Goal: Information Seeking & Learning: Learn about a topic

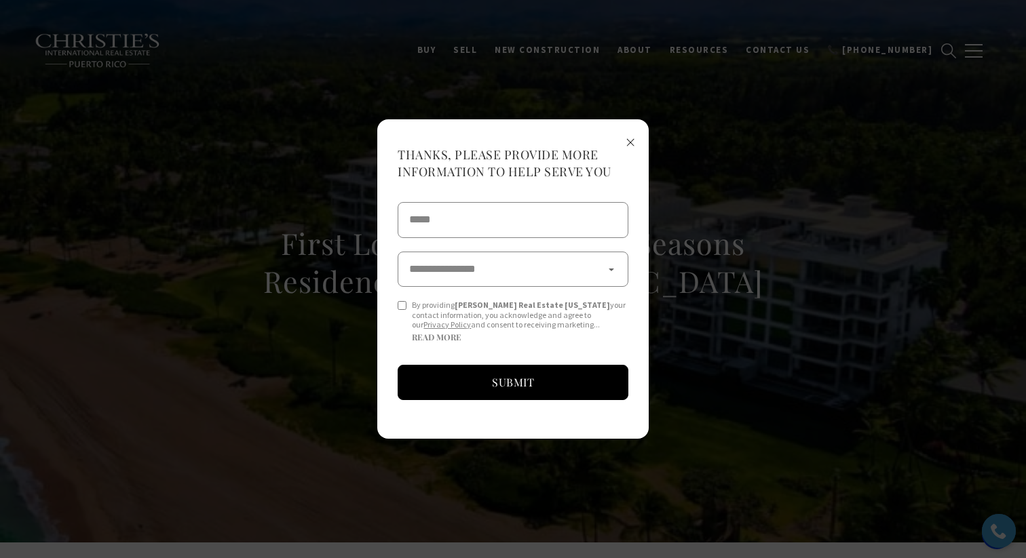
click at [629, 139] on span "×" at bounding box center [629, 141] width 9 height 25
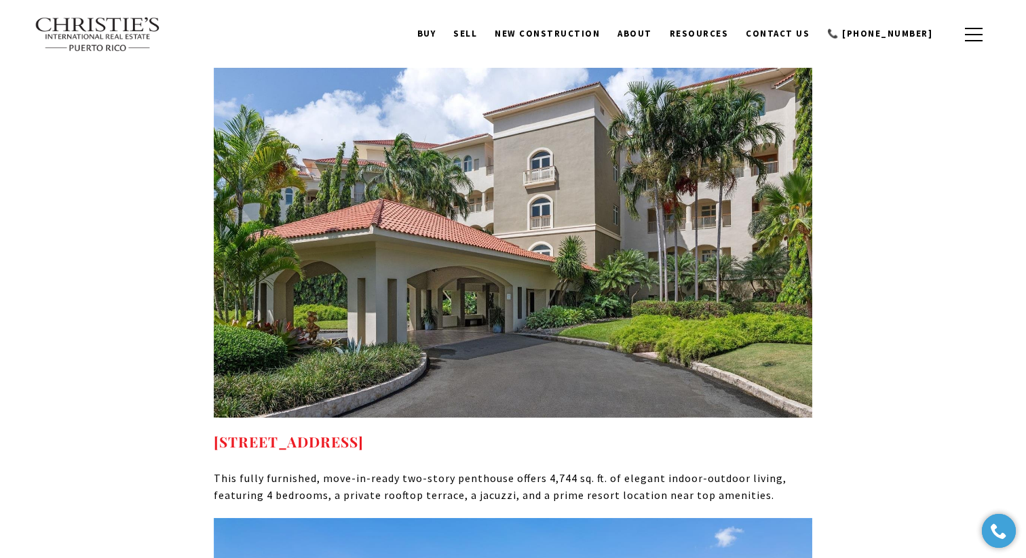
scroll to position [5490, 0]
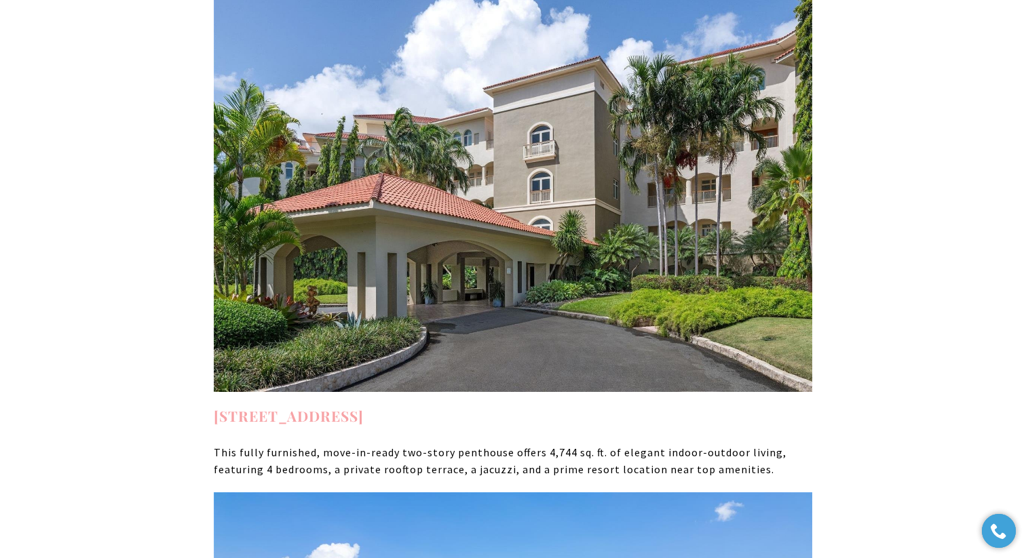
click at [364, 406] on strong "2407 PLANTATION VILLAGE #2407 DORADO PR, 00646" at bounding box center [289, 415] width 150 height 19
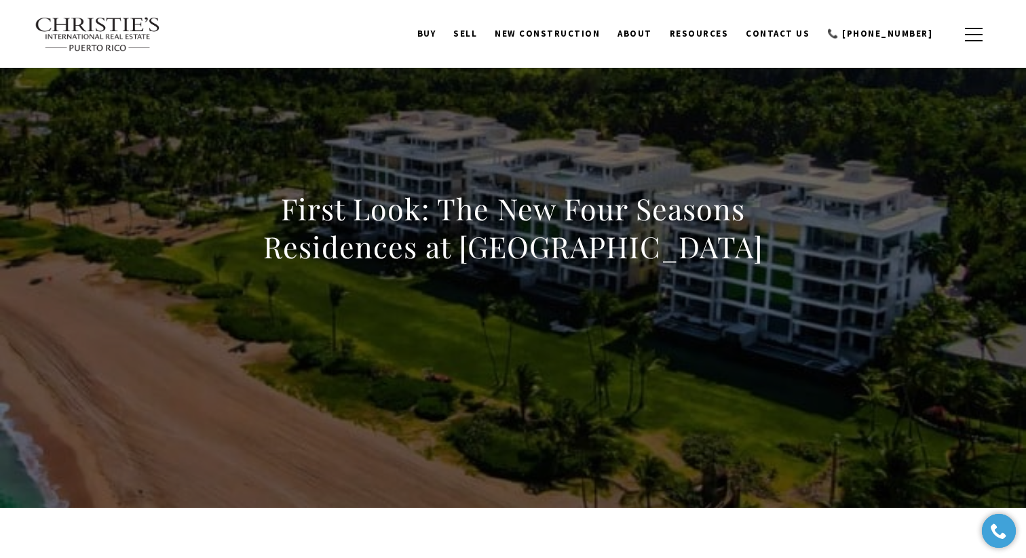
scroll to position [0, 0]
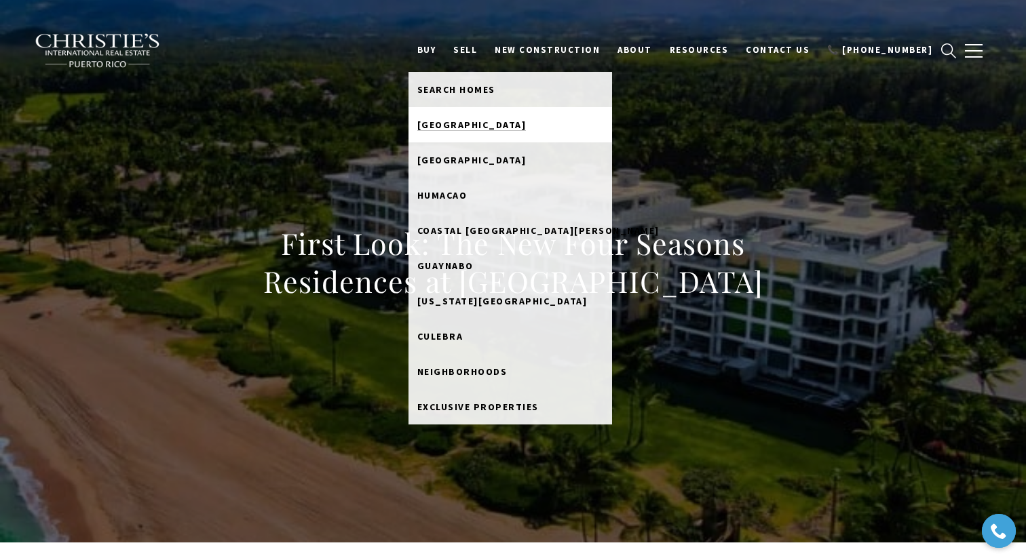
click at [475, 128] on span "Dorado Beach" at bounding box center [471, 125] width 109 height 12
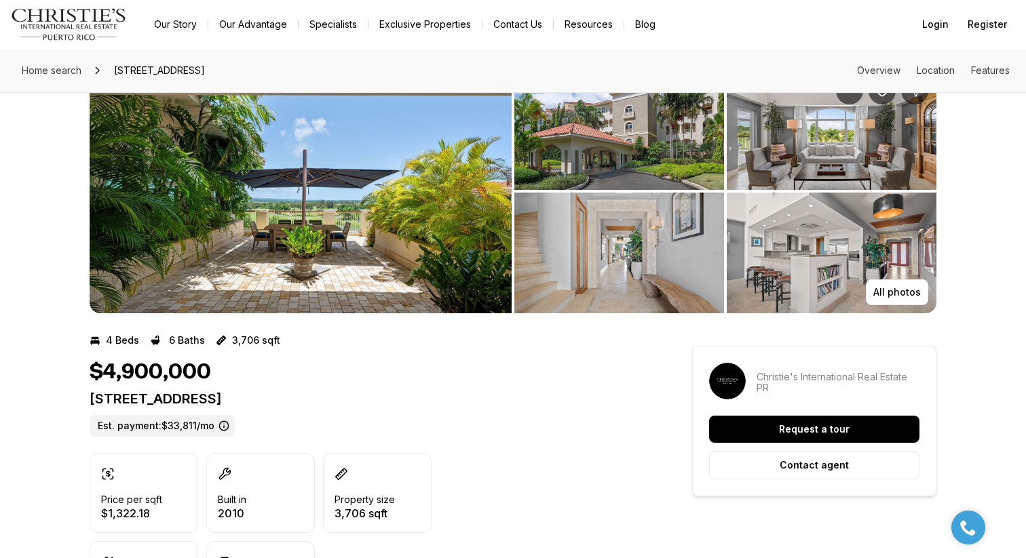
scroll to position [45, 0]
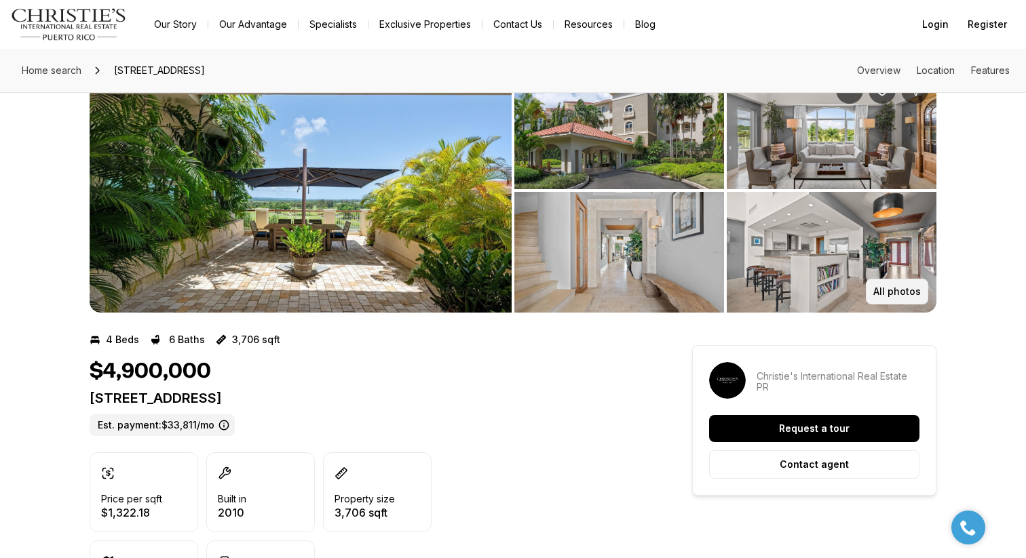
click at [903, 298] on button "All photos" at bounding box center [896, 292] width 62 height 26
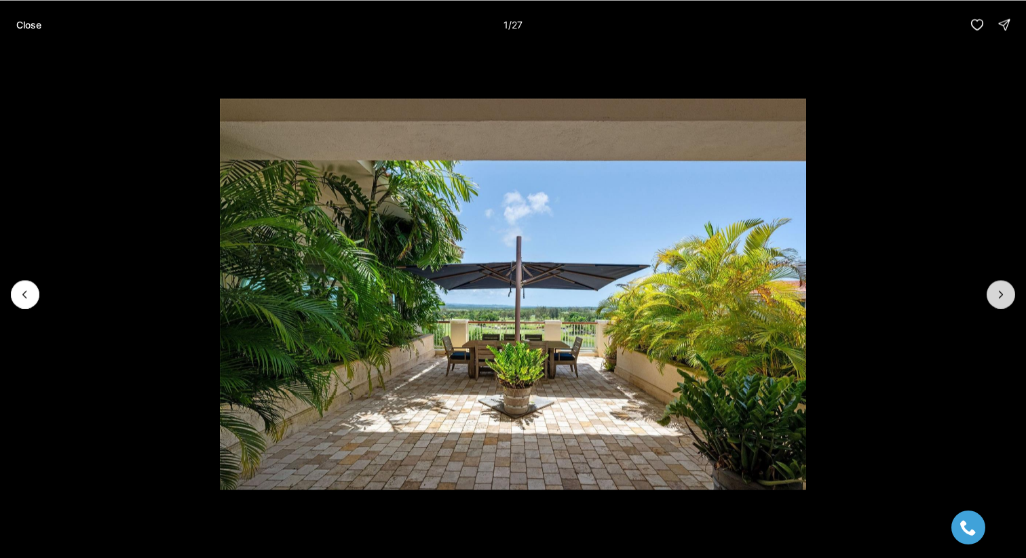
click at [1000, 299] on icon "Next slide" at bounding box center [1001, 295] width 14 height 14
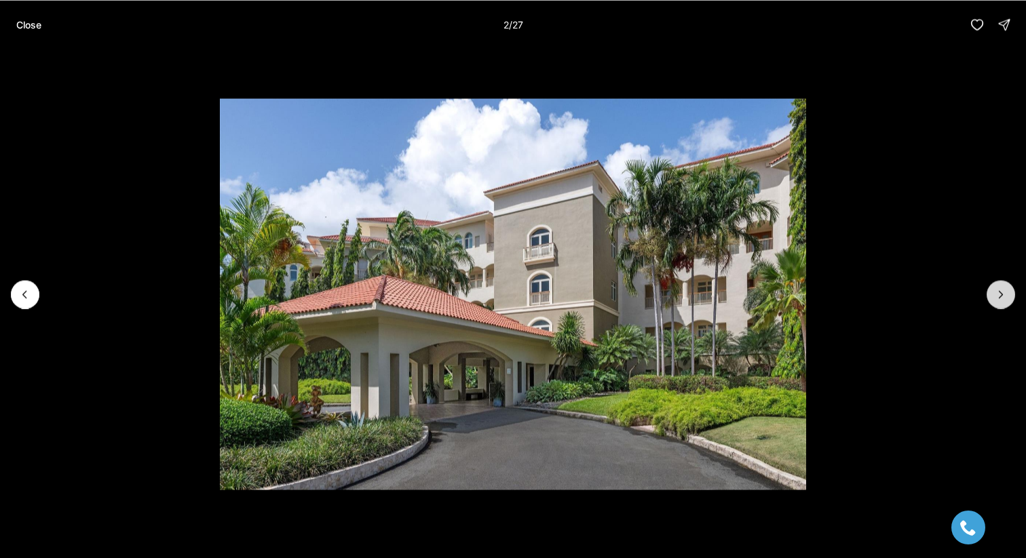
click at [1000, 299] on icon "Next slide" at bounding box center [1001, 295] width 14 height 14
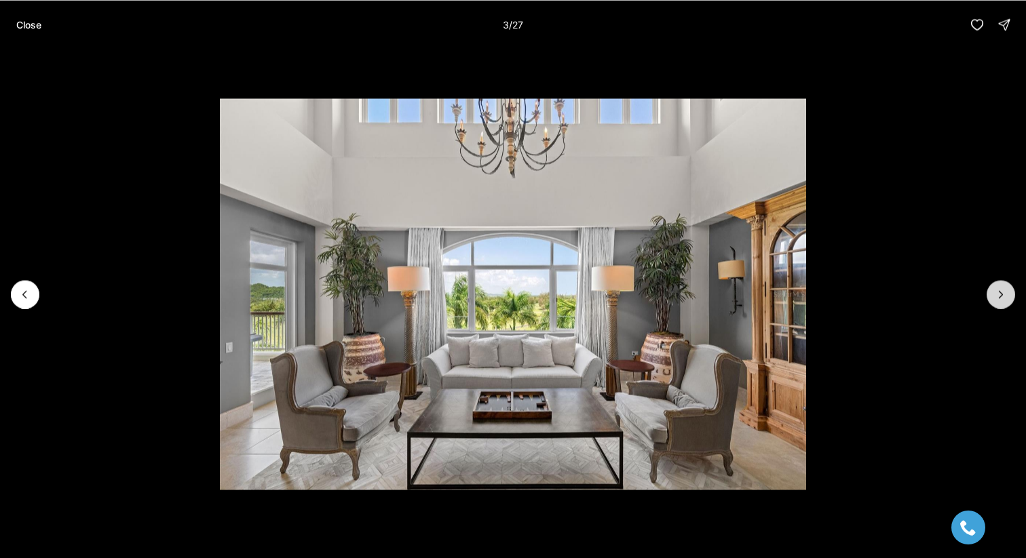
click at [1000, 299] on icon "Next slide" at bounding box center [1001, 295] width 14 height 14
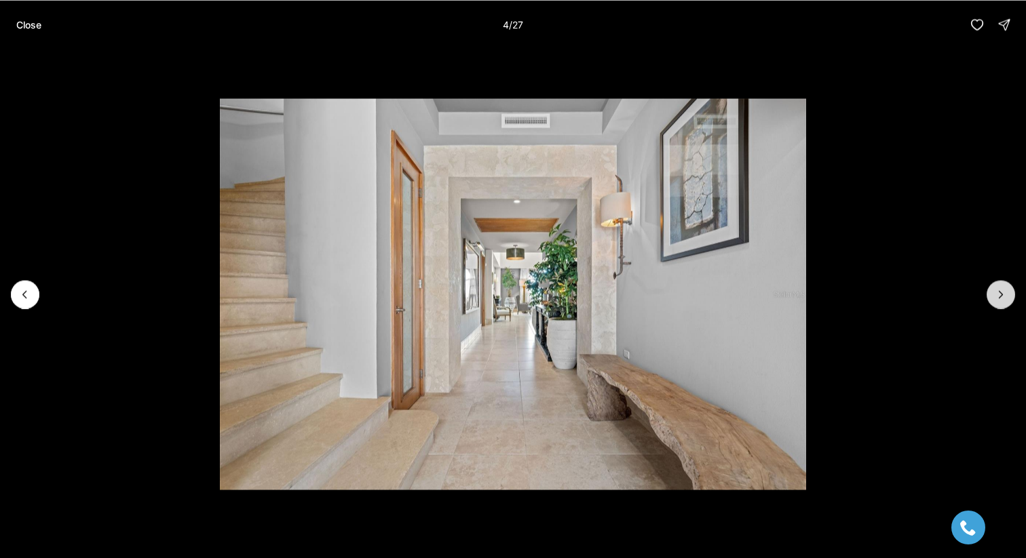
click at [1000, 299] on icon "Next slide" at bounding box center [1001, 295] width 14 height 14
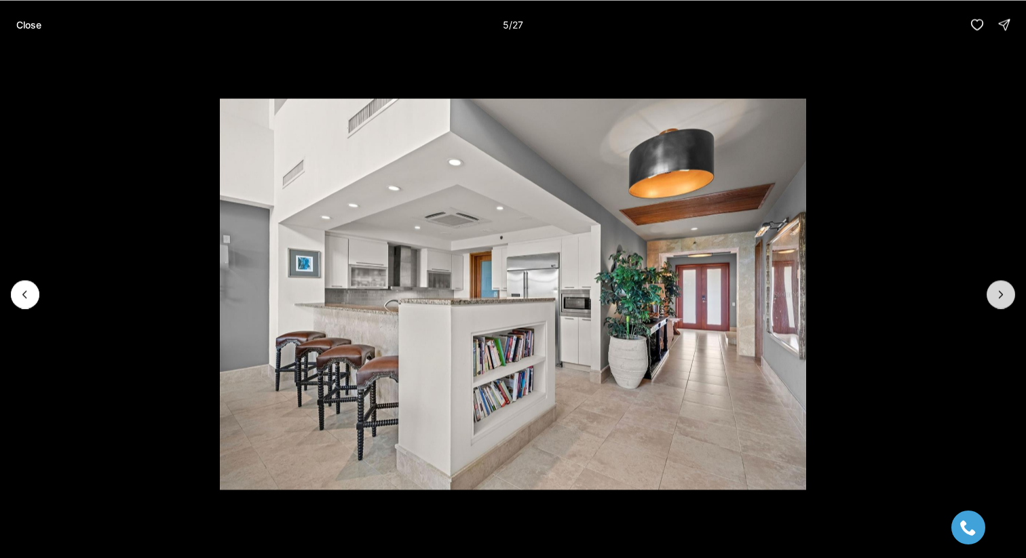
click at [1000, 299] on icon "Next slide" at bounding box center [1001, 295] width 14 height 14
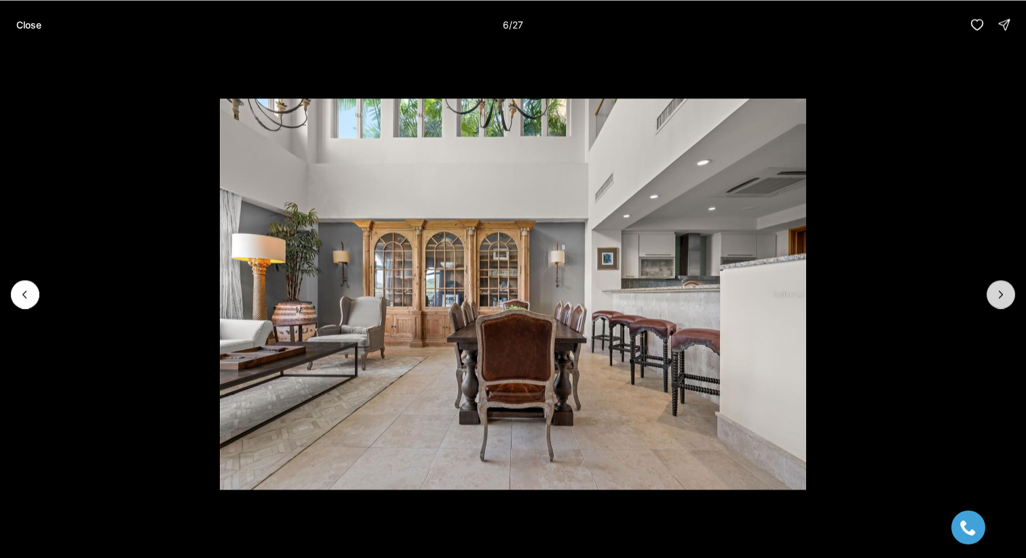
click at [1000, 299] on icon "Next slide" at bounding box center [1001, 295] width 14 height 14
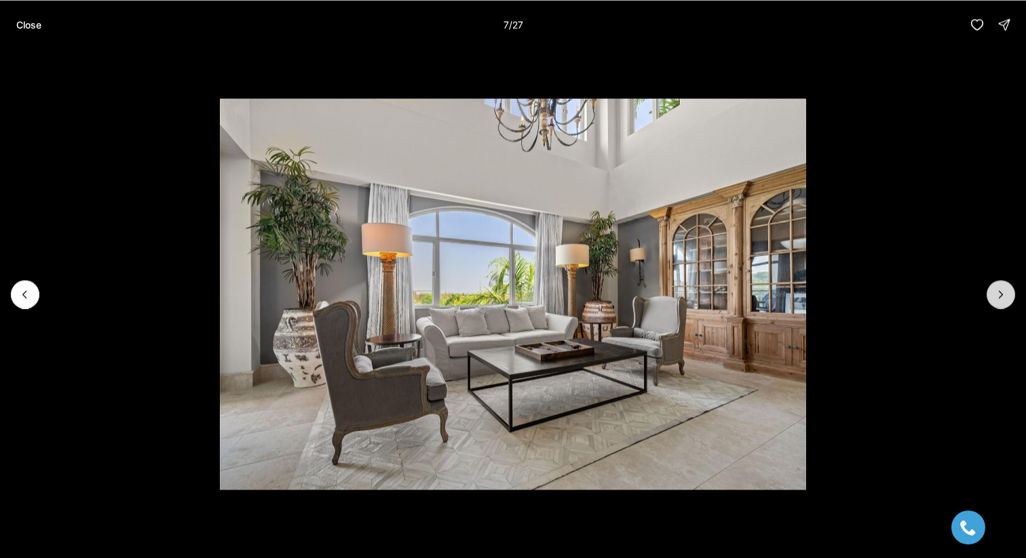
click at [1000, 298] on icon "Next slide" at bounding box center [1001, 295] width 14 height 14
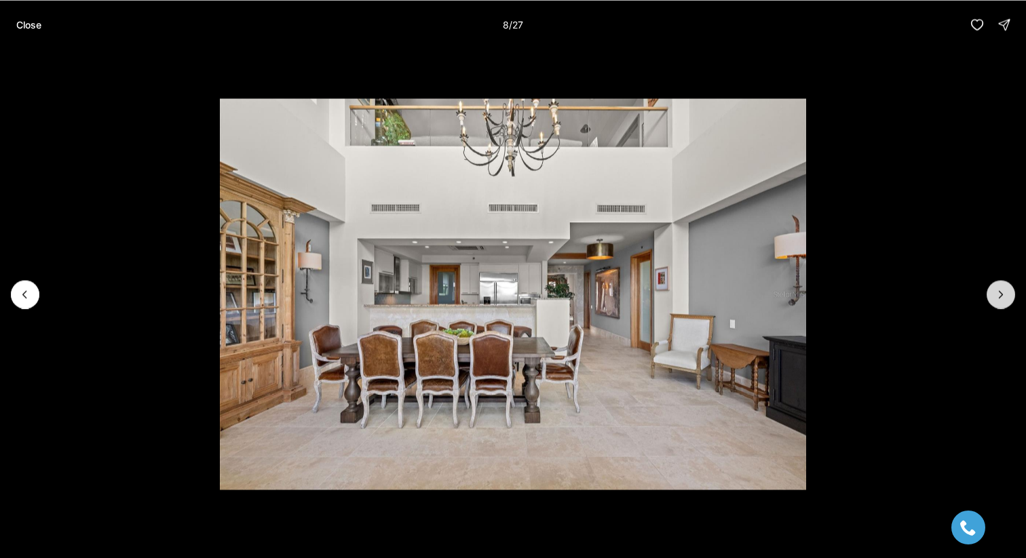
click at [1000, 298] on icon "Next slide" at bounding box center [1001, 295] width 14 height 14
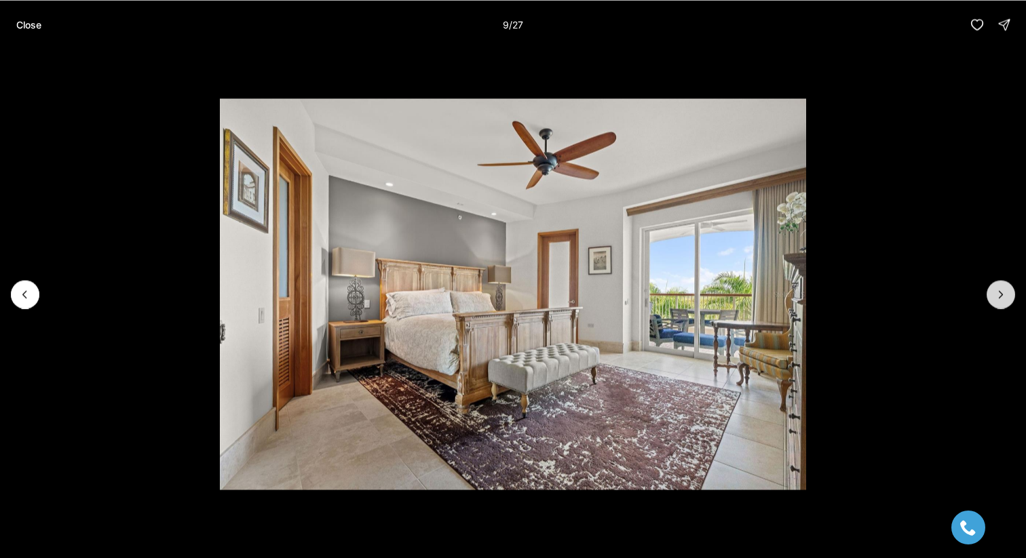
click at [999, 298] on icon "Next slide" at bounding box center [1001, 295] width 14 height 14
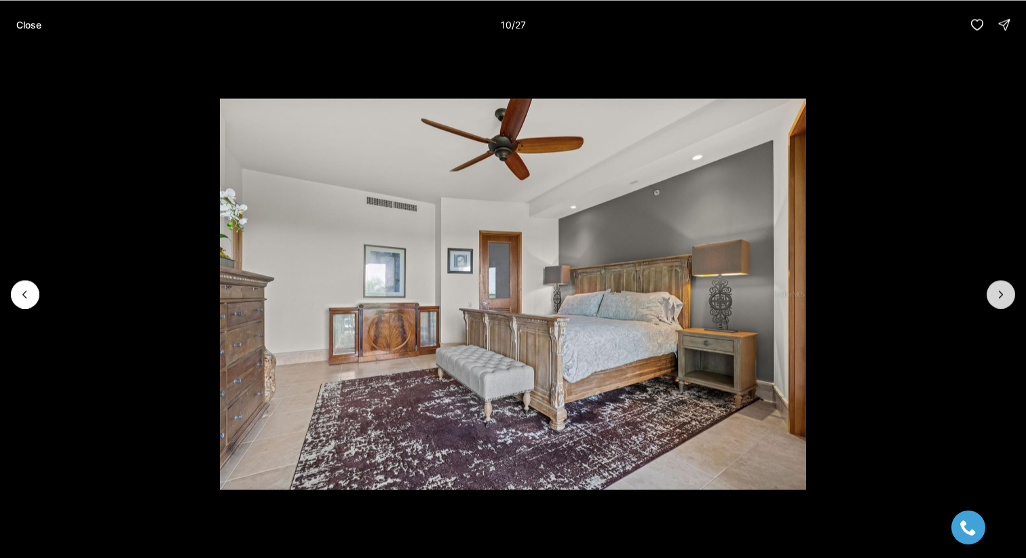
click at [999, 298] on icon "Next slide" at bounding box center [1001, 295] width 14 height 14
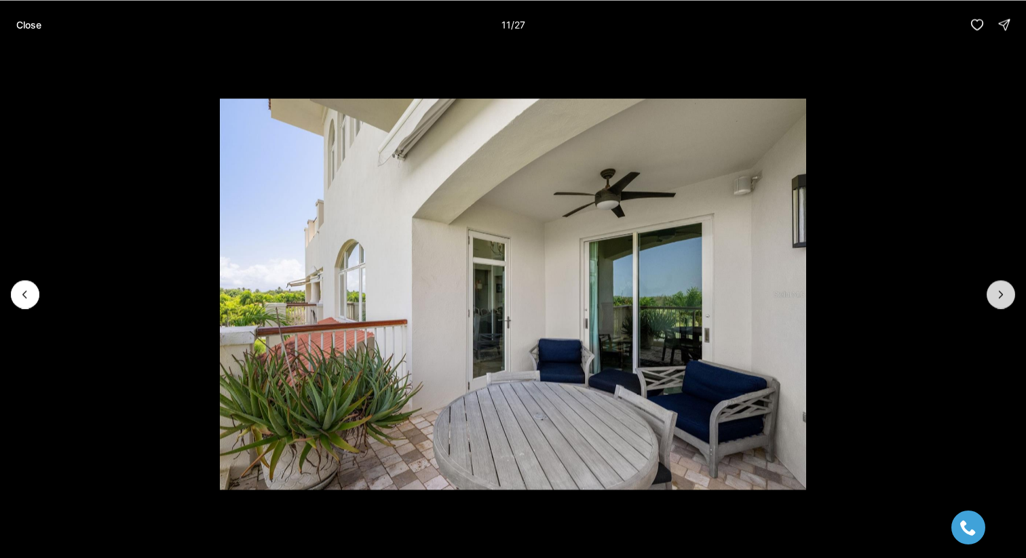
click at [999, 298] on icon "Next slide" at bounding box center [1001, 295] width 14 height 14
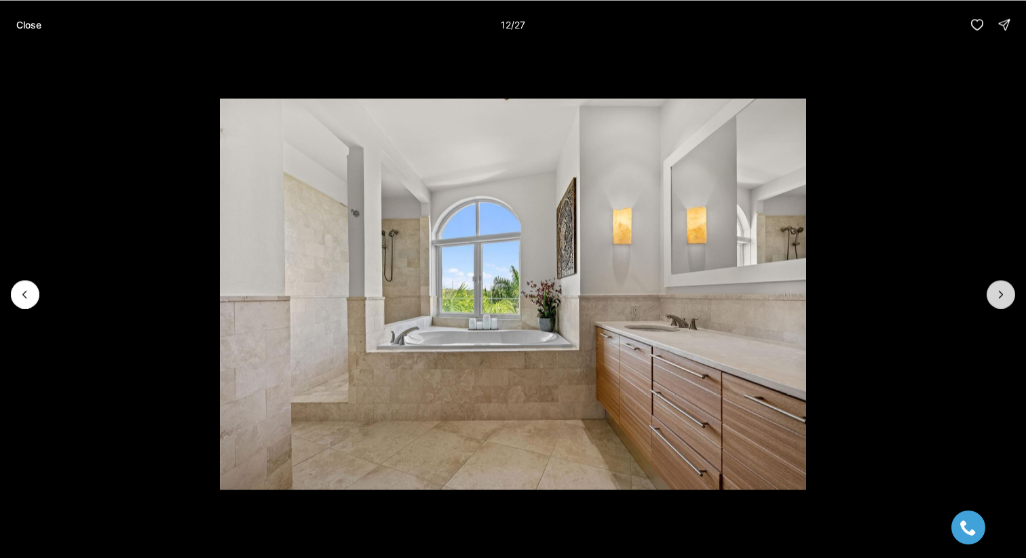
click at [999, 298] on icon "Next slide" at bounding box center [1001, 295] width 14 height 14
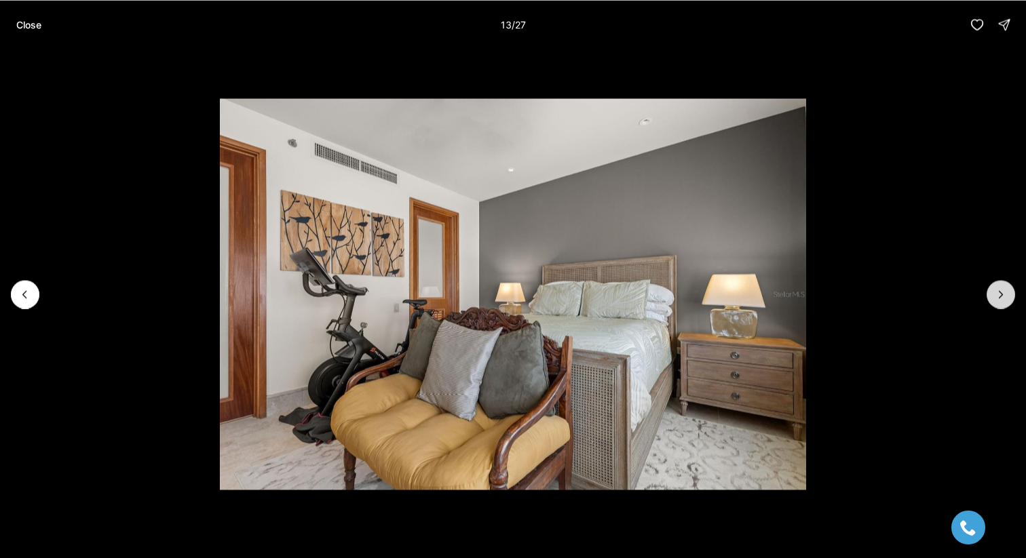
click at [999, 298] on icon "Next slide" at bounding box center [1001, 295] width 14 height 14
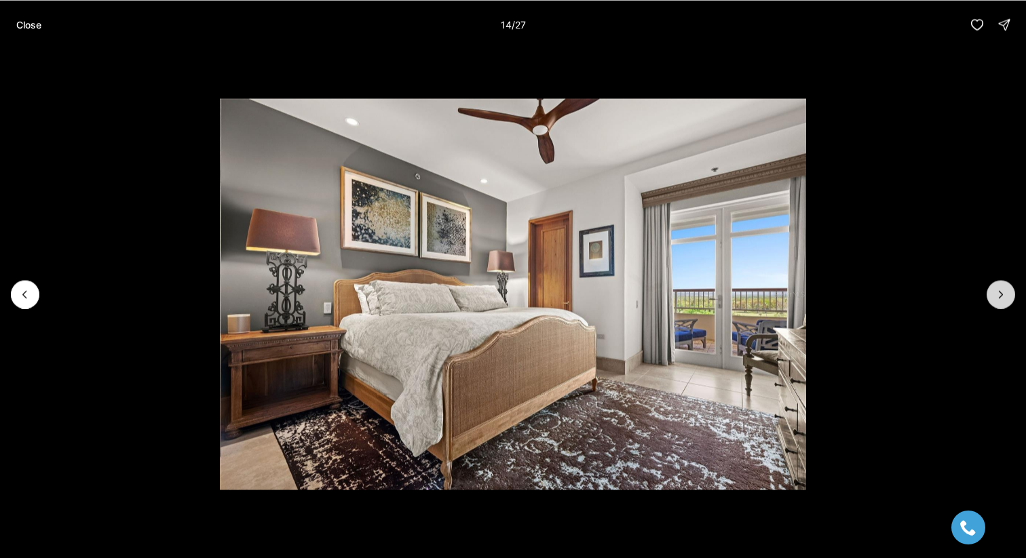
click at [999, 298] on icon "Next slide" at bounding box center [1001, 295] width 14 height 14
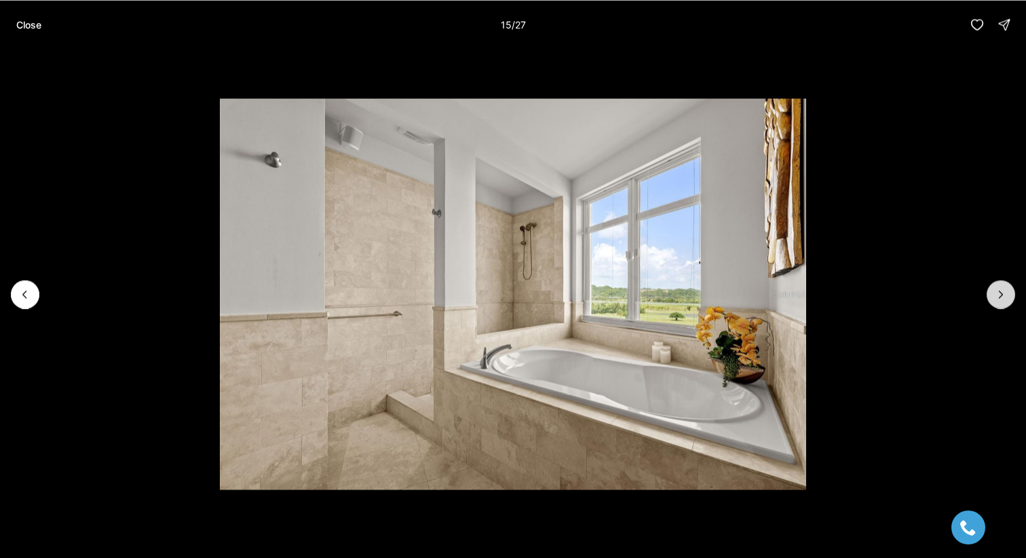
click at [999, 298] on icon "Next slide" at bounding box center [1001, 295] width 14 height 14
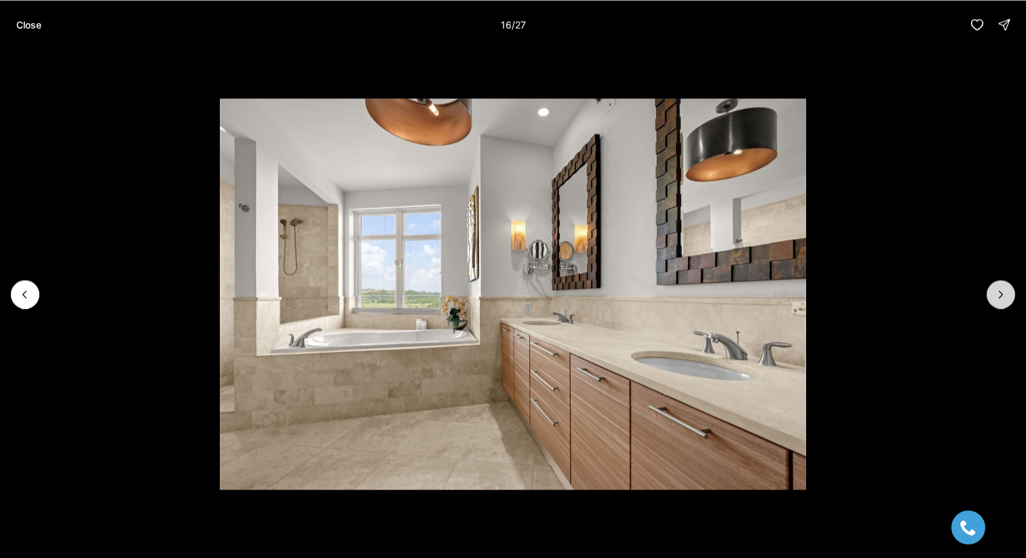
click at [999, 298] on icon "Next slide" at bounding box center [1001, 295] width 14 height 14
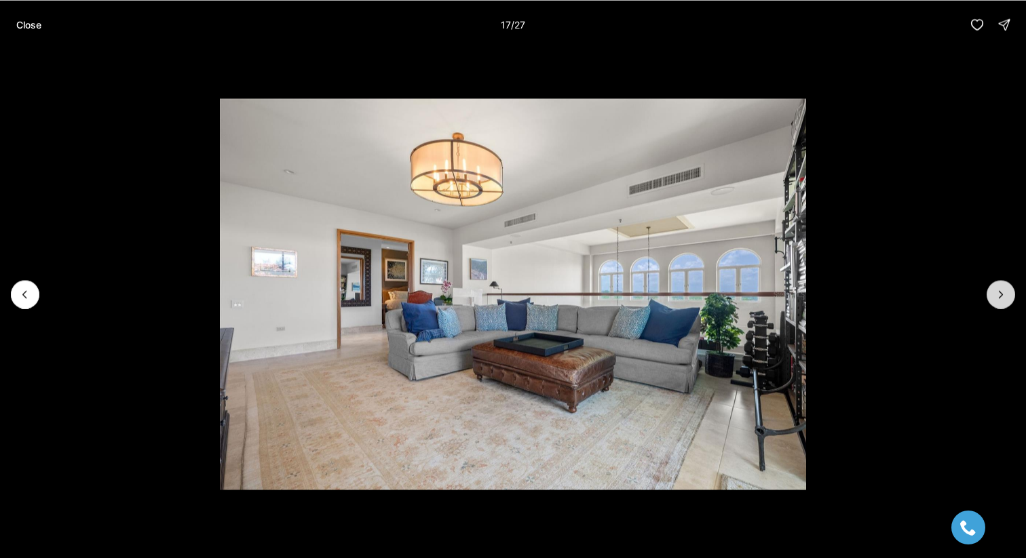
click at [999, 298] on icon "Next slide" at bounding box center [1001, 295] width 14 height 14
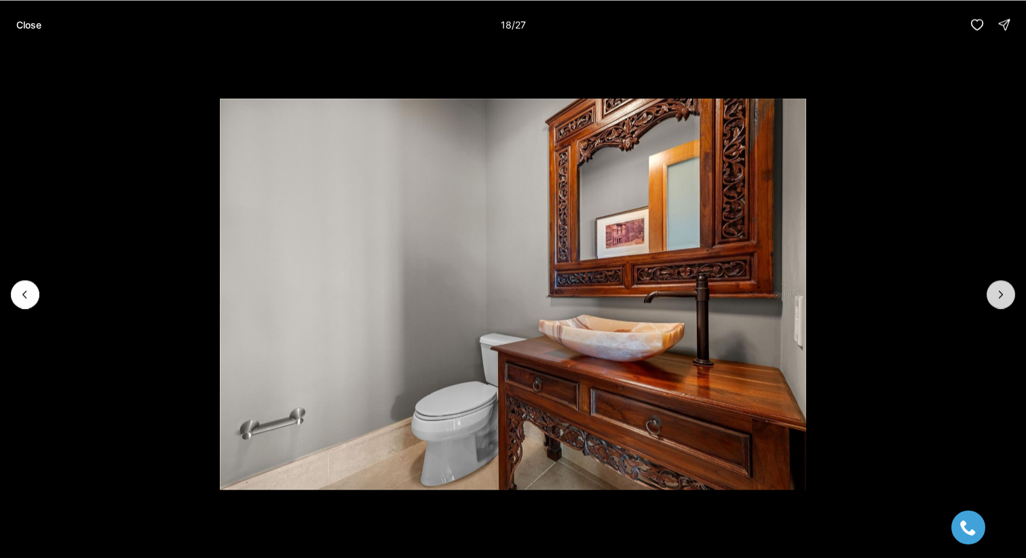
click at [998, 298] on icon "Next slide" at bounding box center [1001, 295] width 14 height 14
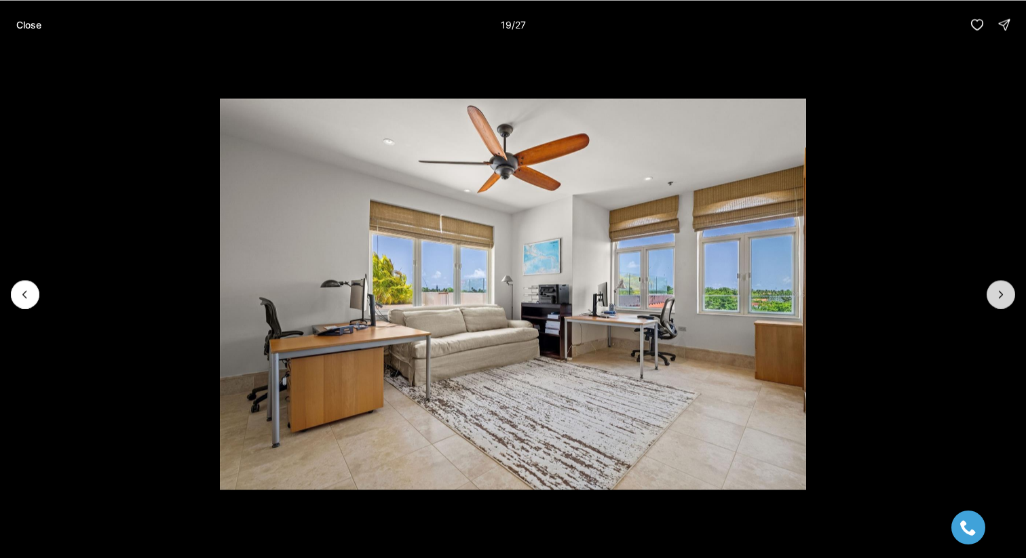
click at [998, 298] on icon "Next slide" at bounding box center [1001, 295] width 14 height 14
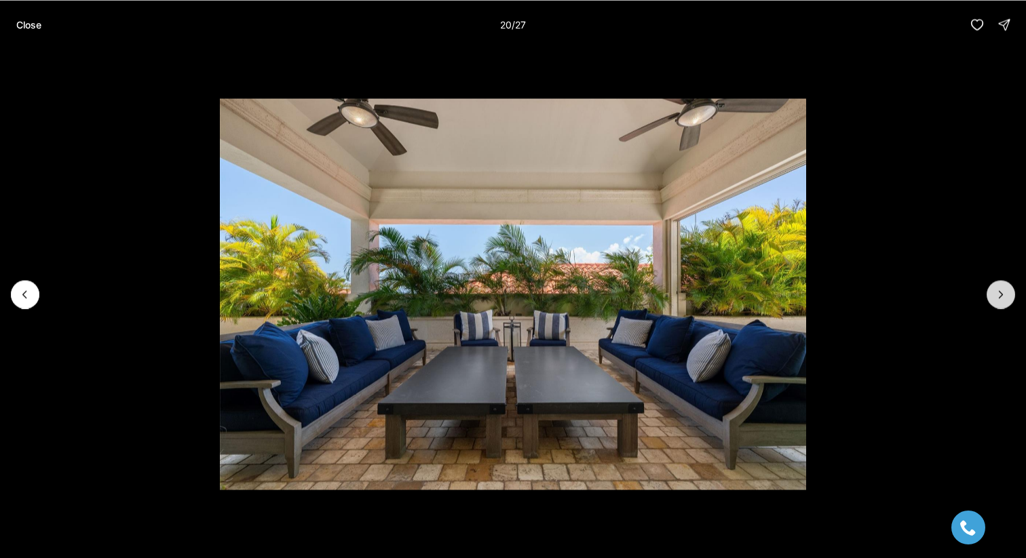
click at [998, 298] on icon "Next slide" at bounding box center [1001, 295] width 14 height 14
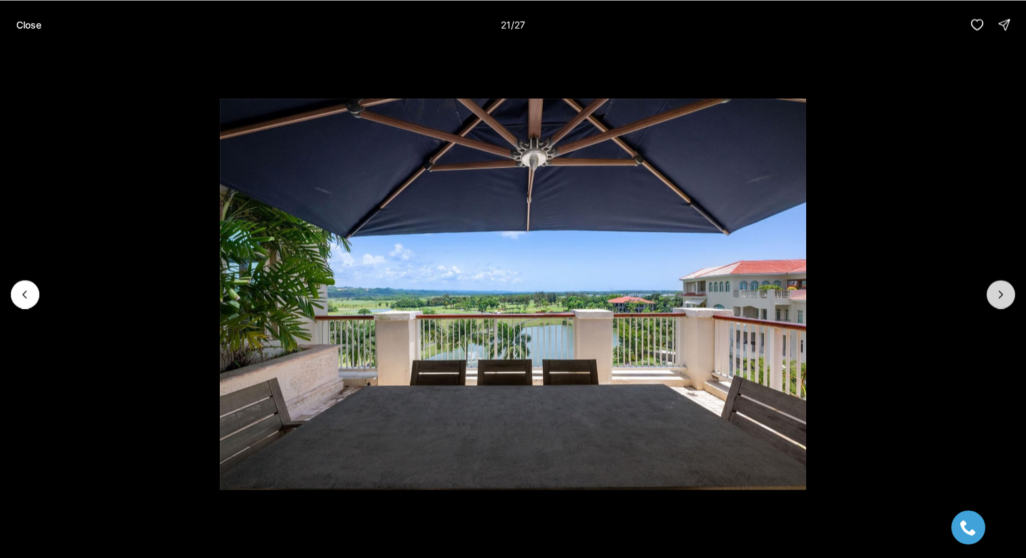
click at [998, 298] on icon "Next slide" at bounding box center [1001, 295] width 14 height 14
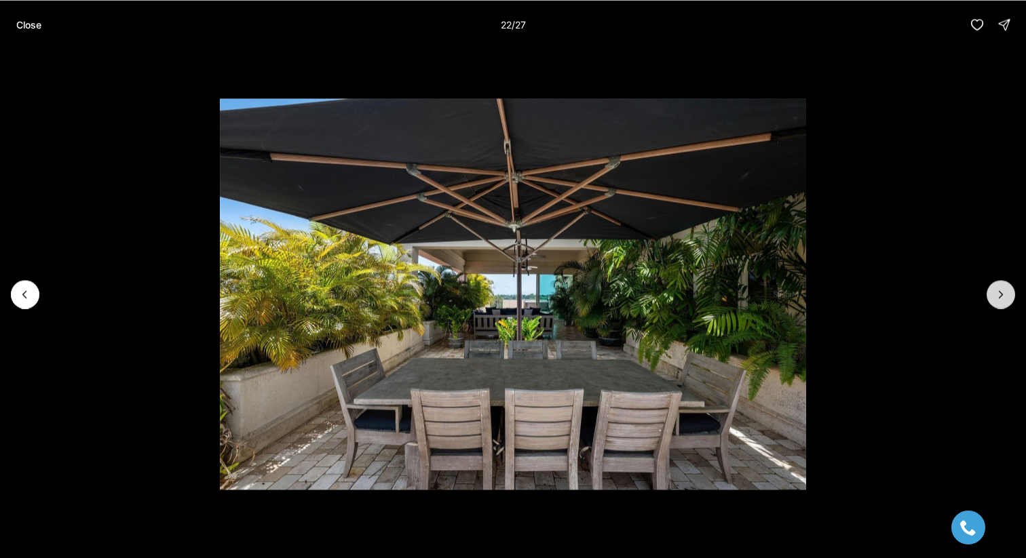
click at [998, 298] on icon "Next slide" at bounding box center [1001, 295] width 14 height 14
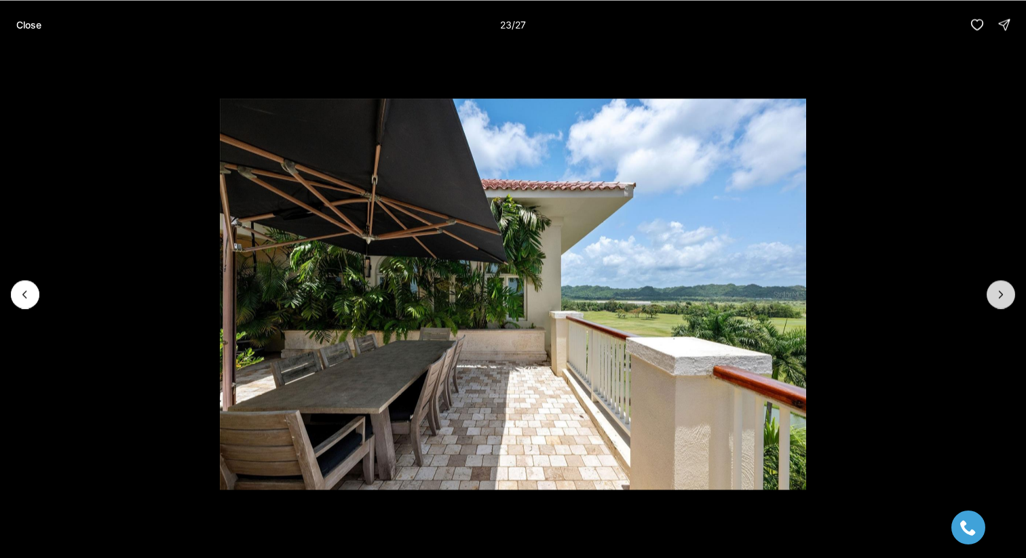
click at [998, 298] on icon "Next slide" at bounding box center [1001, 295] width 14 height 14
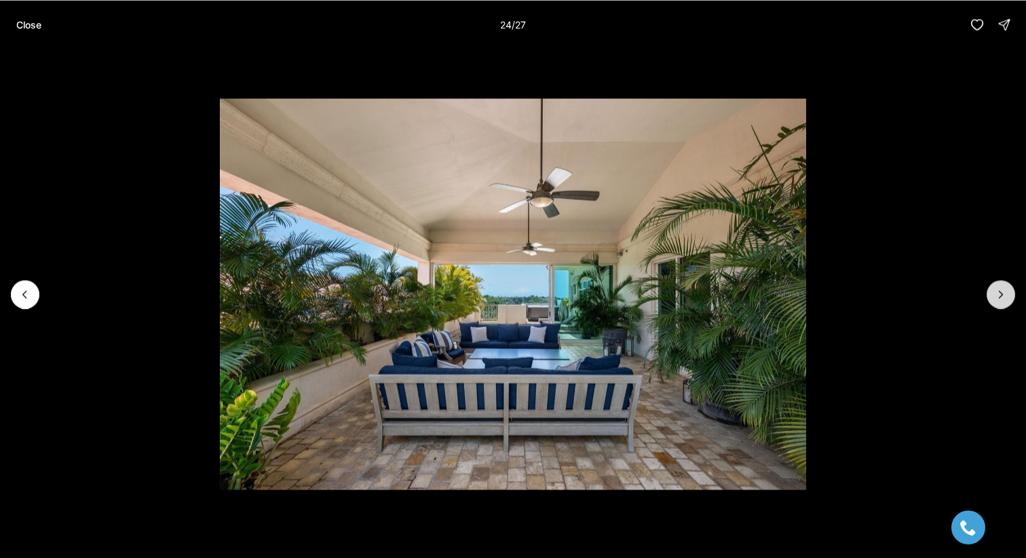
click at [998, 298] on icon "Next slide" at bounding box center [1001, 295] width 14 height 14
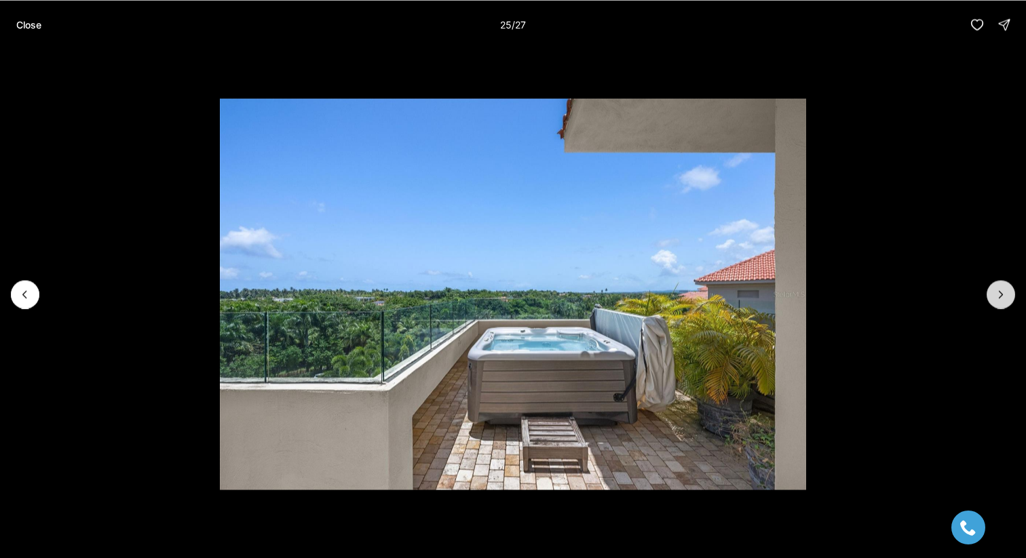
click at [998, 298] on icon "Next slide" at bounding box center [1001, 295] width 14 height 14
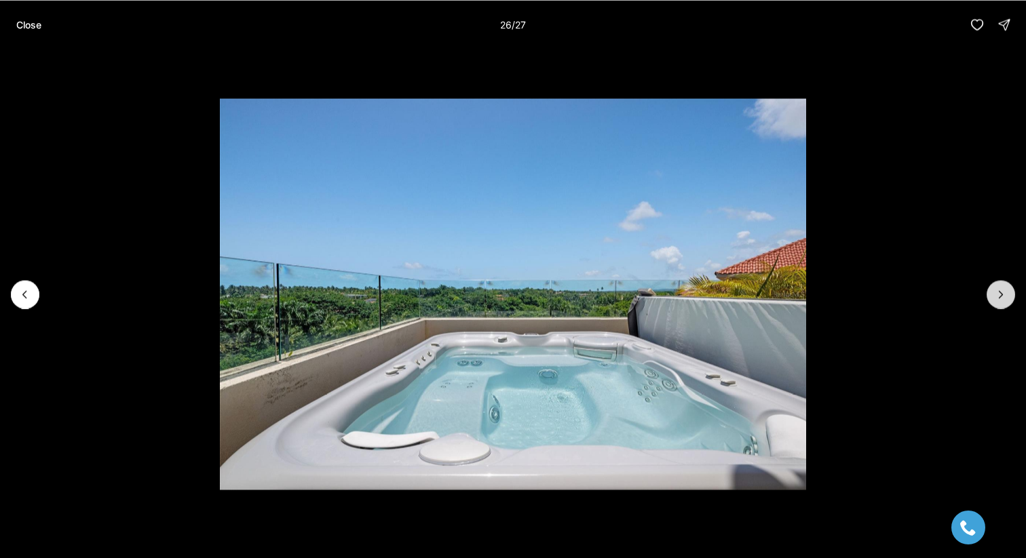
click at [998, 298] on icon "Next slide" at bounding box center [1001, 295] width 14 height 14
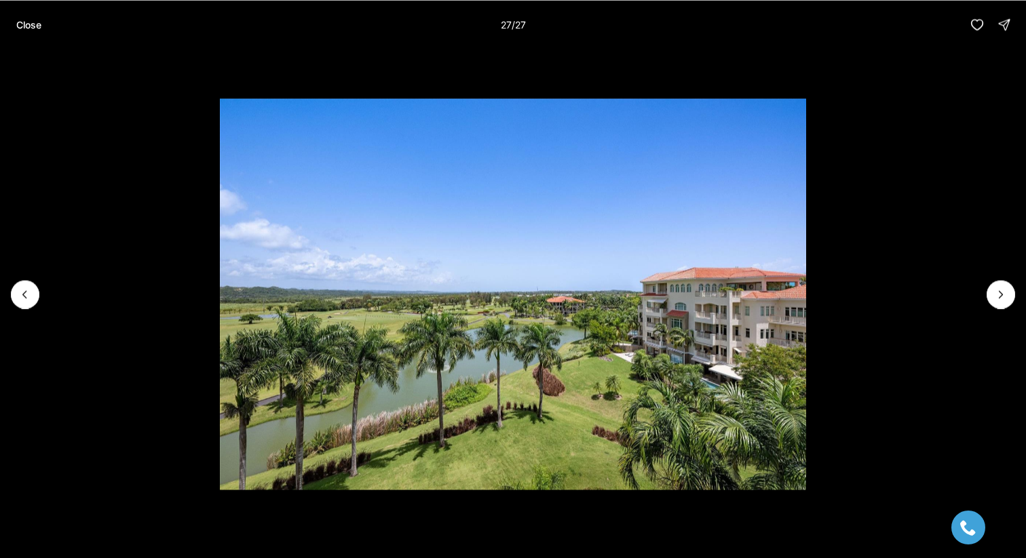
click at [998, 297] on div at bounding box center [1000, 294] width 28 height 28
click at [23, 22] on p "Close" at bounding box center [28, 24] width 25 height 11
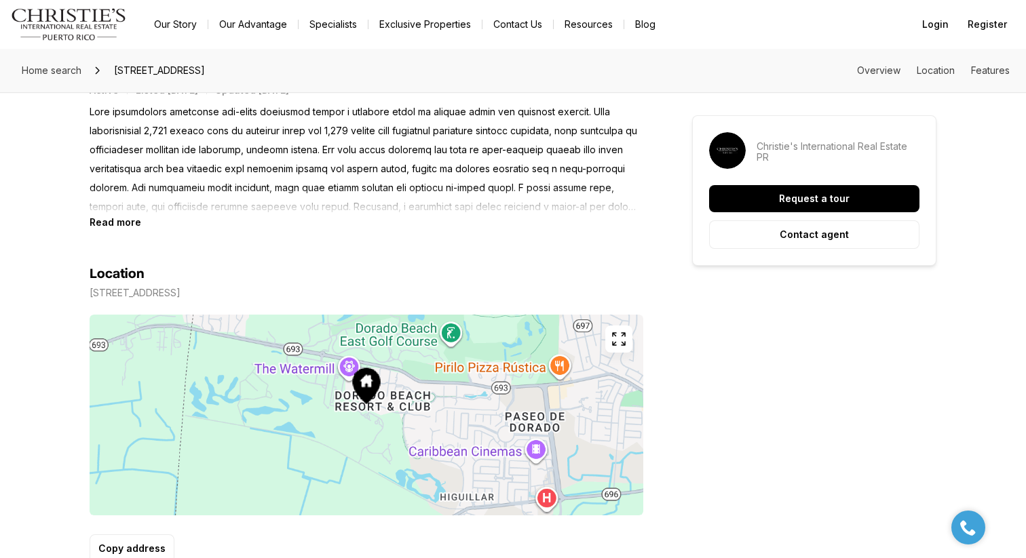
scroll to position [631, 0]
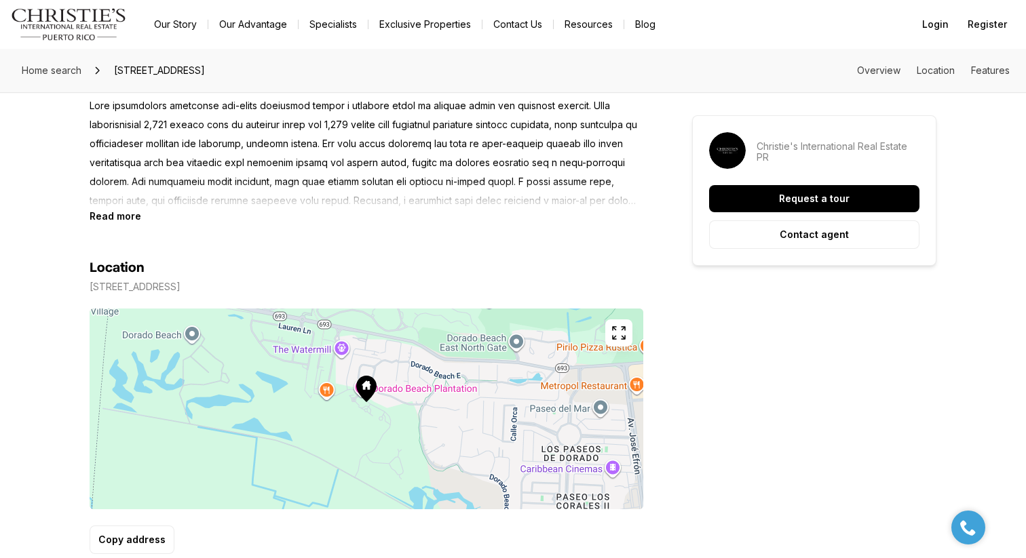
drag, startPoint x: 489, startPoint y: 434, endPoint x: 421, endPoint y: 414, distance: 70.8
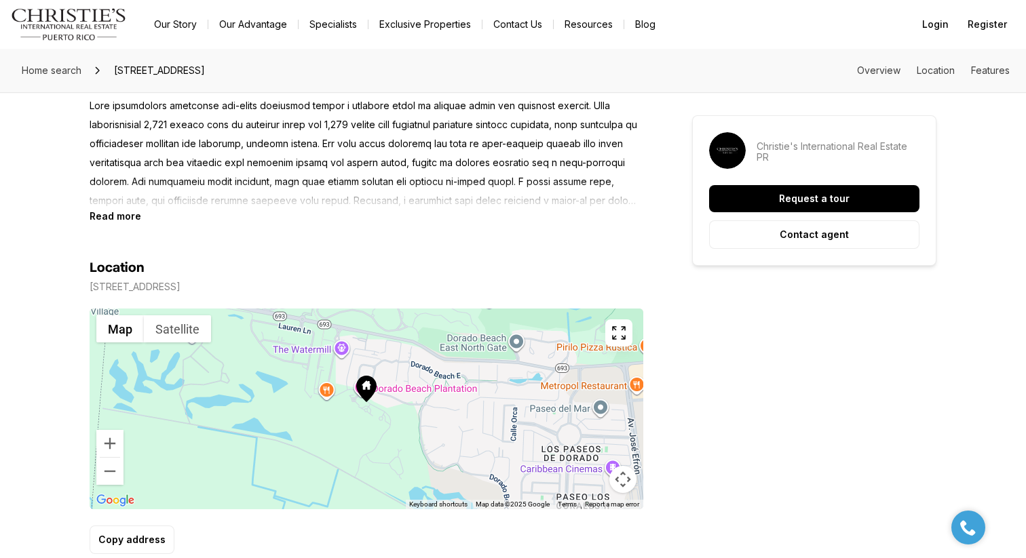
click at [615, 338] on icon "button" at bounding box center [618, 333] width 16 height 16
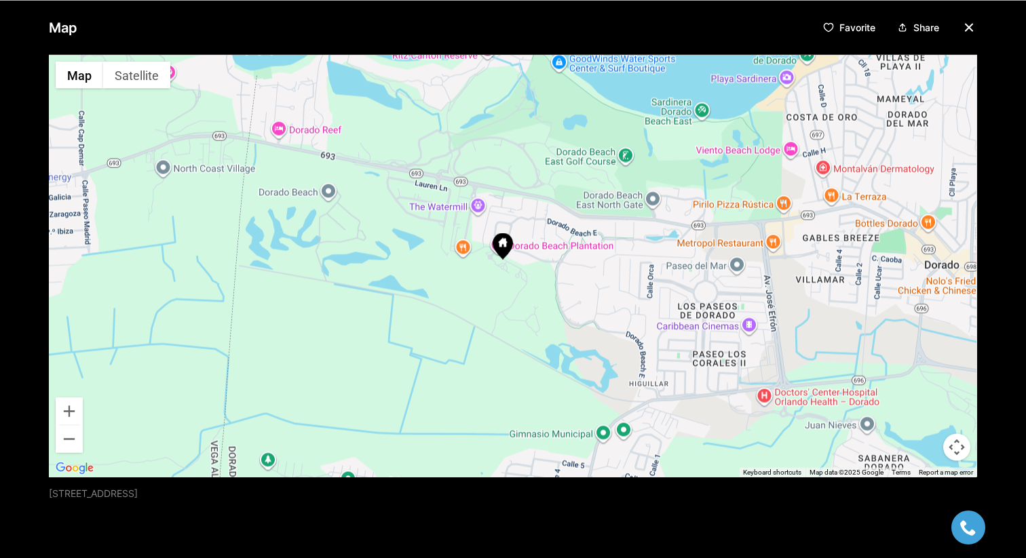
drag, startPoint x: 632, startPoint y: 339, endPoint x: 329, endPoint y: 369, distance: 304.7
click at [329, 369] on div at bounding box center [513, 265] width 928 height 423
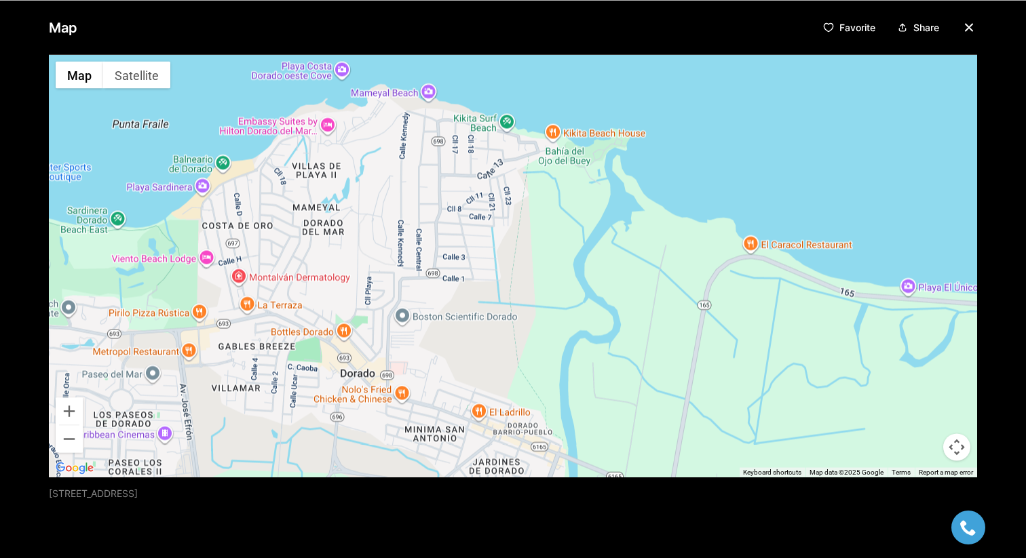
drag, startPoint x: 464, startPoint y: 299, endPoint x: 463, endPoint y: 351, distance: 52.2
click at [463, 351] on div at bounding box center [513, 265] width 928 height 423
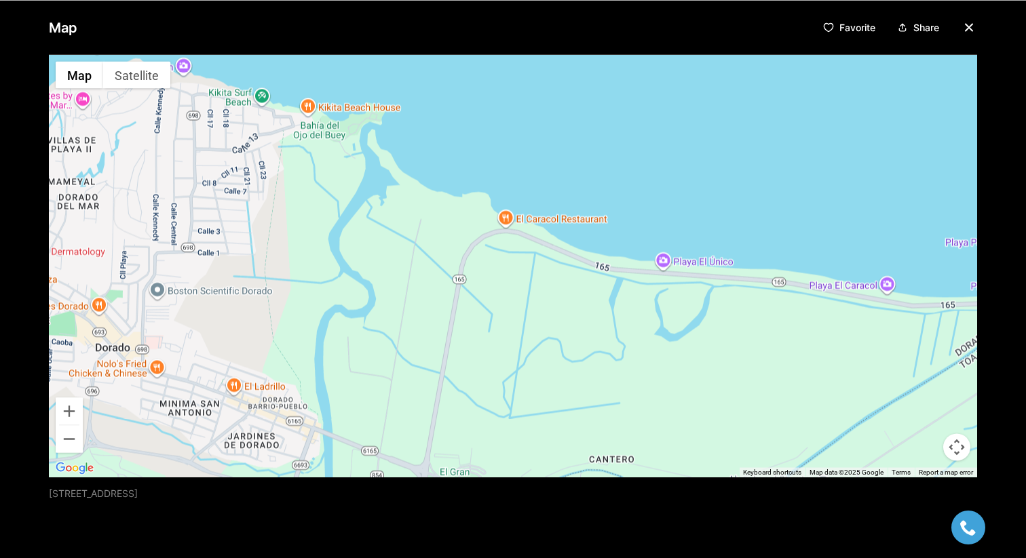
drag, startPoint x: 606, startPoint y: 336, endPoint x: 349, endPoint y: 310, distance: 258.4
click at [351, 310] on div at bounding box center [513, 265] width 928 height 423
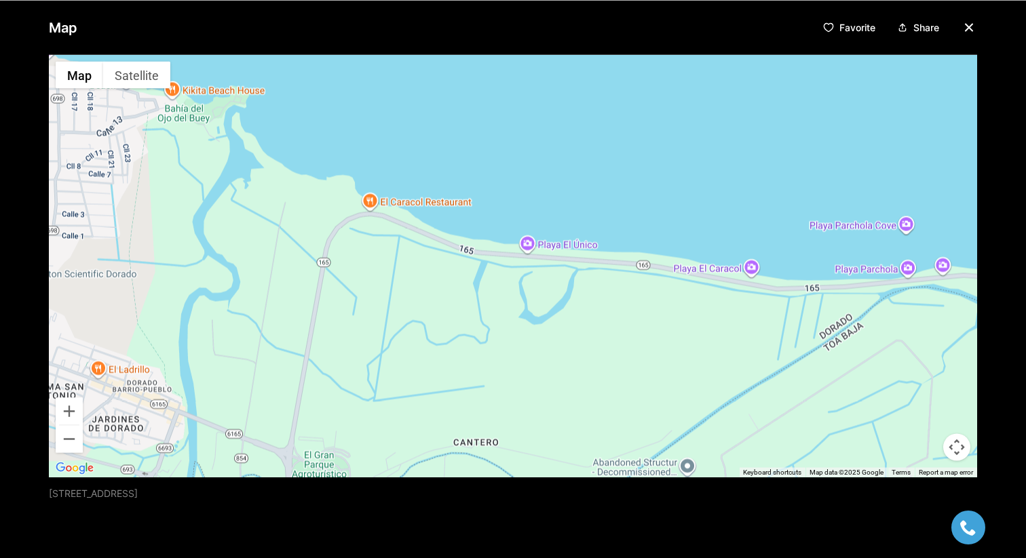
drag, startPoint x: 619, startPoint y: 336, endPoint x: 362, endPoint y: 334, distance: 257.1
click at [370, 336] on div at bounding box center [513, 265] width 928 height 423
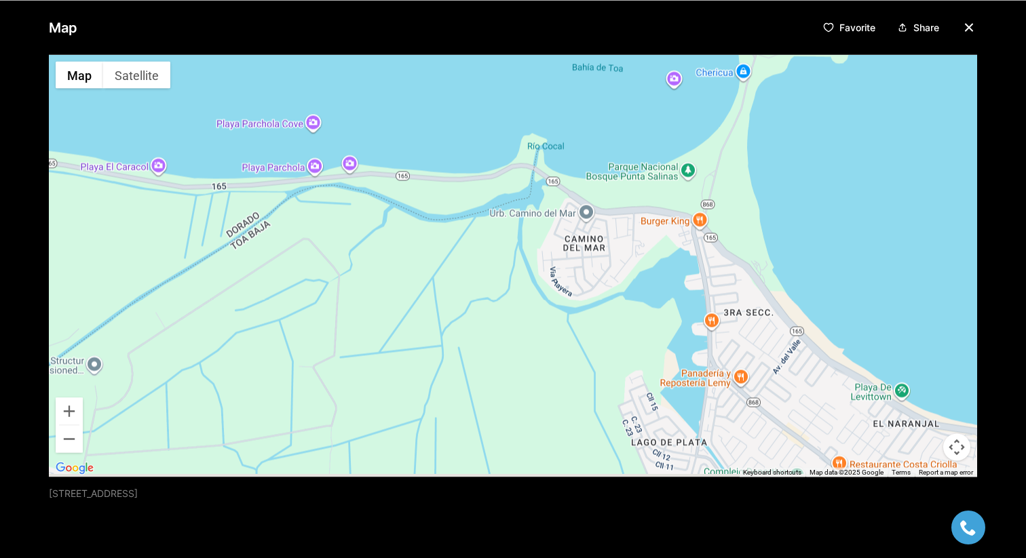
drag, startPoint x: 293, startPoint y: 343, endPoint x: 425, endPoint y: 233, distance: 171.0
click at [425, 233] on div at bounding box center [513, 265] width 928 height 423
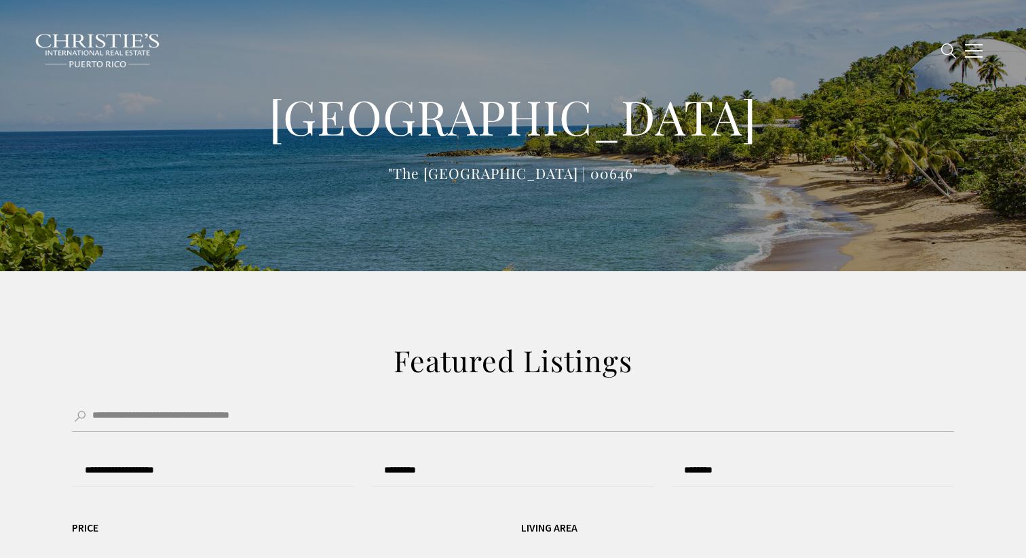
type input "**********"
type input "*********"
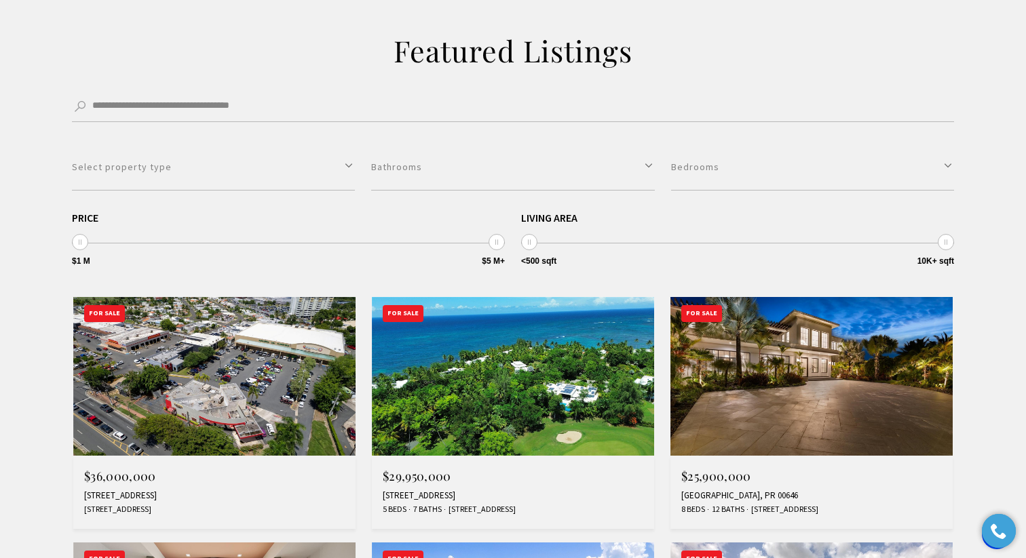
scroll to position [312, 0]
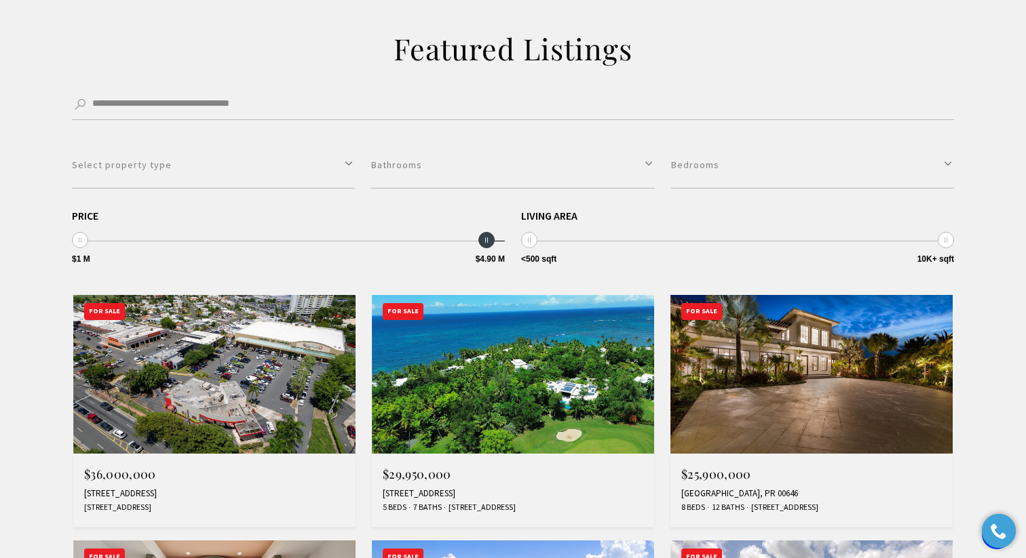
type input "**********"
click at [492, 241] on span at bounding box center [496, 240] width 16 height 16
drag, startPoint x: 526, startPoint y: 242, endPoint x: 581, endPoint y: 242, distance: 55.6
click at [581, 242] on div "**********" at bounding box center [737, 238] width 433 height 56
type input "*********"
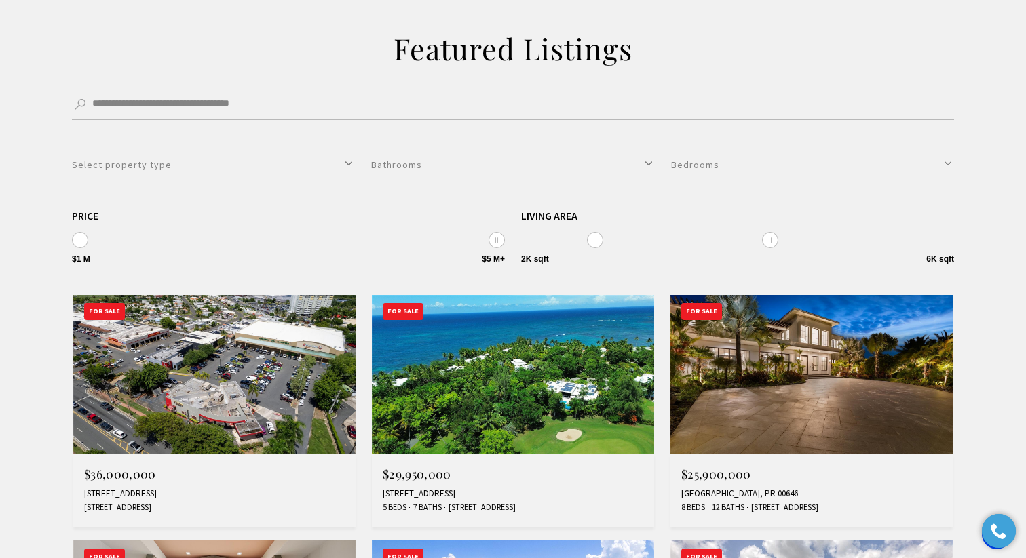
drag, startPoint x: 943, startPoint y: 239, endPoint x: 756, endPoint y: 239, distance: 186.5
click at [756, 239] on span "<500 sqft 10K+ sqft 2K sqft 6K sqft 2K sqft — 6K sqft" at bounding box center [737, 225] width 433 height 31
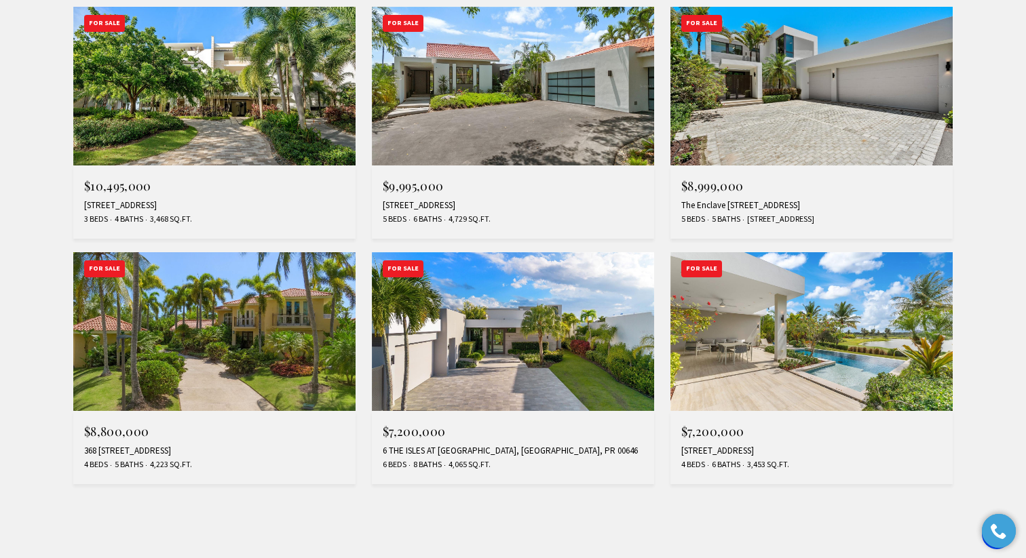
scroll to position [1095, 0]
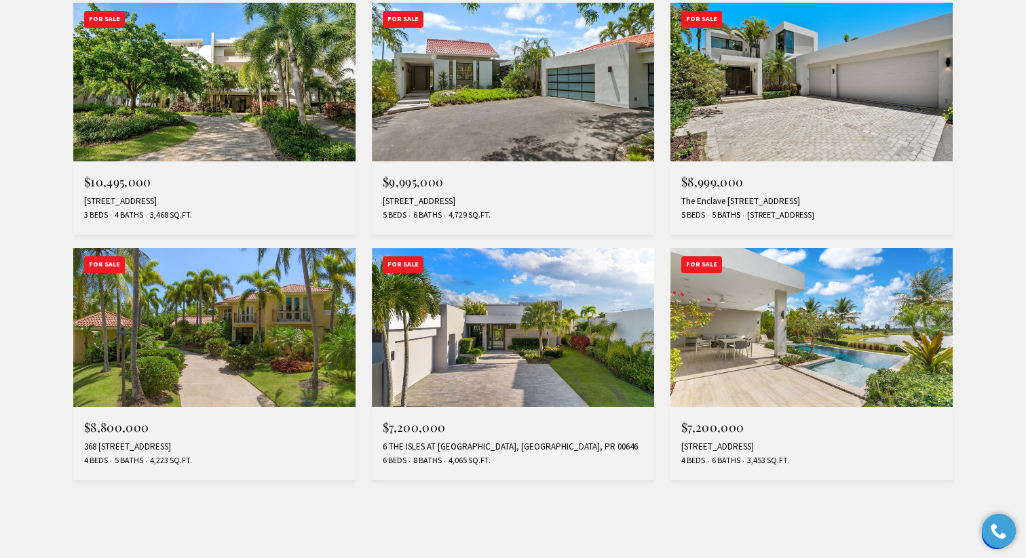
click at [449, 323] on img at bounding box center [513, 327] width 282 height 159
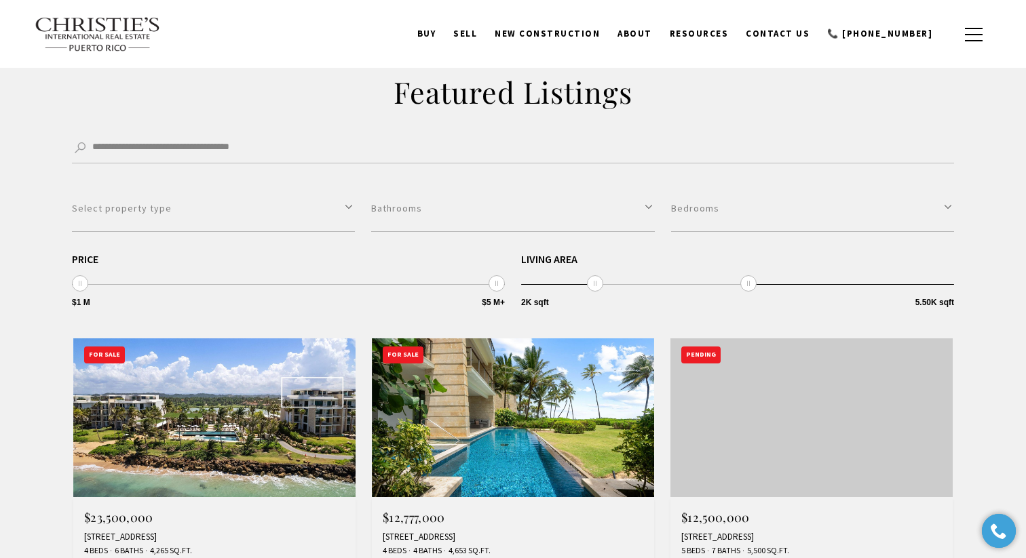
scroll to position [252, 0]
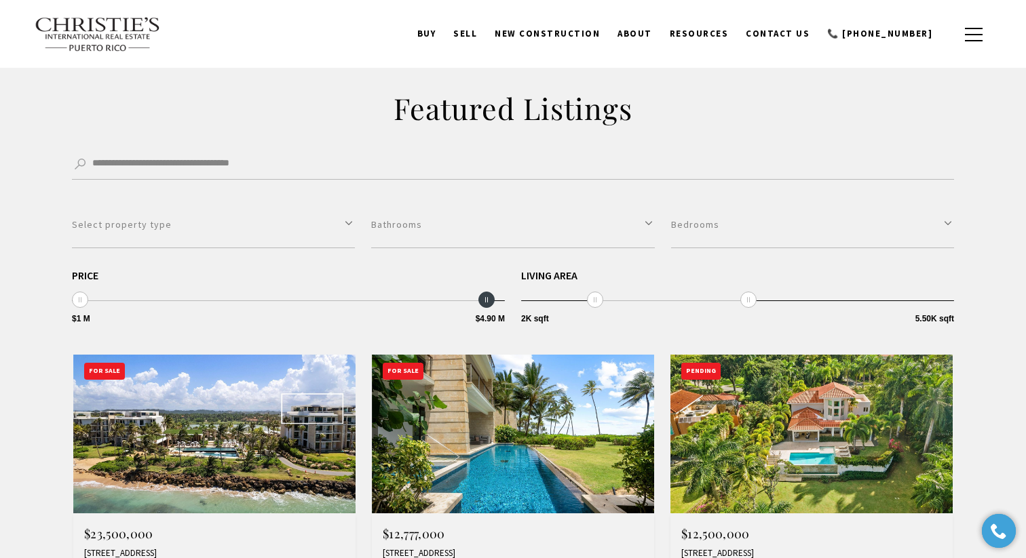
click at [490, 303] on span at bounding box center [486, 300] width 16 height 16
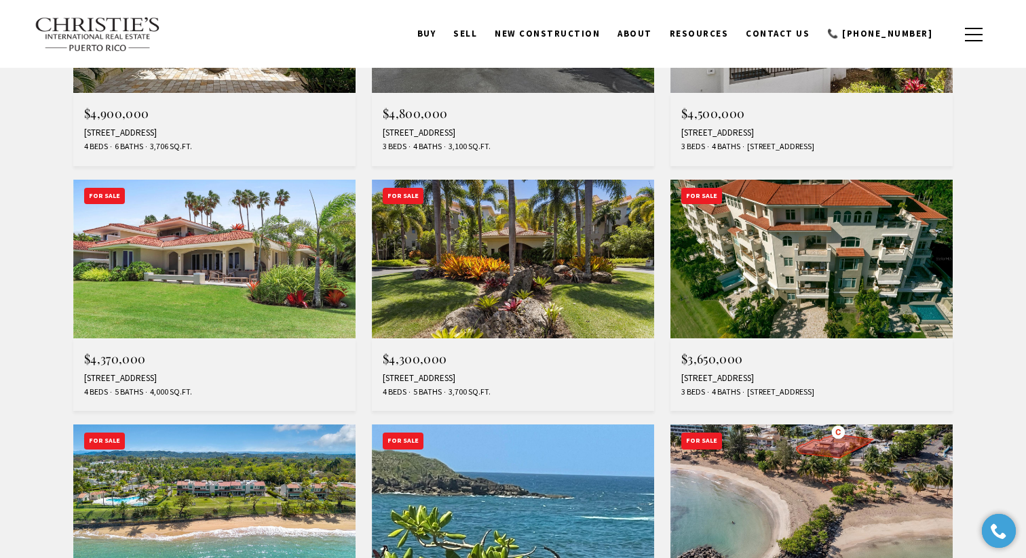
scroll to position [672, 0]
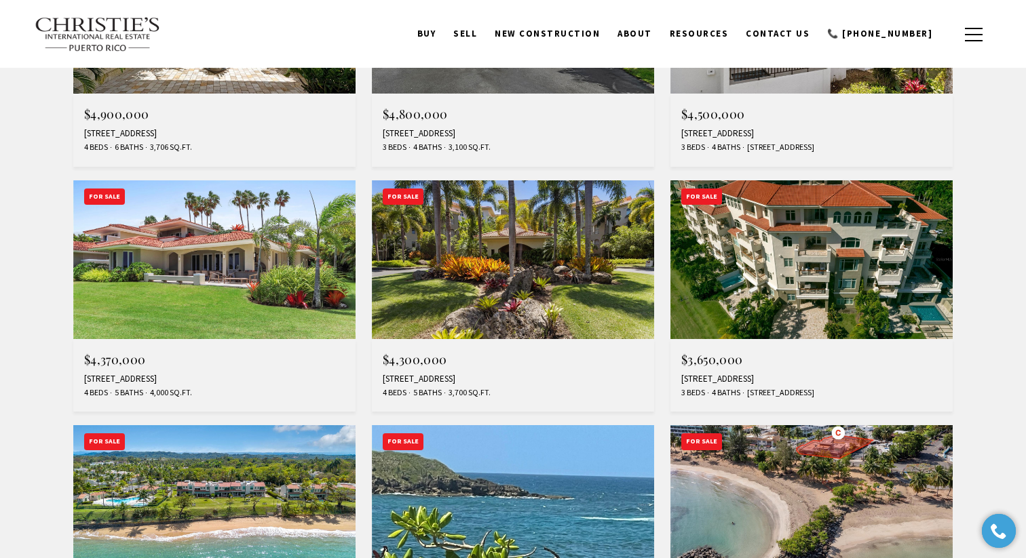
click at [189, 280] on img at bounding box center [214, 259] width 282 height 159
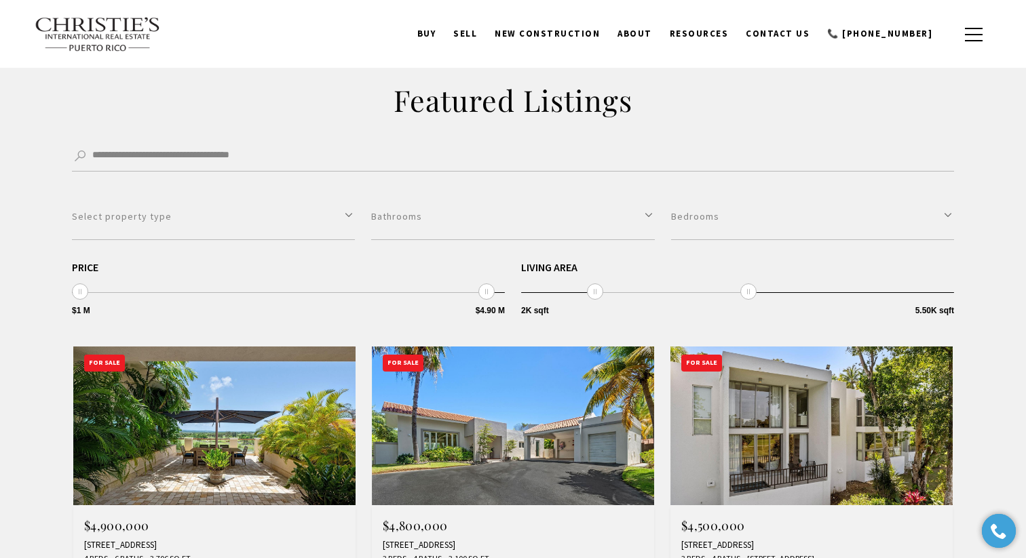
scroll to position [260, 0]
type input "**********"
drag, startPoint x: 78, startPoint y: 292, endPoint x: 230, endPoint y: 294, distance: 152.0
click at [230, 294] on span at bounding box center [226, 292] width 16 height 16
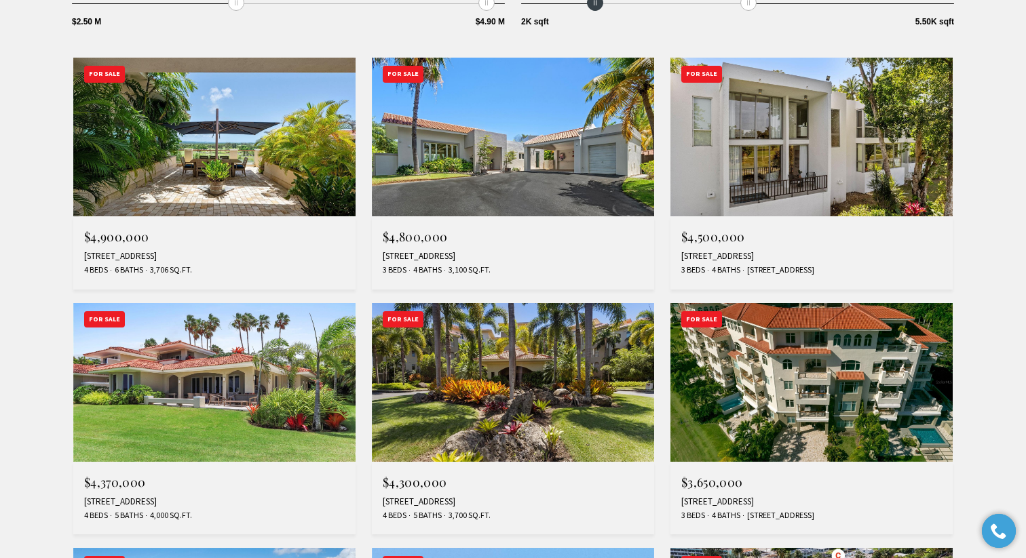
scroll to position [551, 0]
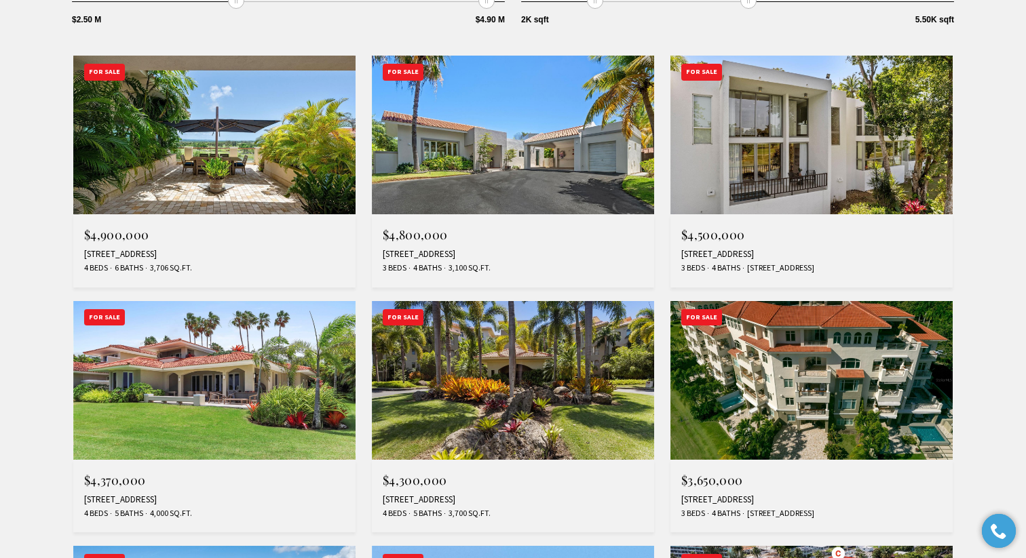
click at [752, 357] on img at bounding box center [811, 380] width 282 height 159
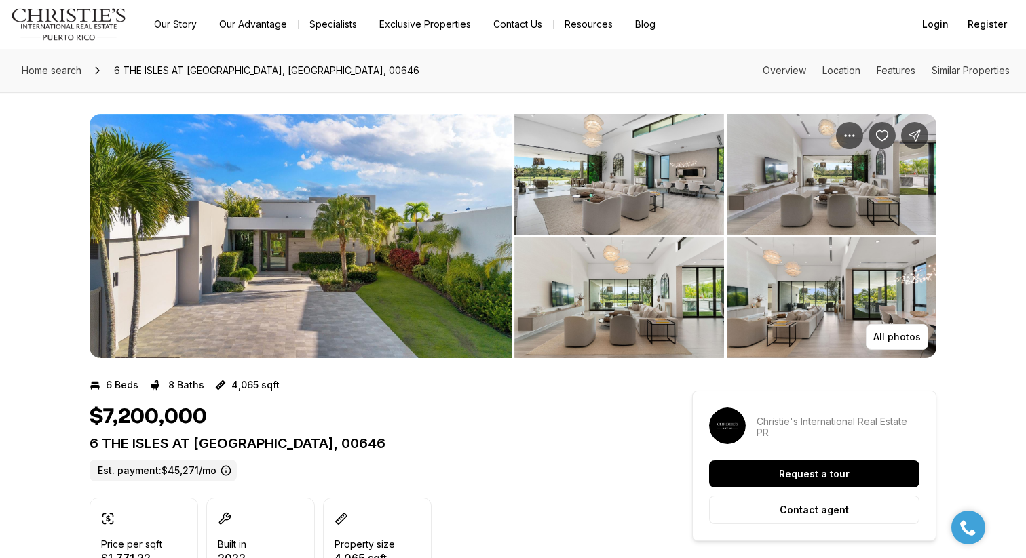
click at [383, 297] on img "View image gallery" at bounding box center [301, 236] width 422 height 244
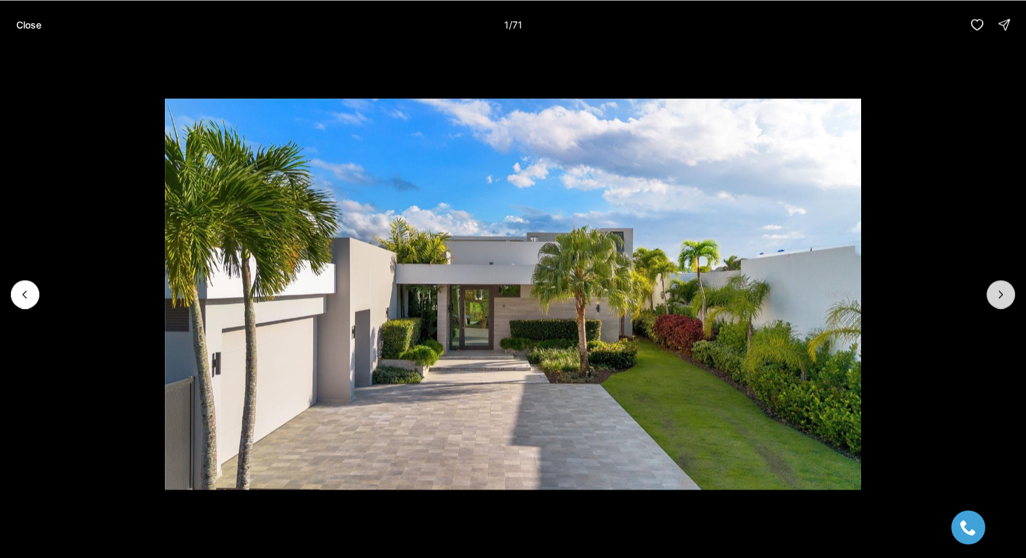
click at [998, 296] on icon "Next slide" at bounding box center [1001, 295] width 14 height 14
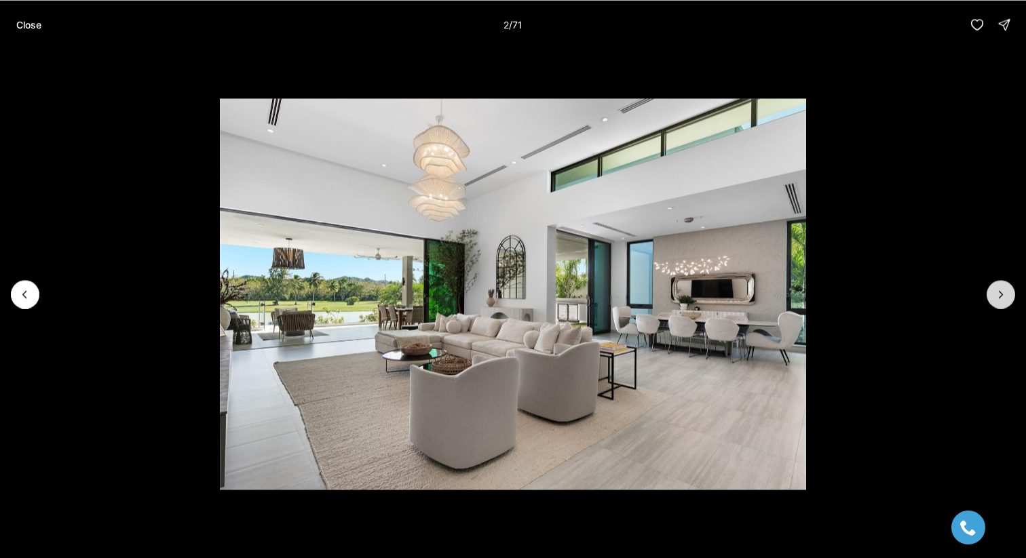
click at [998, 296] on icon "Next slide" at bounding box center [1001, 295] width 14 height 14
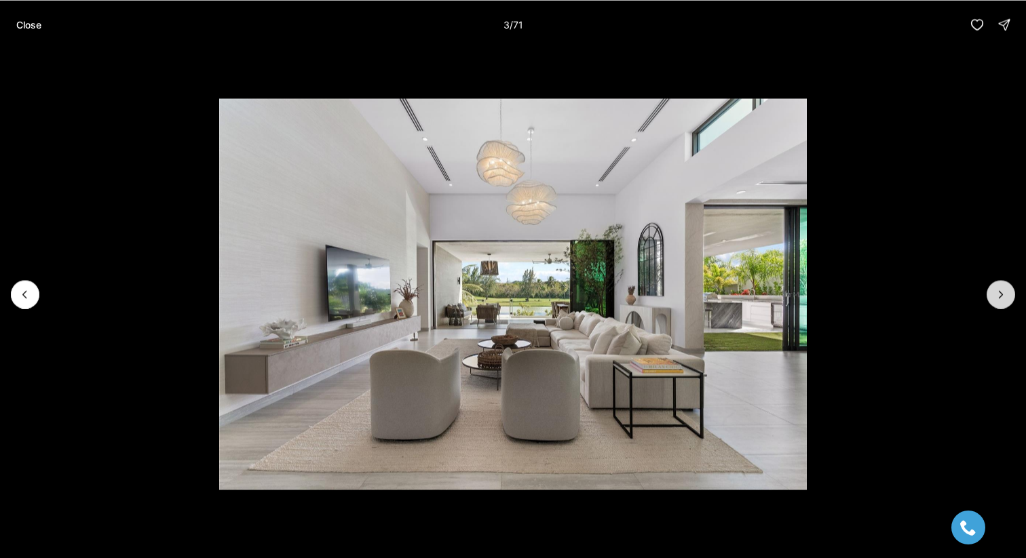
click at [998, 296] on icon "Next slide" at bounding box center [1001, 295] width 14 height 14
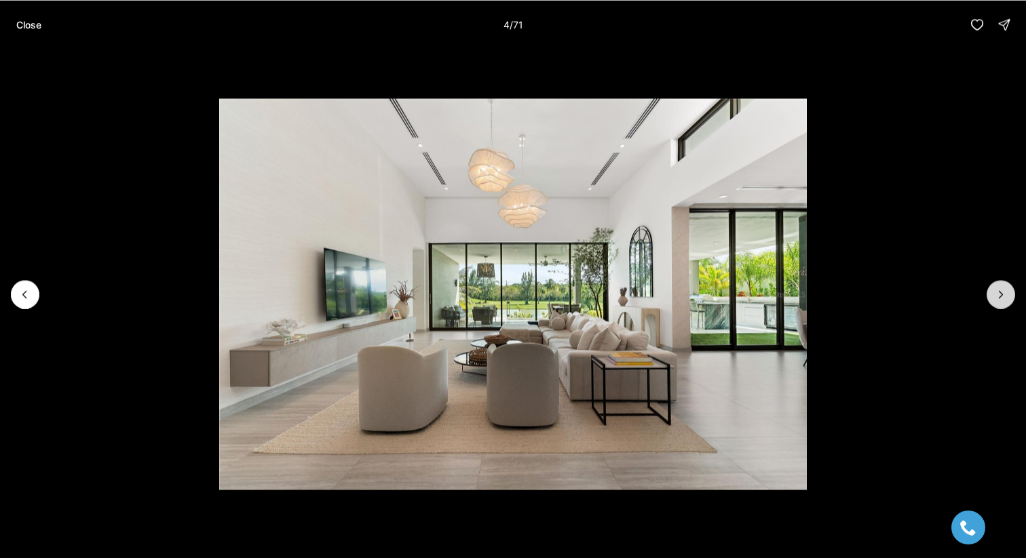
click at [998, 296] on icon "Next slide" at bounding box center [1001, 295] width 14 height 14
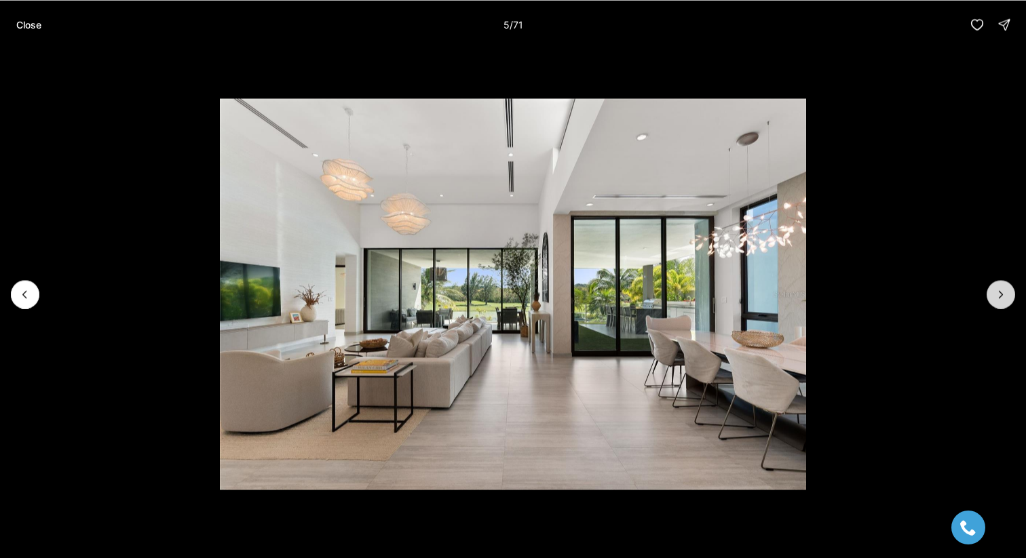
click at [998, 296] on icon "Next slide" at bounding box center [1001, 295] width 14 height 14
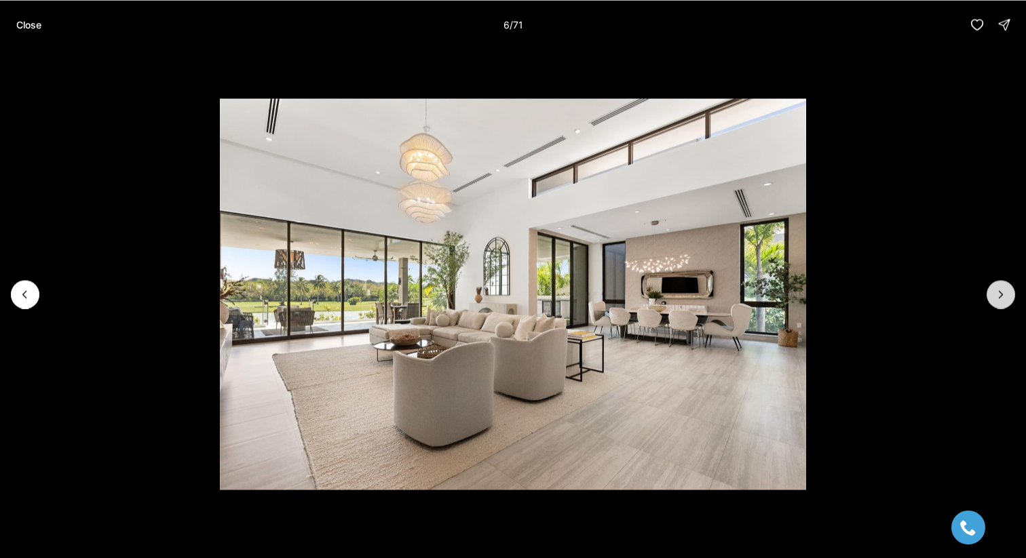
click at [998, 296] on icon "Next slide" at bounding box center [1001, 295] width 14 height 14
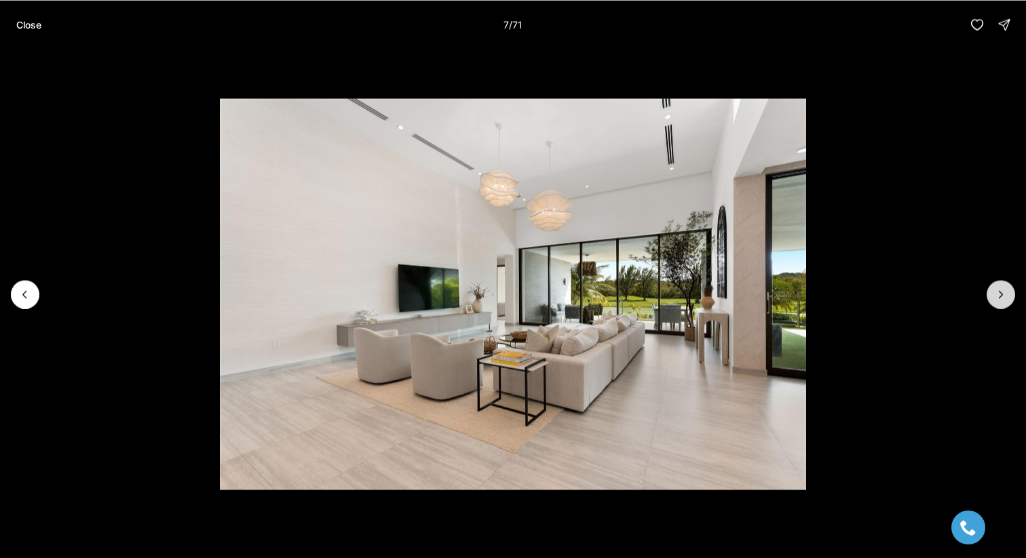
click at [998, 296] on icon "Next slide" at bounding box center [1001, 295] width 14 height 14
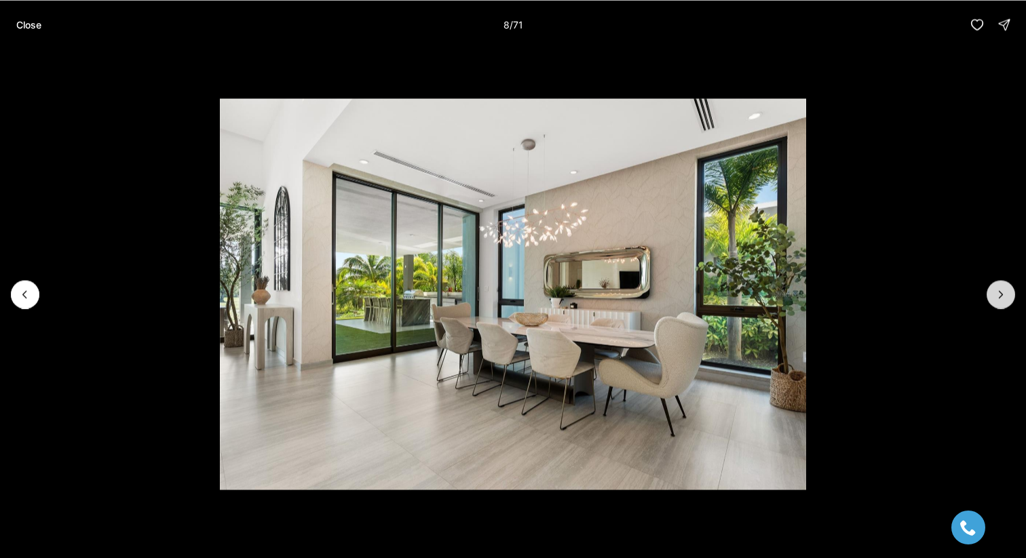
click at [998, 296] on icon "Next slide" at bounding box center [1001, 295] width 14 height 14
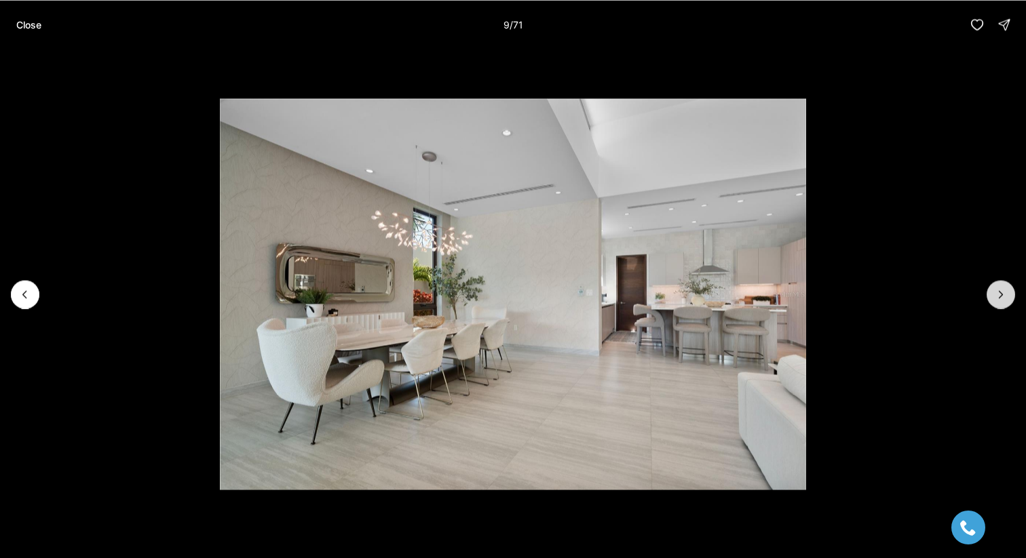
click at [998, 296] on icon "Next slide" at bounding box center [1001, 295] width 14 height 14
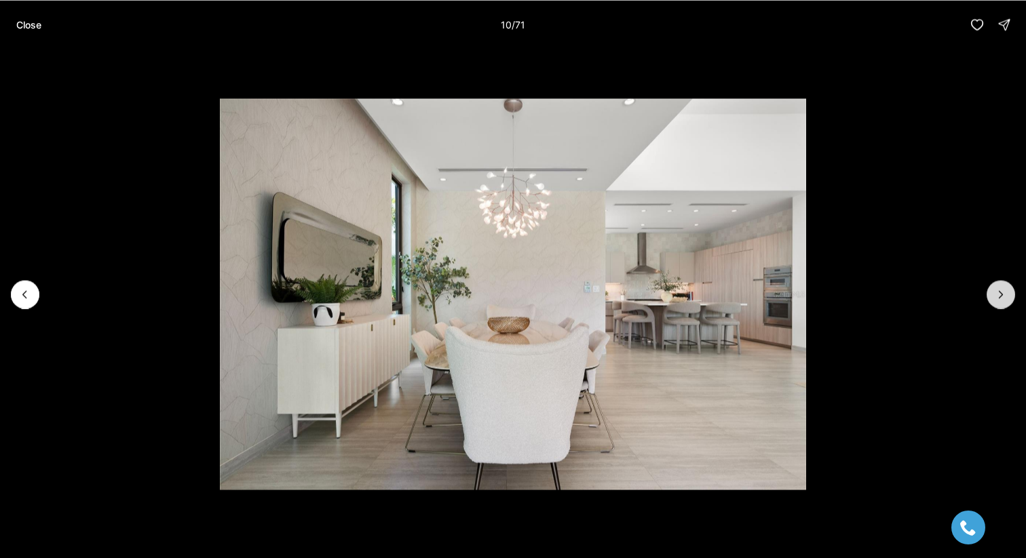
click at [998, 296] on icon "Next slide" at bounding box center [1001, 295] width 14 height 14
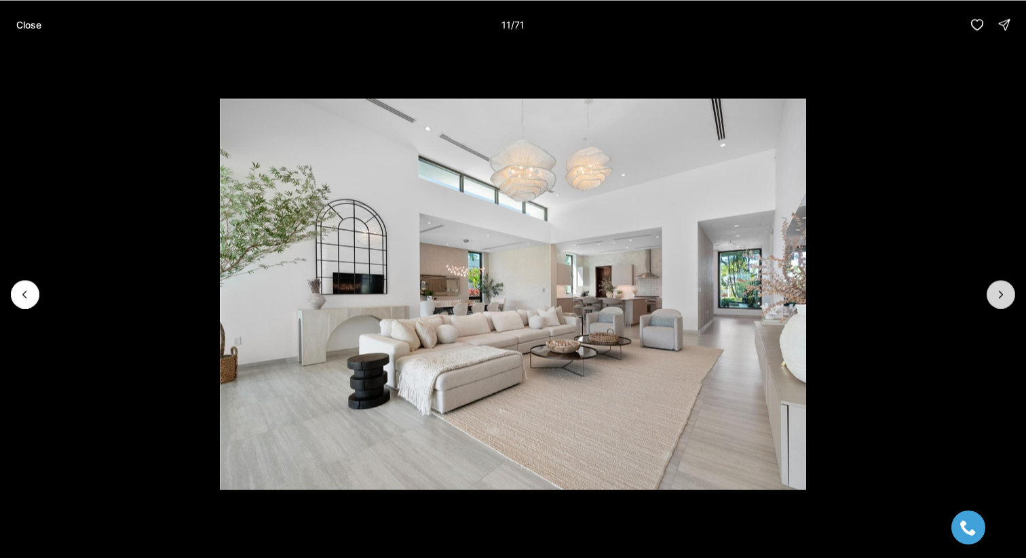
click at [998, 296] on icon "Next slide" at bounding box center [1001, 295] width 14 height 14
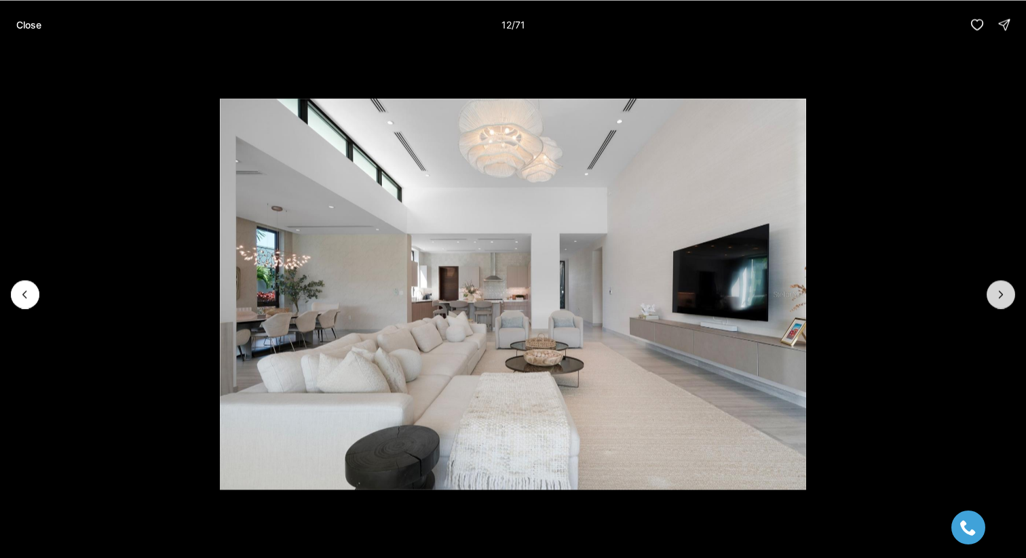
click at [998, 296] on icon "Next slide" at bounding box center [1001, 295] width 14 height 14
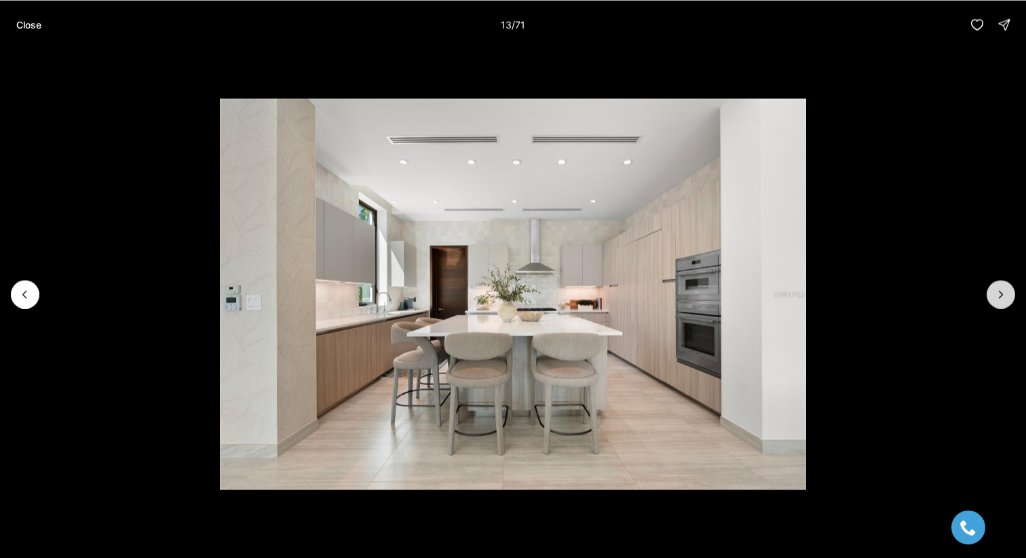
click at [998, 296] on icon "Next slide" at bounding box center [1001, 295] width 14 height 14
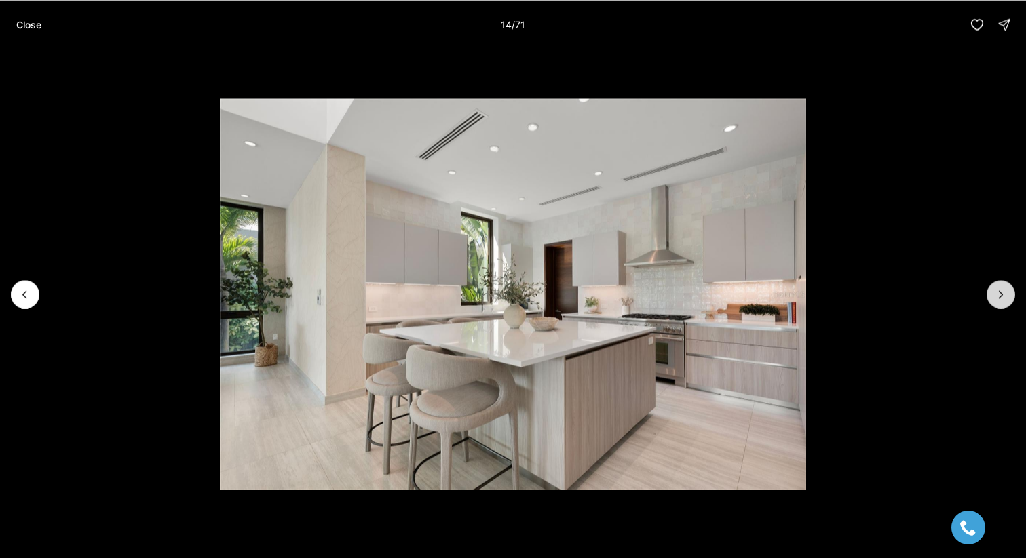
click at [998, 296] on icon "Next slide" at bounding box center [1001, 295] width 14 height 14
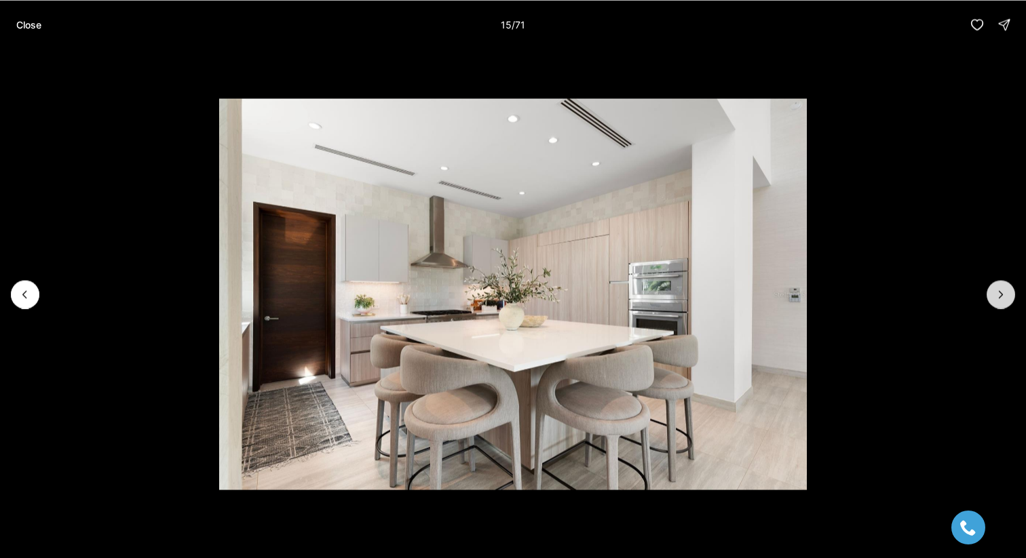
click at [998, 296] on icon "Next slide" at bounding box center [1001, 295] width 14 height 14
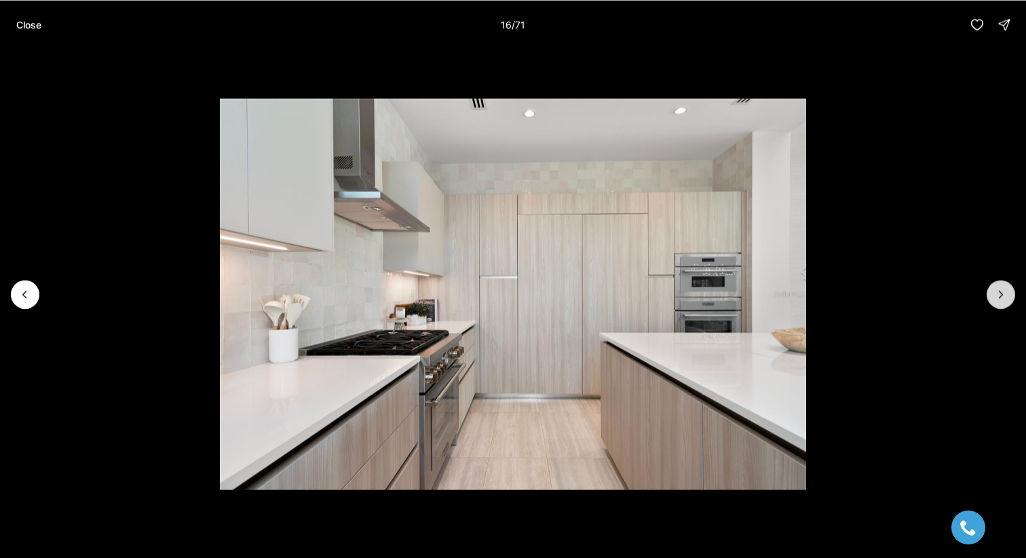
click at [998, 296] on icon "Next slide" at bounding box center [1001, 295] width 14 height 14
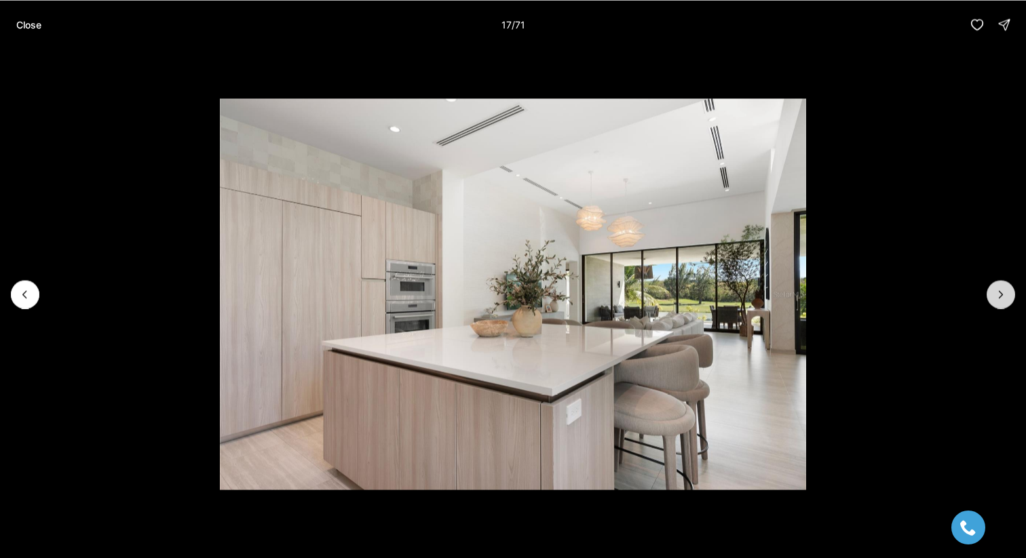
click at [998, 296] on icon "Next slide" at bounding box center [1001, 295] width 14 height 14
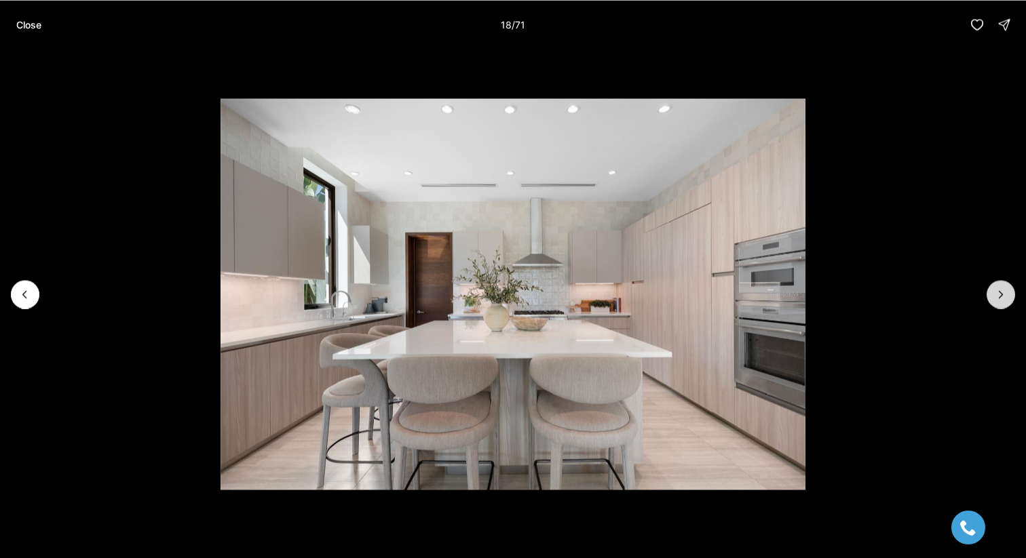
click at [998, 296] on icon "Next slide" at bounding box center [1001, 295] width 14 height 14
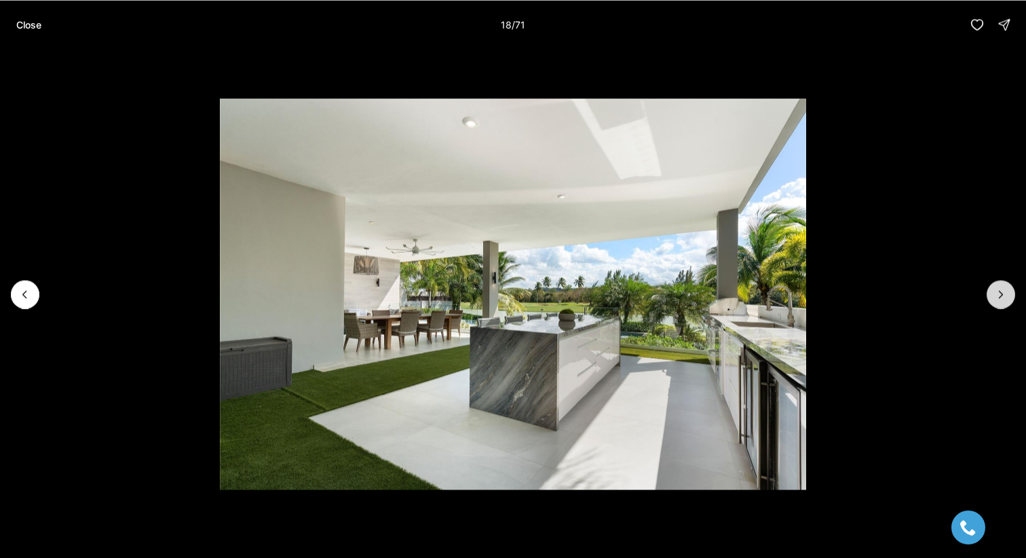
click at [998, 296] on icon "Next slide" at bounding box center [1001, 295] width 14 height 14
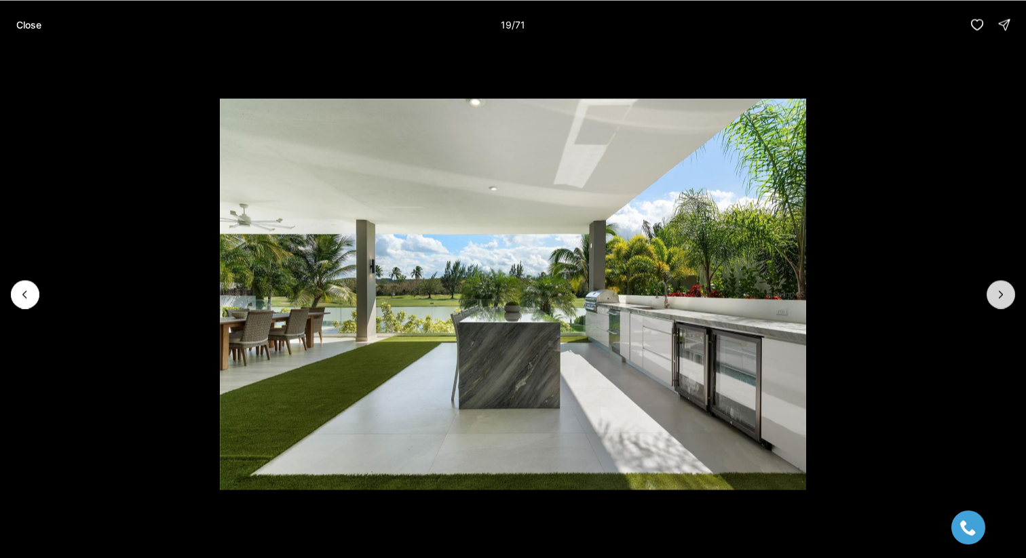
click at [998, 296] on icon "Next slide" at bounding box center [1001, 295] width 14 height 14
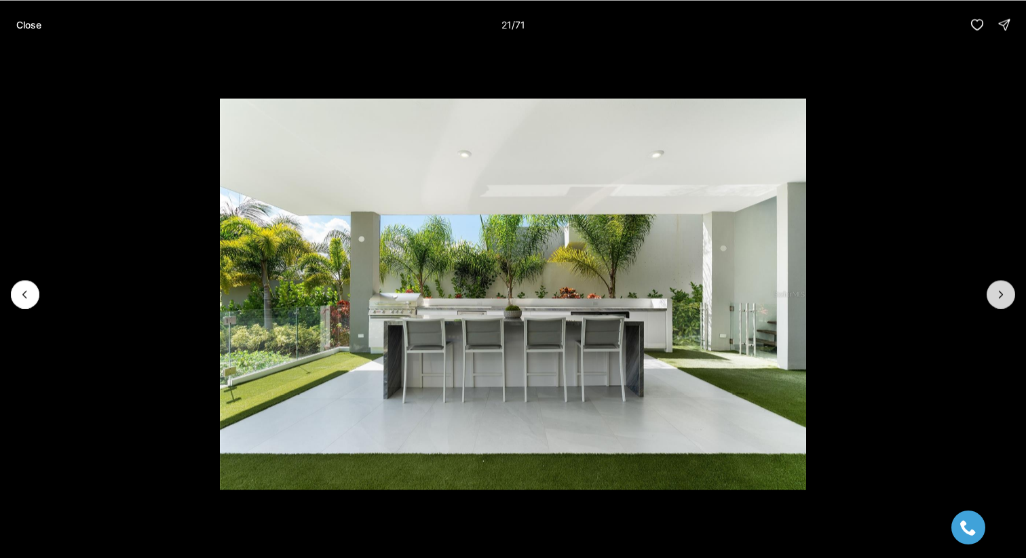
click at [998, 296] on icon "Next slide" at bounding box center [1001, 295] width 14 height 14
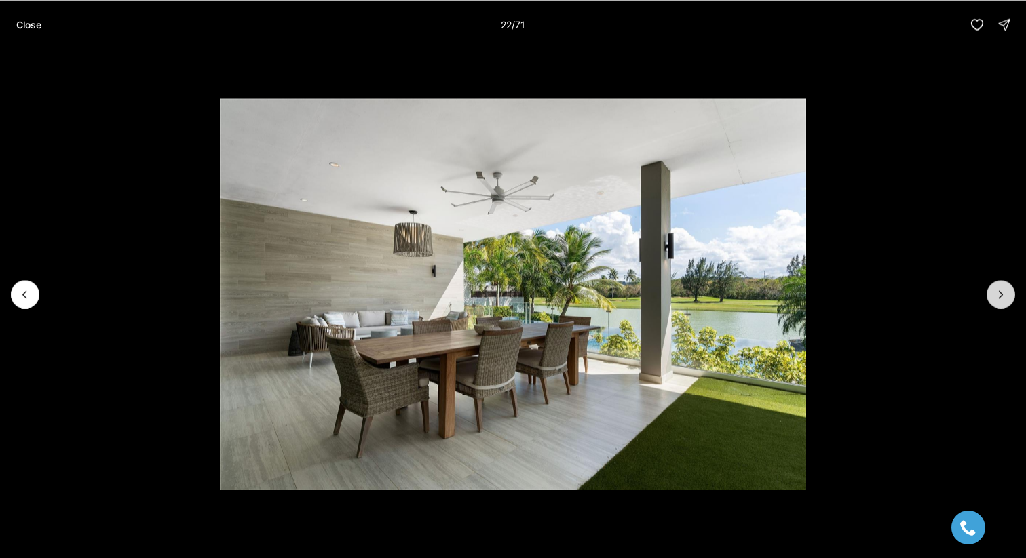
click at [998, 295] on icon "Next slide" at bounding box center [1001, 295] width 14 height 14
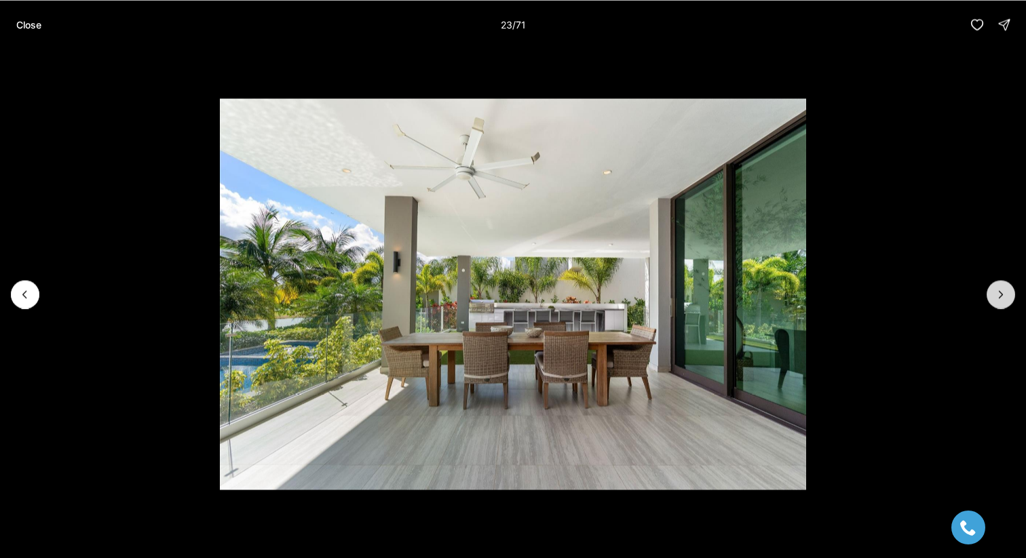
click at [998, 295] on icon "Next slide" at bounding box center [1001, 295] width 14 height 14
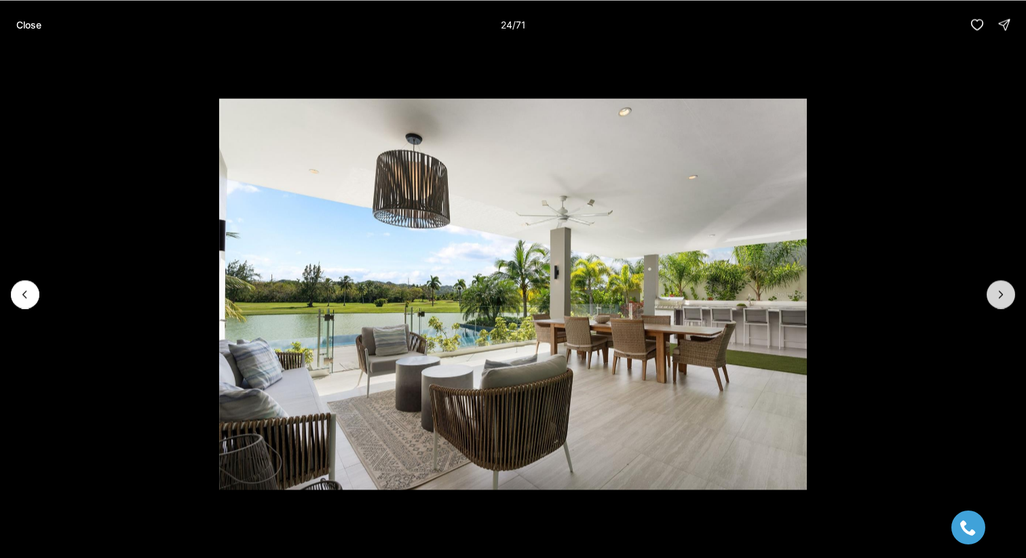
click at [998, 294] on icon "Next slide" at bounding box center [1001, 295] width 14 height 14
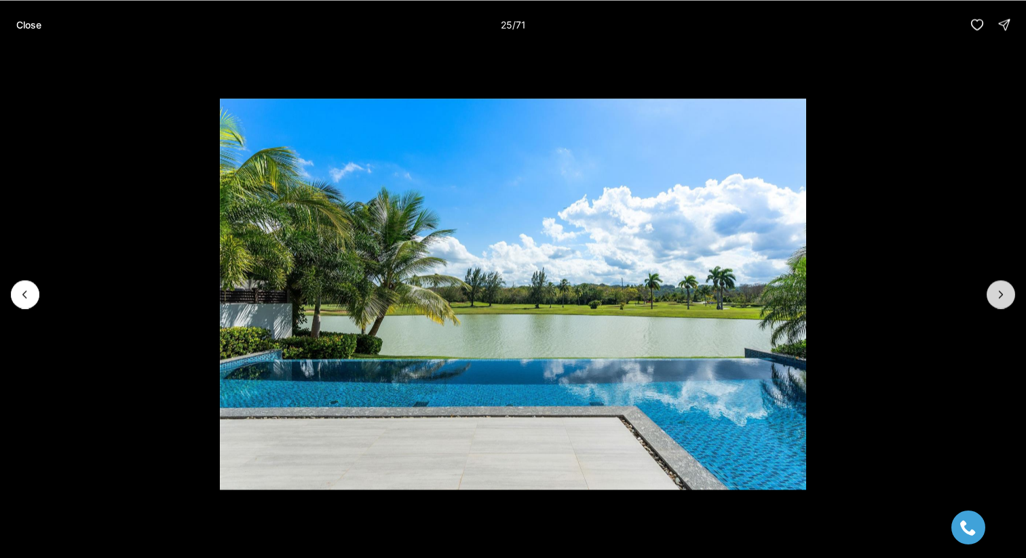
click at [998, 294] on icon "Next slide" at bounding box center [1001, 295] width 14 height 14
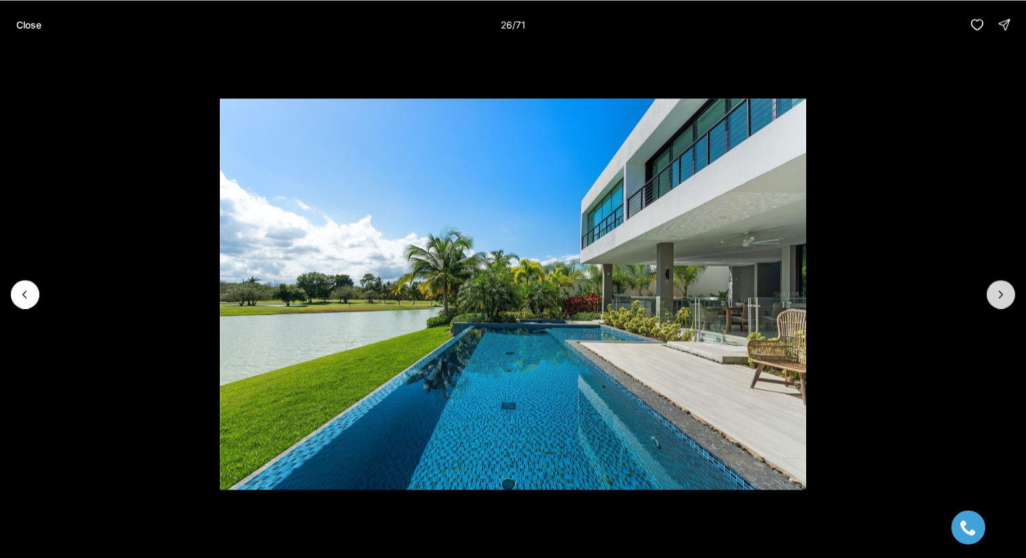
click at [998, 294] on icon "Next slide" at bounding box center [1001, 295] width 14 height 14
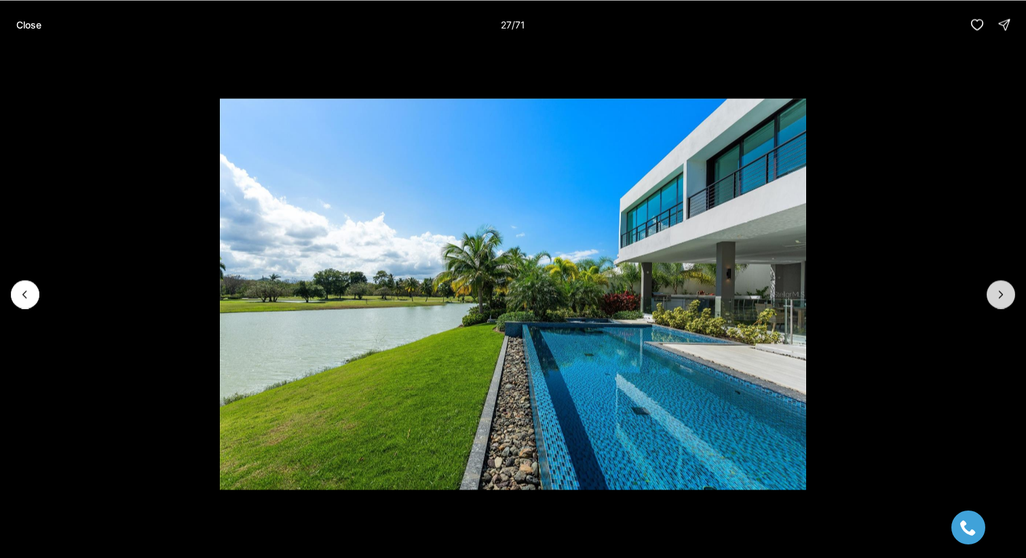
click at [998, 294] on icon "Next slide" at bounding box center [1001, 295] width 14 height 14
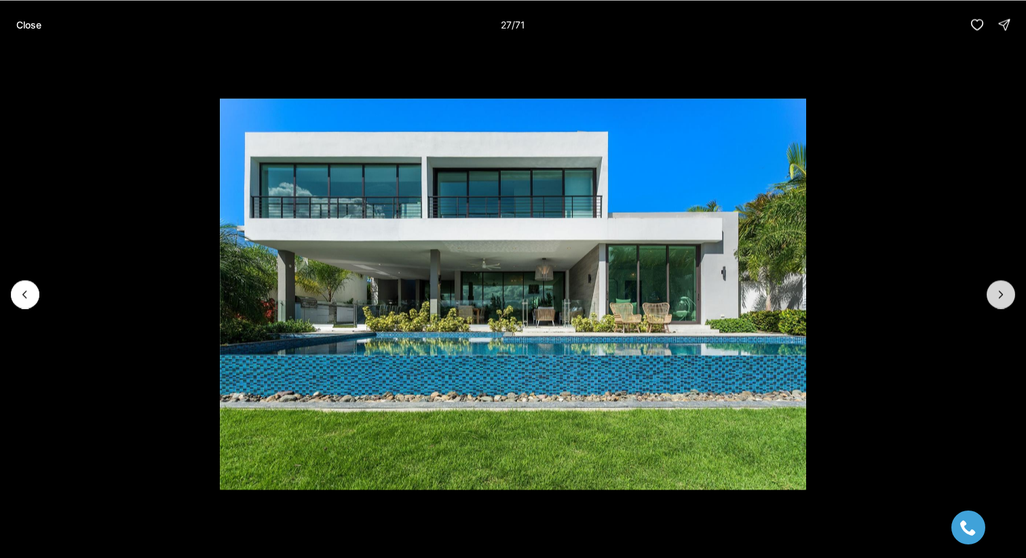
click at [998, 294] on icon "Next slide" at bounding box center [1001, 295] width 14 height 14
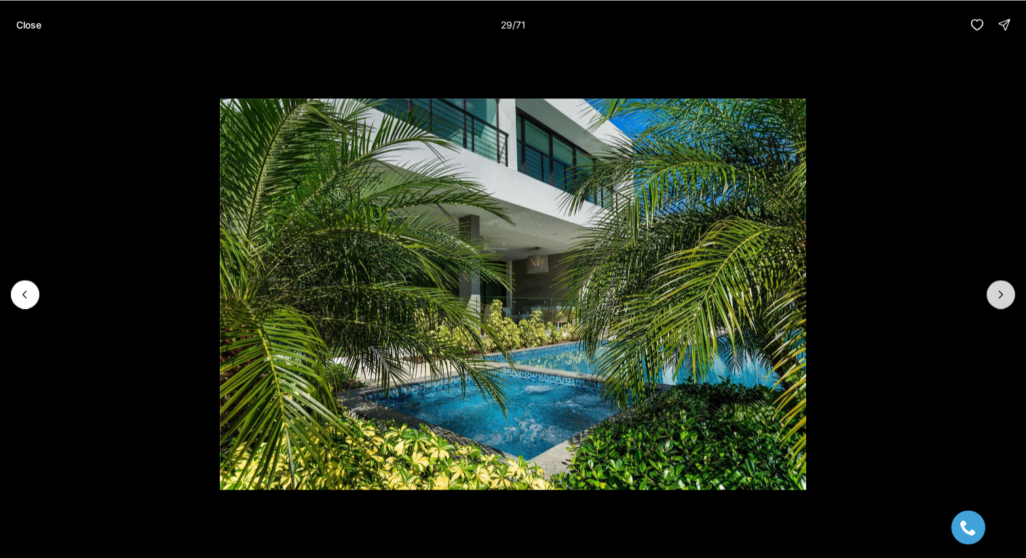
click at [998, 294] on icon "Next slide" at bounding box center [1001, 295] width 14 height 14
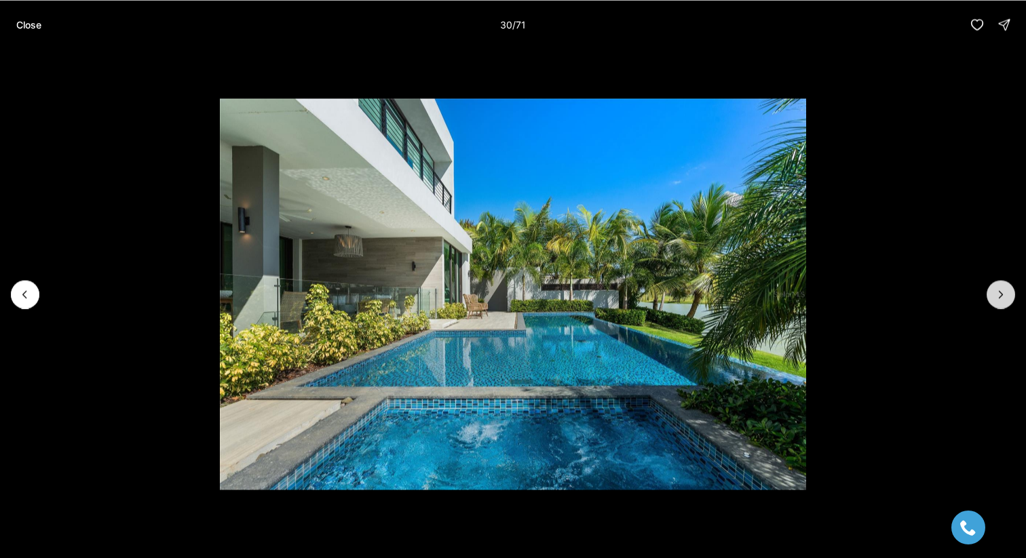
click at [998, 294] on icon "Next slide" at bounding box center [1001, 295] width 14 height 14
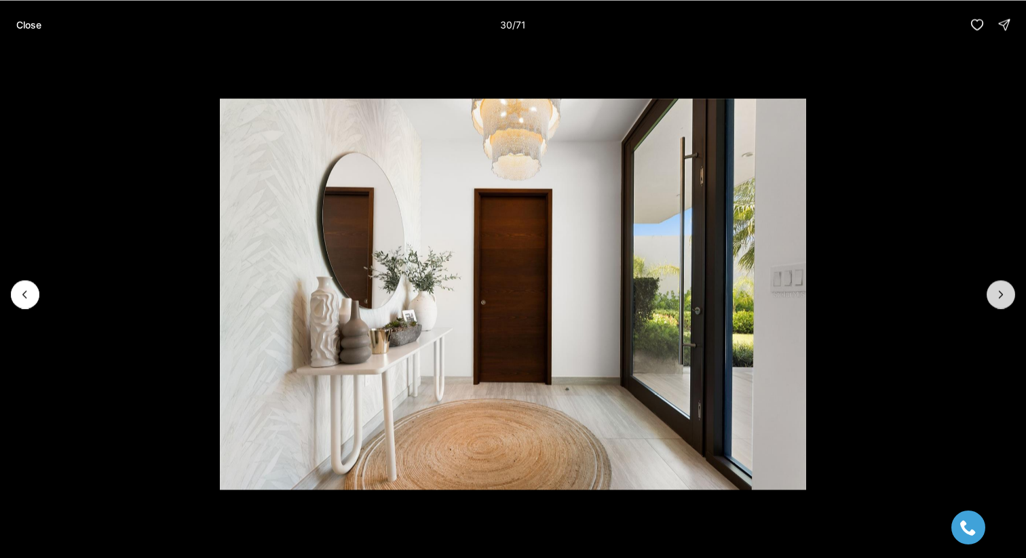
click at [998, 294] on icon "Next slide" at bounding box center [1001, 295] width 14 height 14
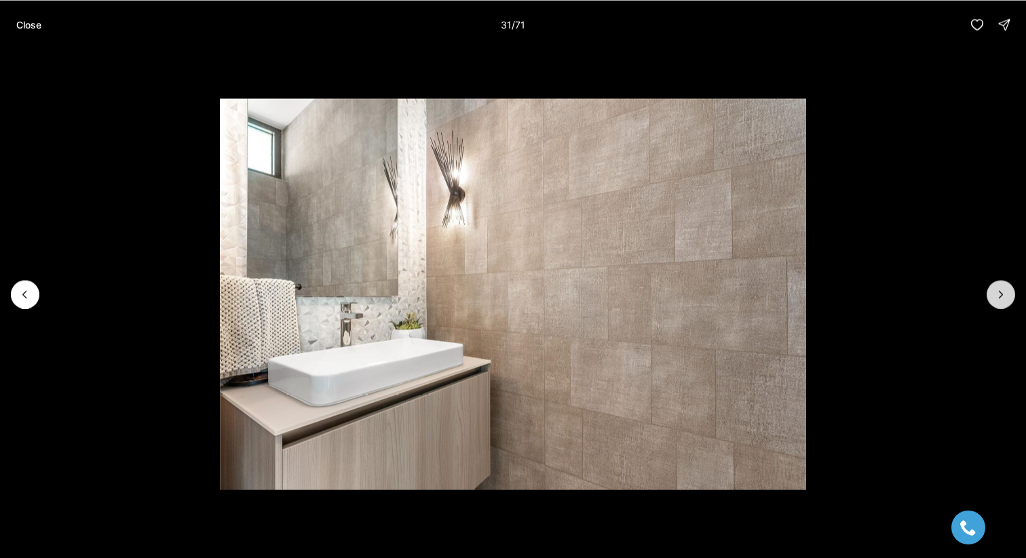
click at [998, 294] on icon "Next slide" at bounding box center [1001, 295] width 14 height 14
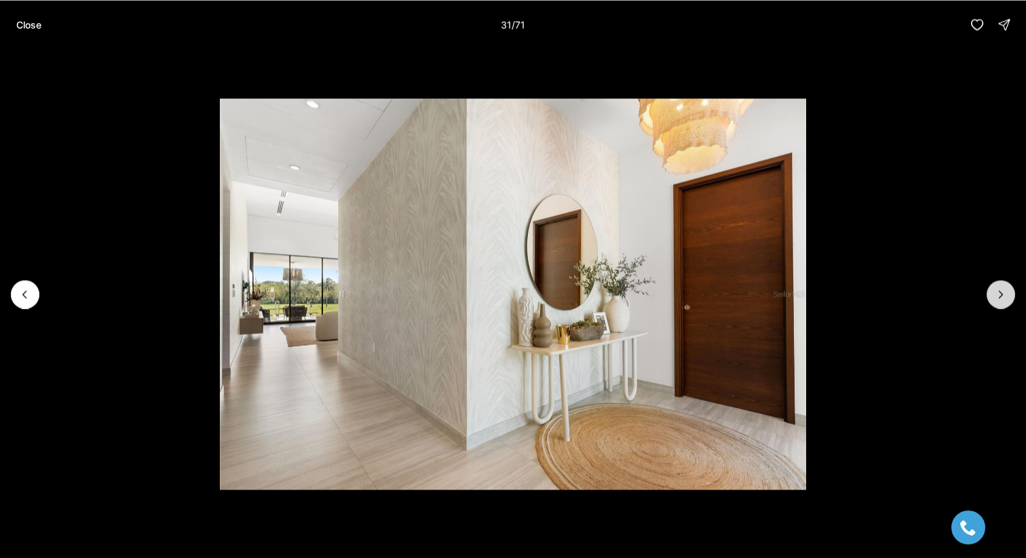
click at [998, 294] on icon "Next slide" at bounding box center [1001, 295] width 14 height 14
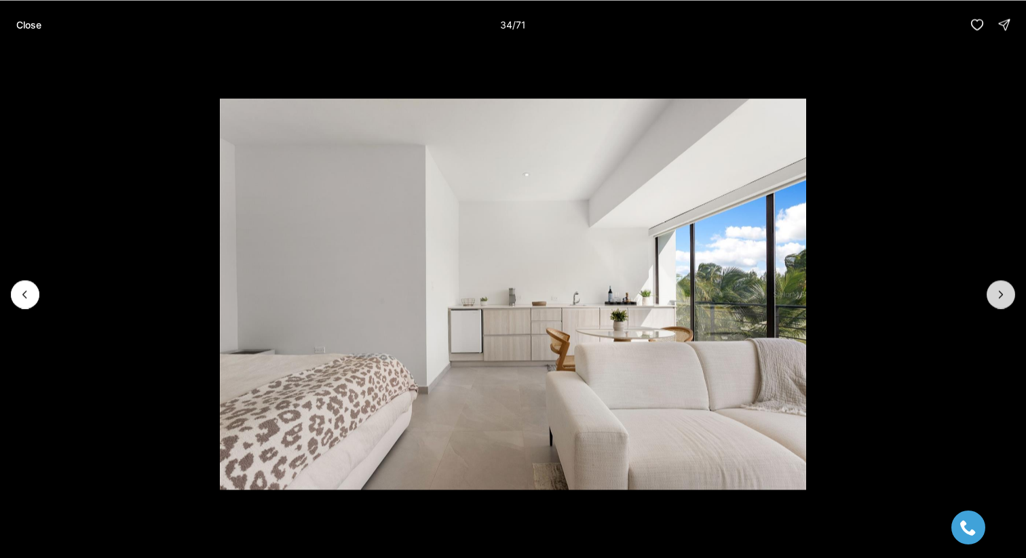
click at [998, 294] on icon "Next slide" at bounding box center [1001, 295] width 14 height 14
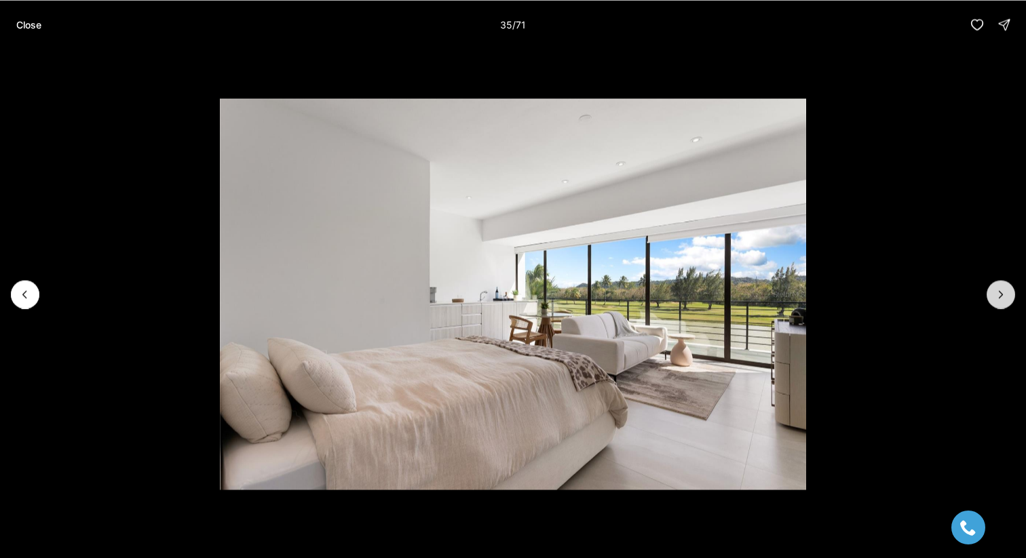
click at [998, 294] on icon "Next slide" at bounding box center [1001, 295] width 14 height 14
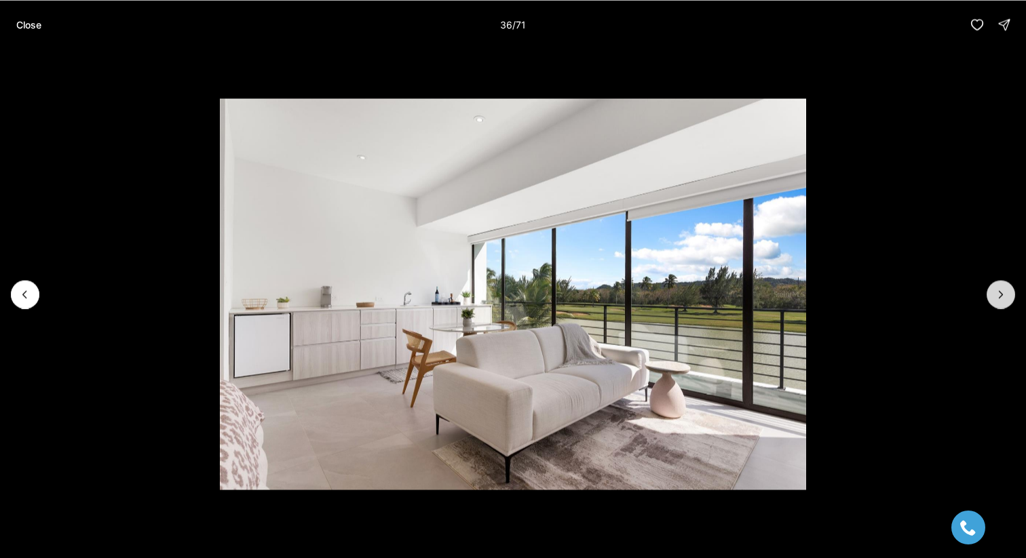
click at [998, 294] on icon "Next slide" at bounding box center [1001, 295] width 14 height 14
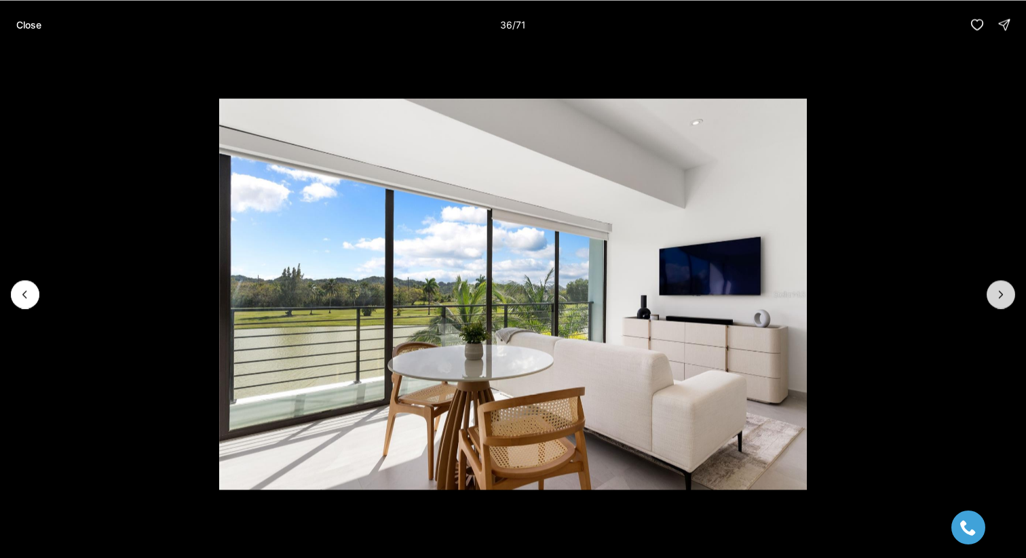
click at [998, 294] on icon "Next slide" at bounding box center [1001, 295] width 14 height 14
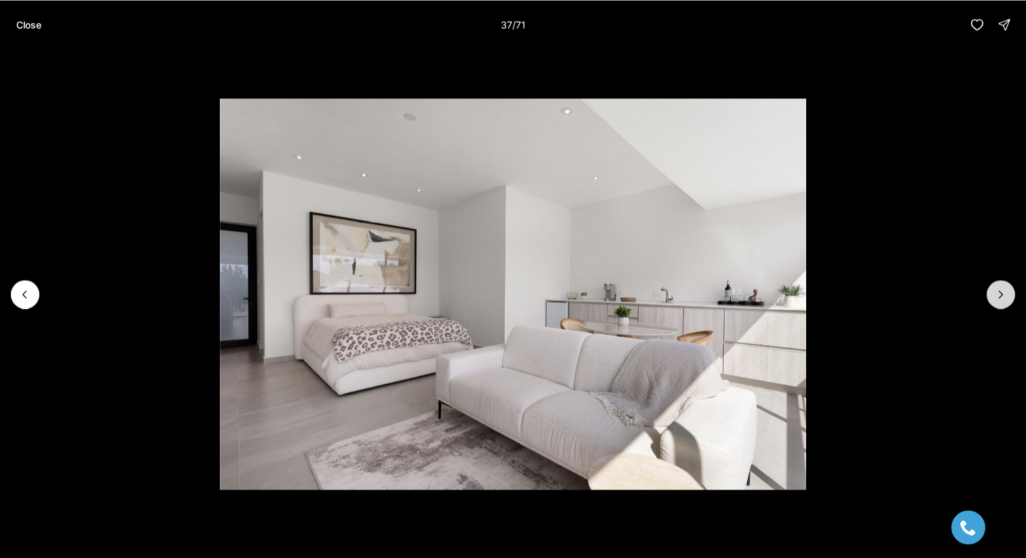
click at [998, 294] on icon "Next slide" at bounding box center [1001, 295] width 14 height 14
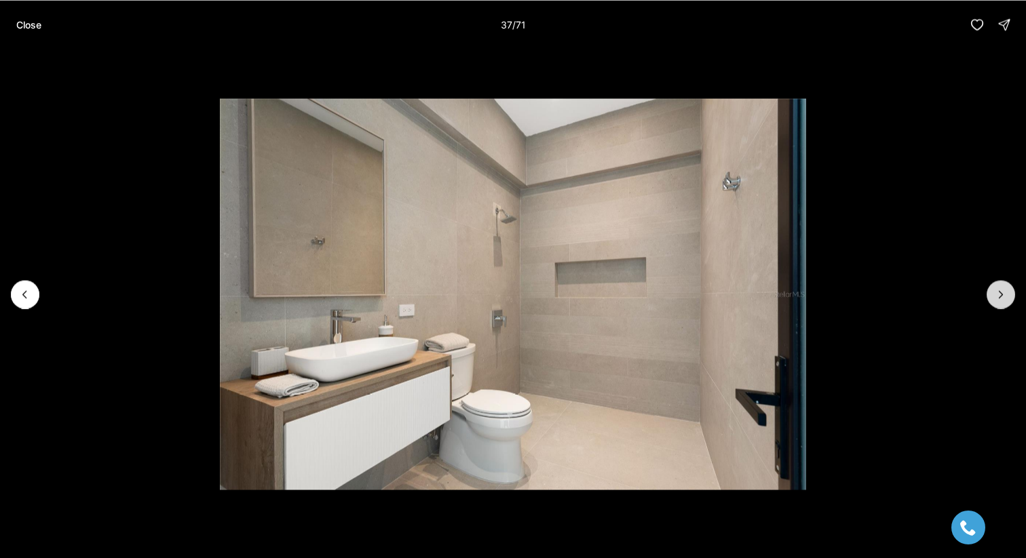
click at [998, 294] on icon "Next slide" at bounding box center [1001, 295] width 14 height 14
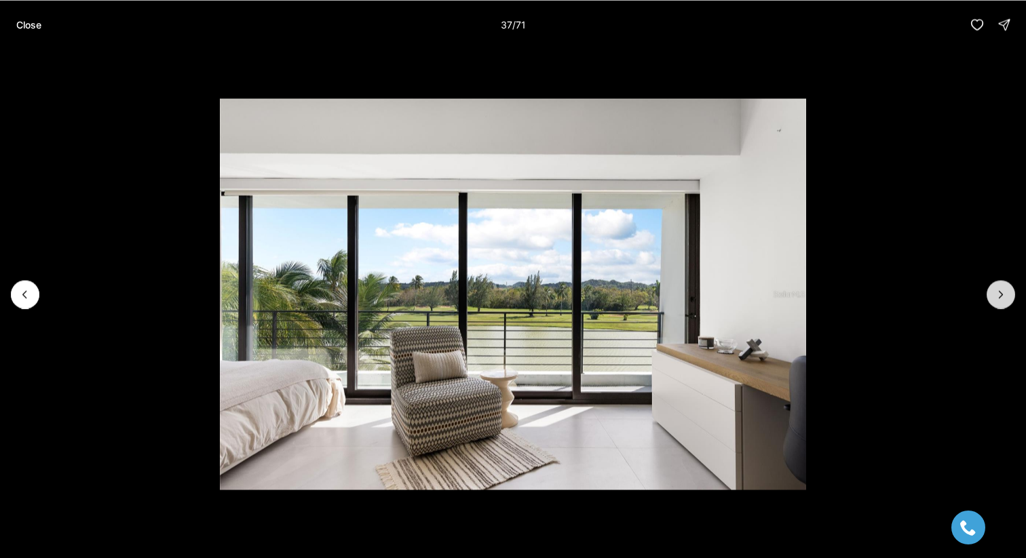
click at [998, 294] on icon "Next slide" at bounding box center [1001, 295] width 14 height 14
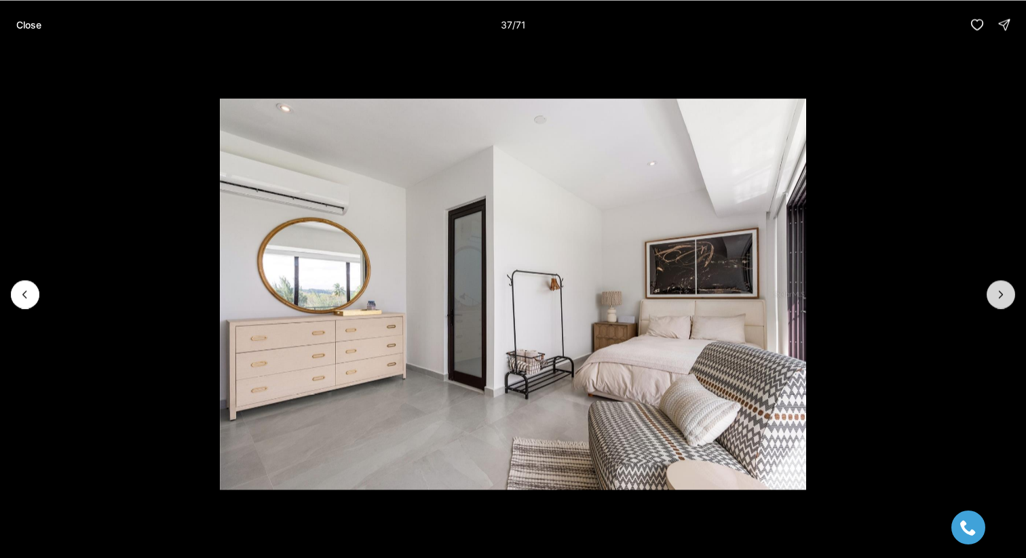
click at [998, 294] on icon "Next slide" at bounding box center [1001, 295] width 14 height 14
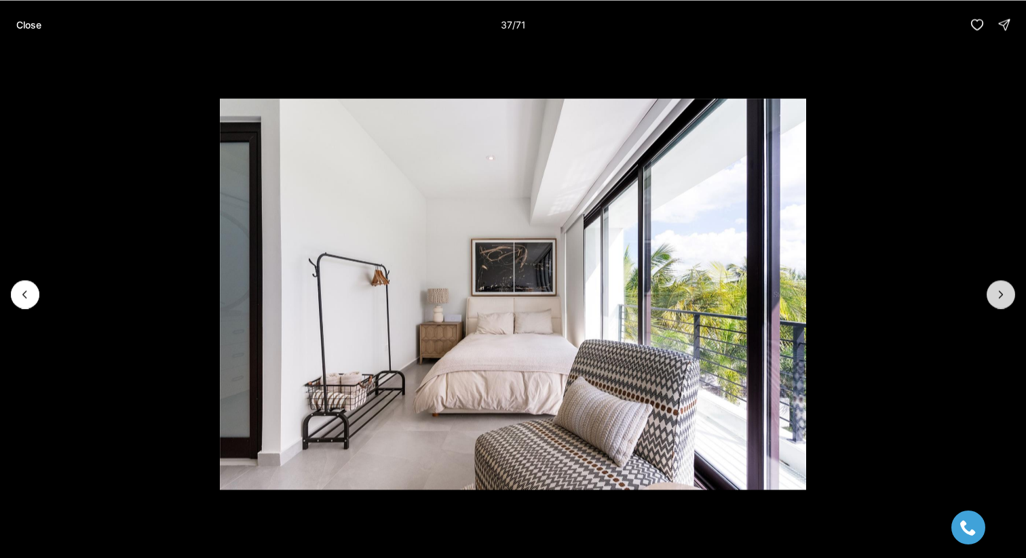
click at [998, 294] on icon "Next slide" at bounding box center [1001, 295] width 14 height 14
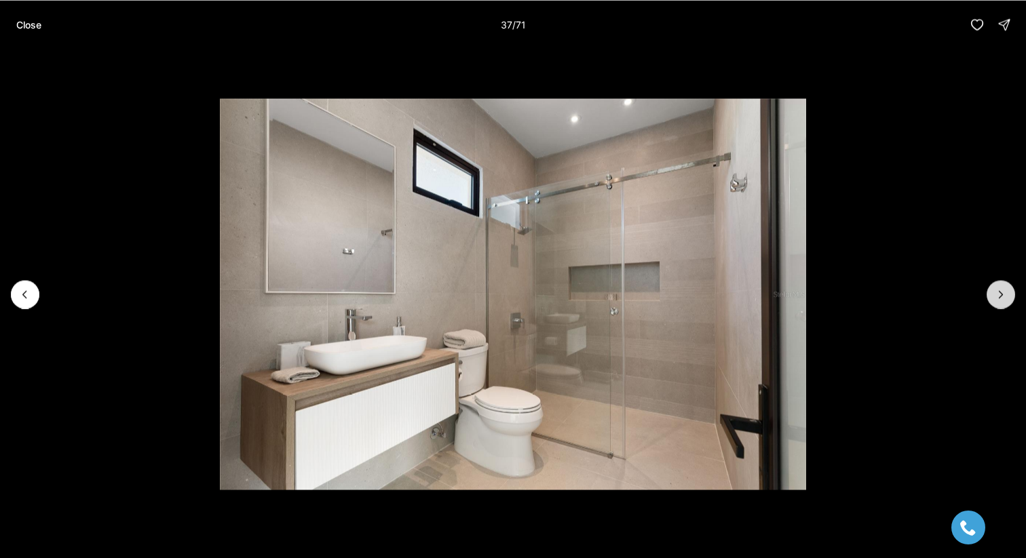
click at [998, 294] on icon "Next slide" at bounding box center [1001, 295] width 14 height 14
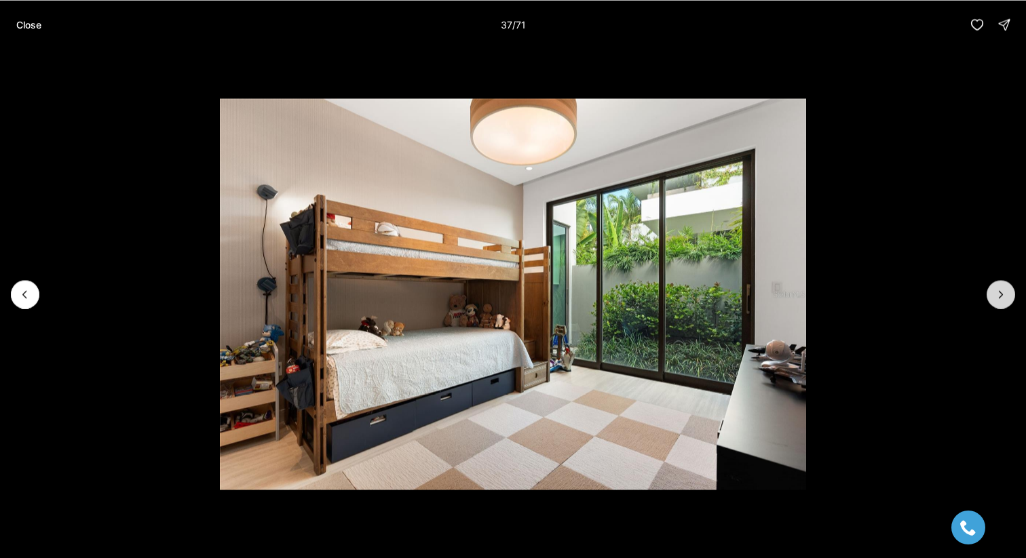
click at [998, 294] on icon "Next slide" at bounding box center [1001, 295] width 14 height 14
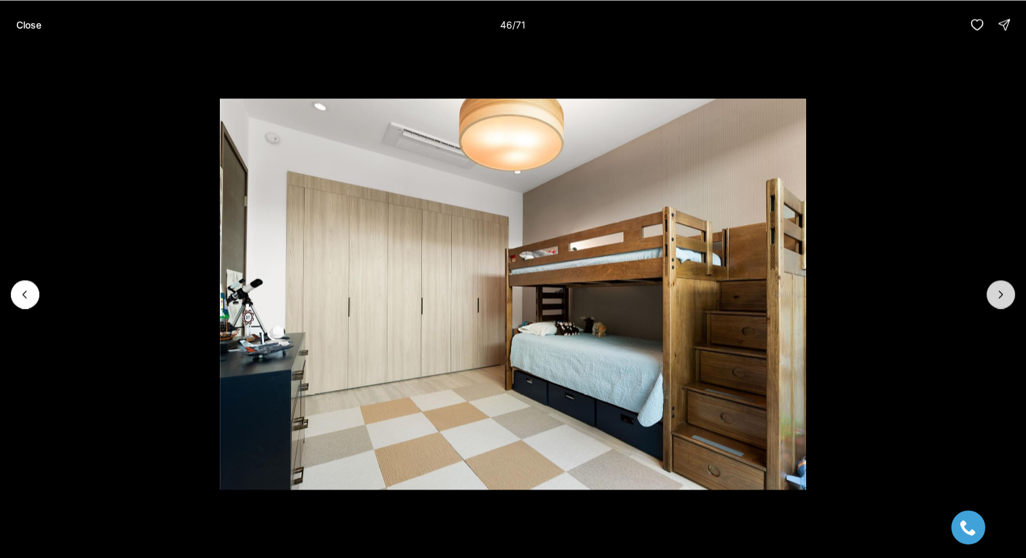
click at [998, 294] on icon "Next slide" at bounding box center [1001, 295] width 14 height 14
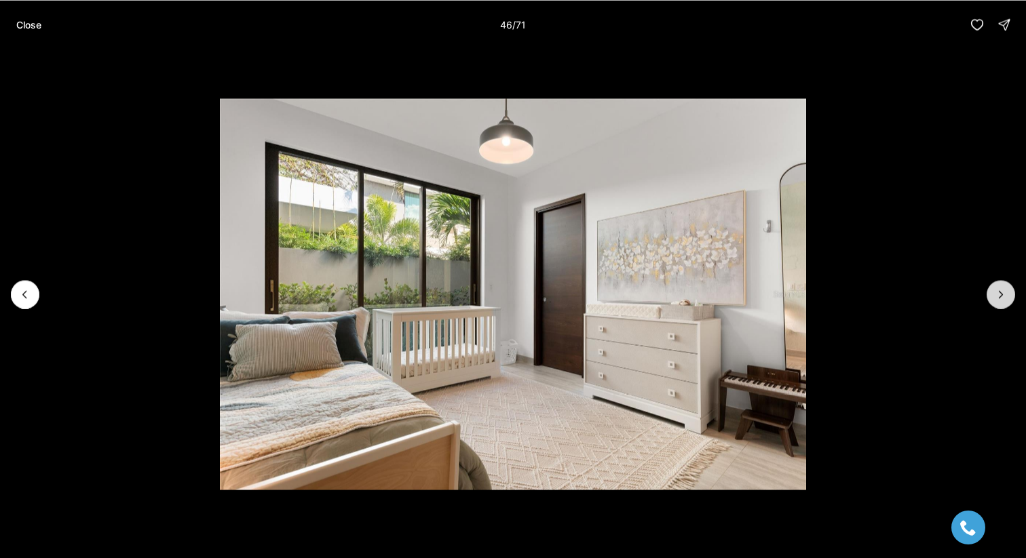
click at [998, 294] on icon "Next slide" at bounding box center [1001, 295] width 14 height 14
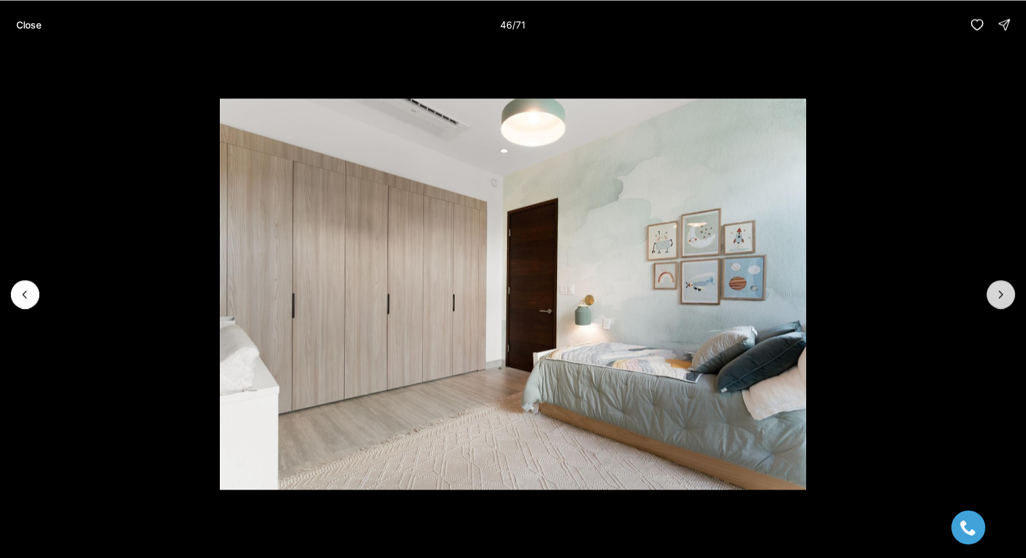
click at [998, 294] on icon "Next slide" at bounding box center [1001, 295] width 14 height 14
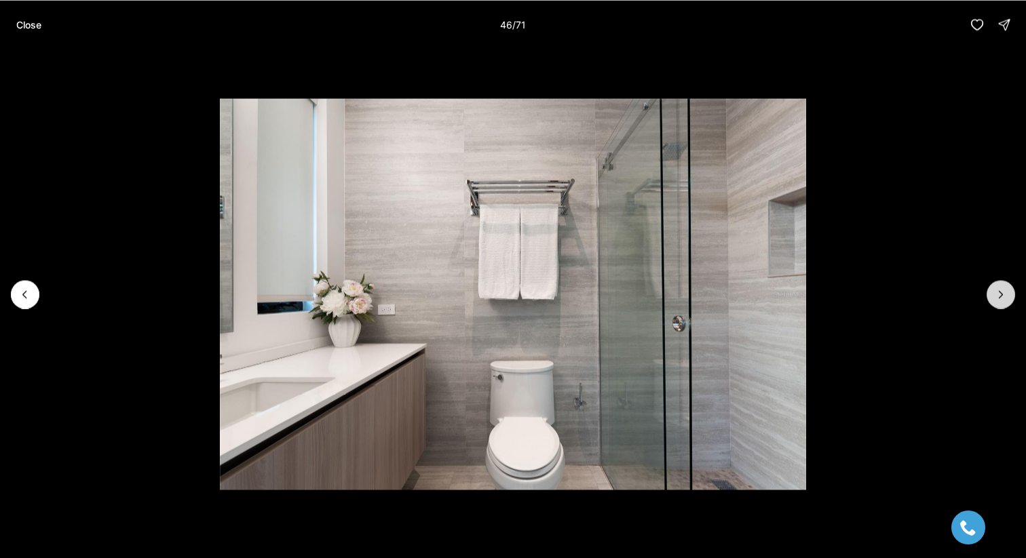
click at [998, 294] on icon "Next slide" at bounding box center [1001, 295] width 14 height 14
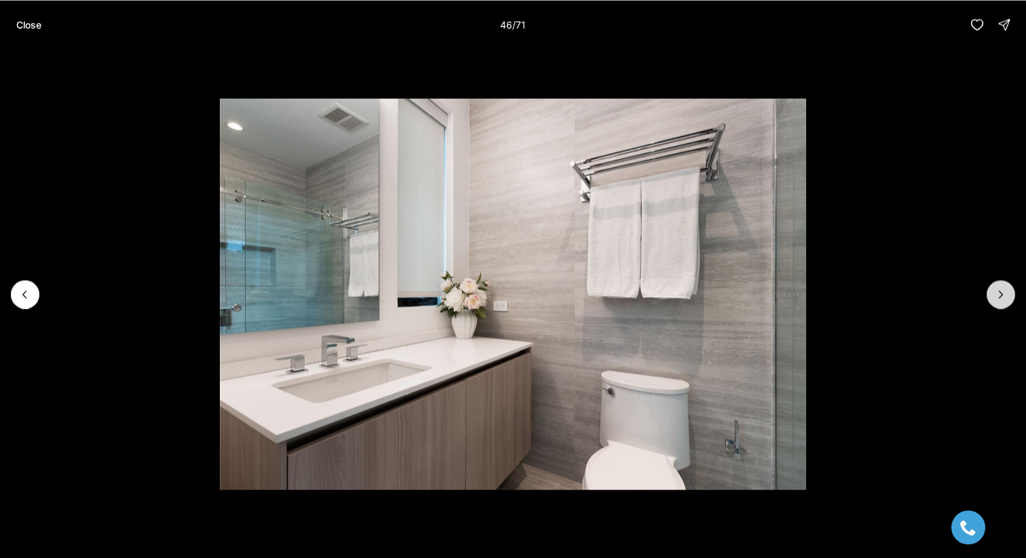
click at [998, 294] on icon "Next slide" at bounding box center [1001, 295] width 14 height 14
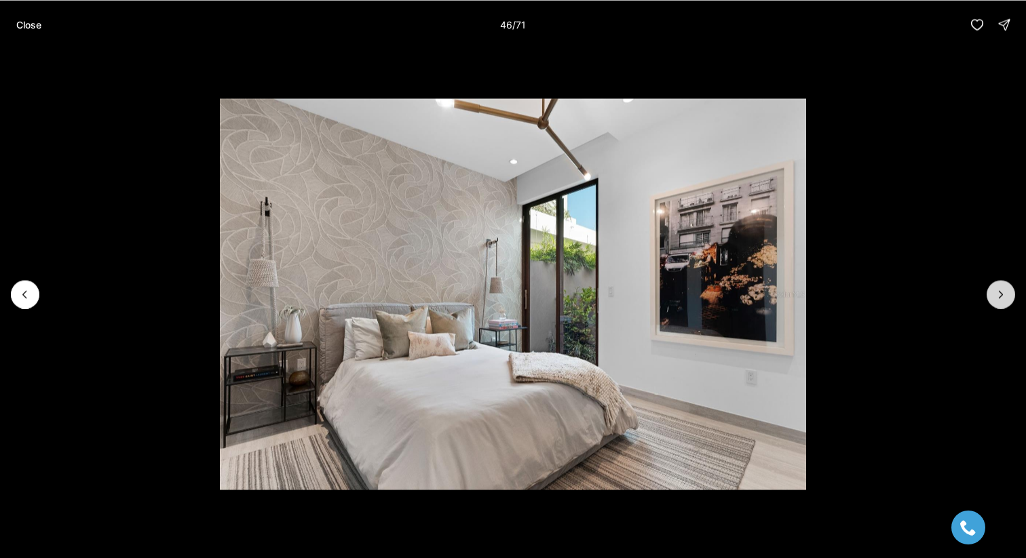
click at [998, 294] on icon "Next slide" at bounding box center [1001, 295] width 14 height 14
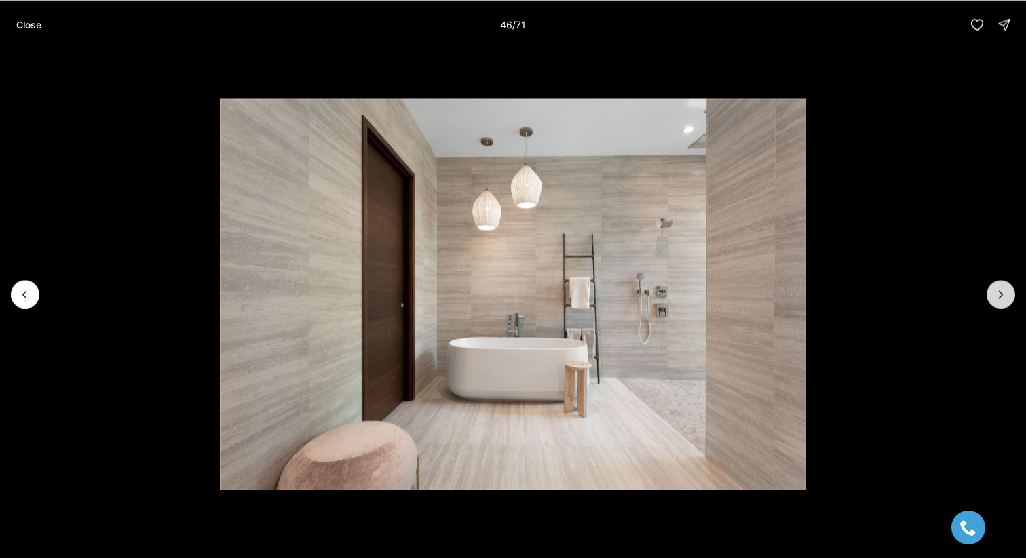
click at [998, 294] on icon "Next slide" at bounding box center [1001, 295] width 14 height 14
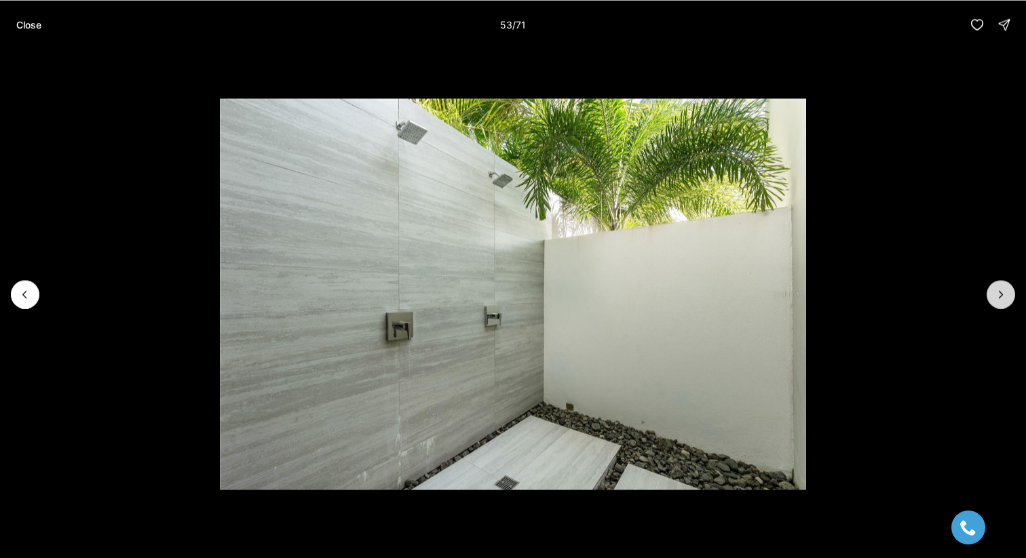
click at [998, 294] on icon "Next slide" at bounding box center [1001, 295] width 14 height 14
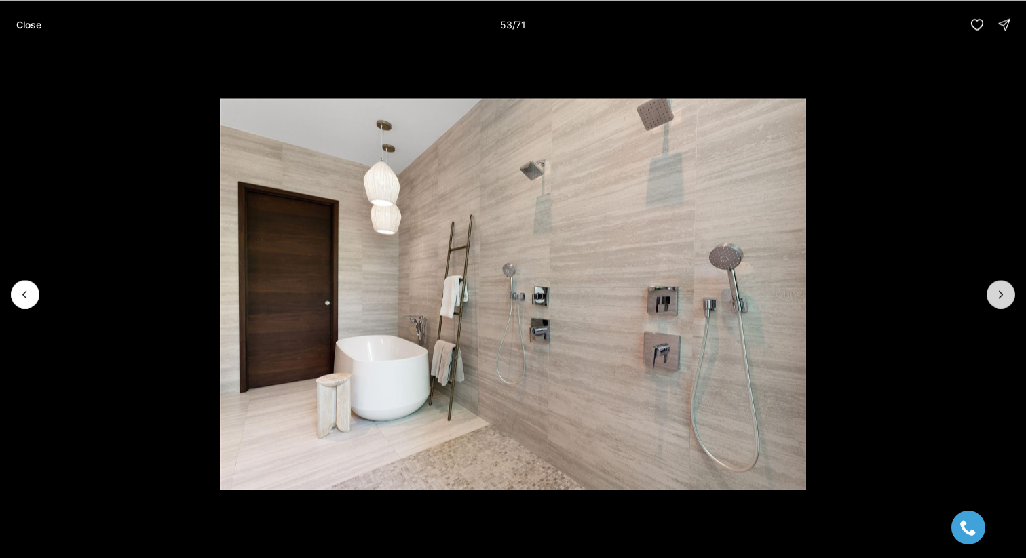
click at [998, 294] on icon "Next slide" at bounding box center [1001, 295] width 14 height 14
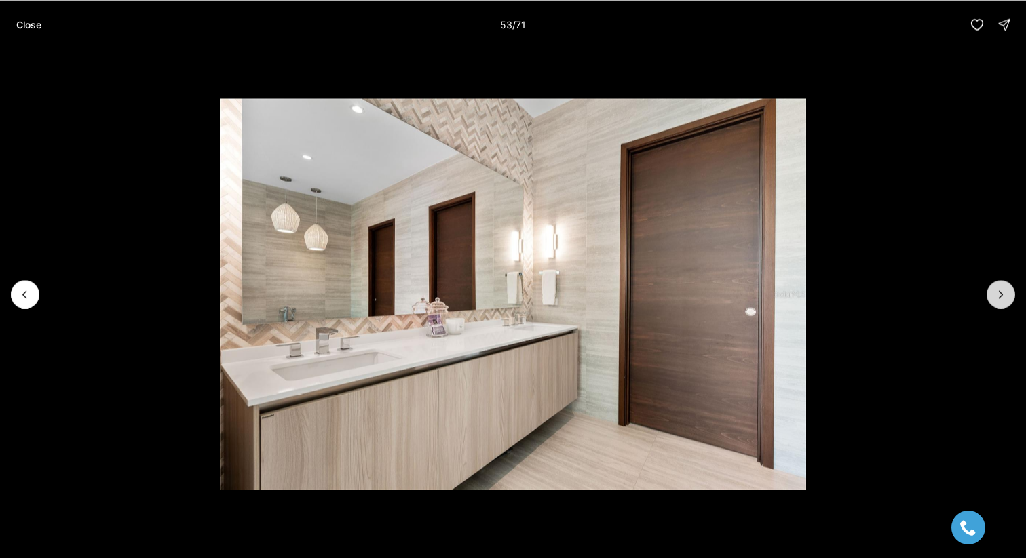
click at [998, 294] on icon "Next slide" at bounding box center [1001, 295] width 14 height 14
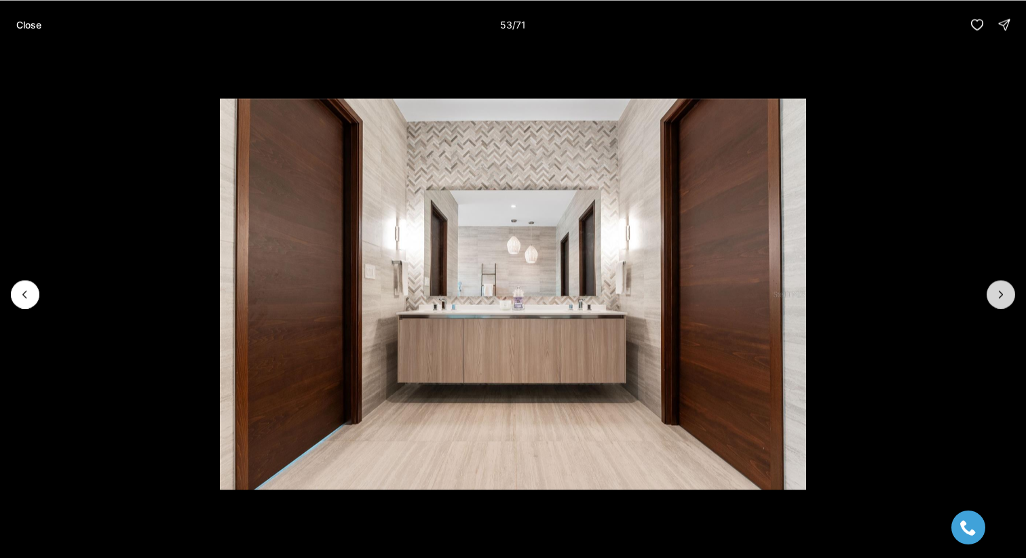
click at [998, 294] on icon "Next slide" at bounding box center [1001, 295] width 14 height 14
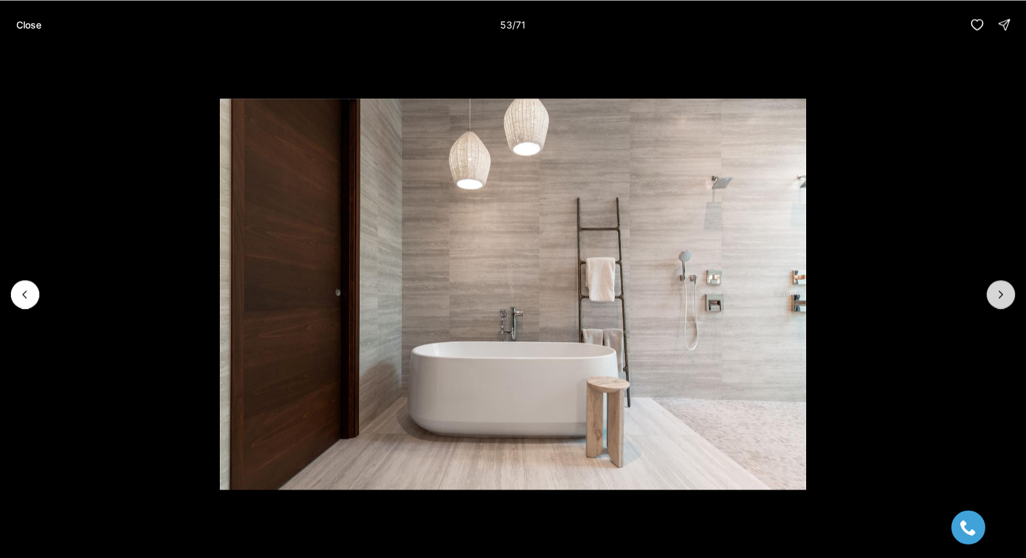
click at [998, 294] on icon "Next slide" at bounding box center [1001, 295] width 14 height 14
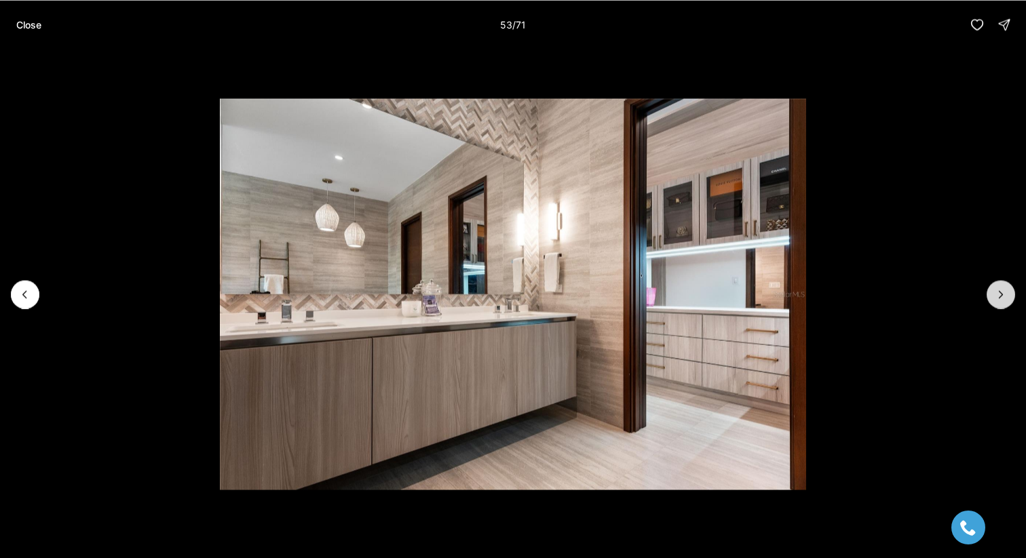
click at [998, 294] on icon "Next slide" at bounding box center [1001, 295] width 14 height 14
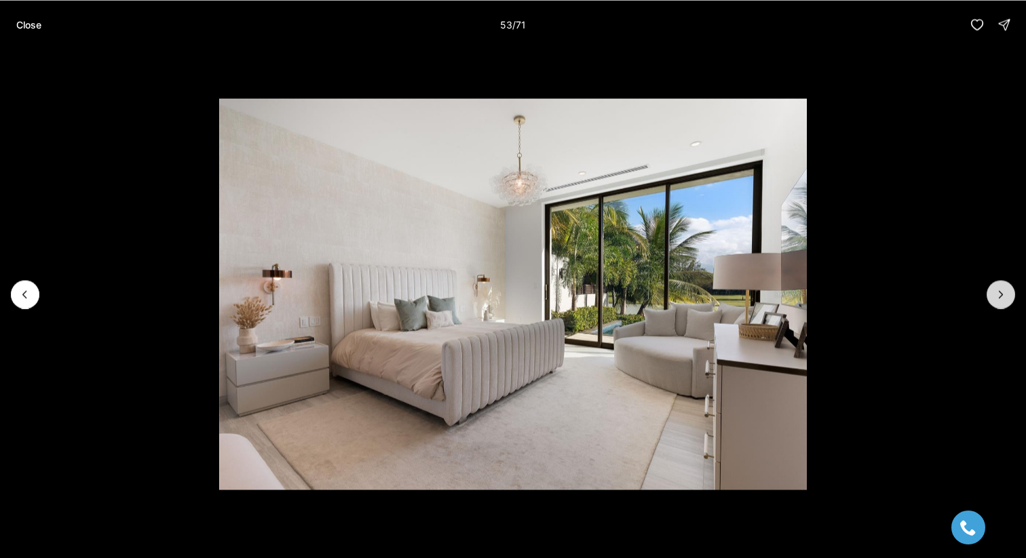
click at [998, 294] on icon "Next slide" at bounding box center [1001, 295] width 14 height 14
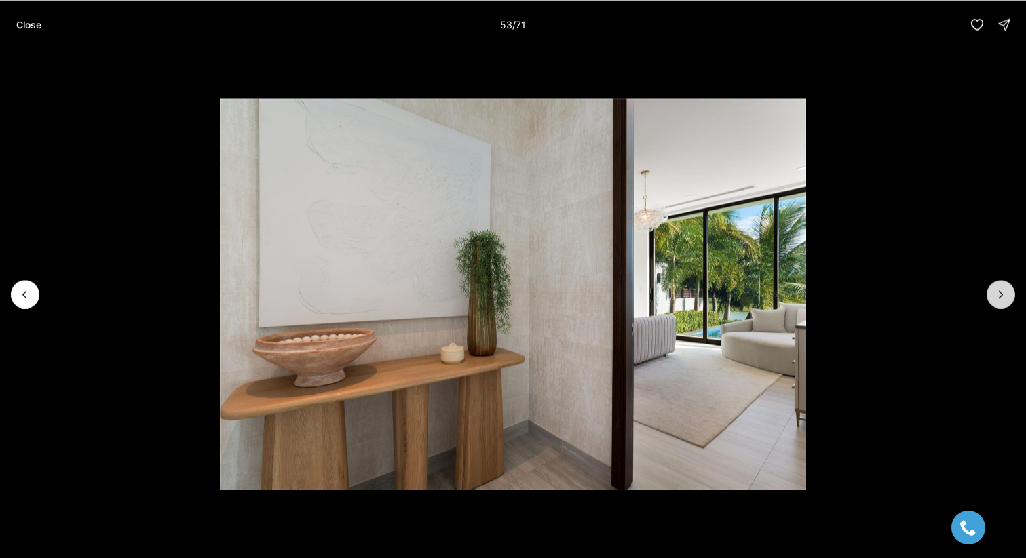
click at [998, 294] on icon "Next slide" at bounding box center [1001, 295] width 14 height 14
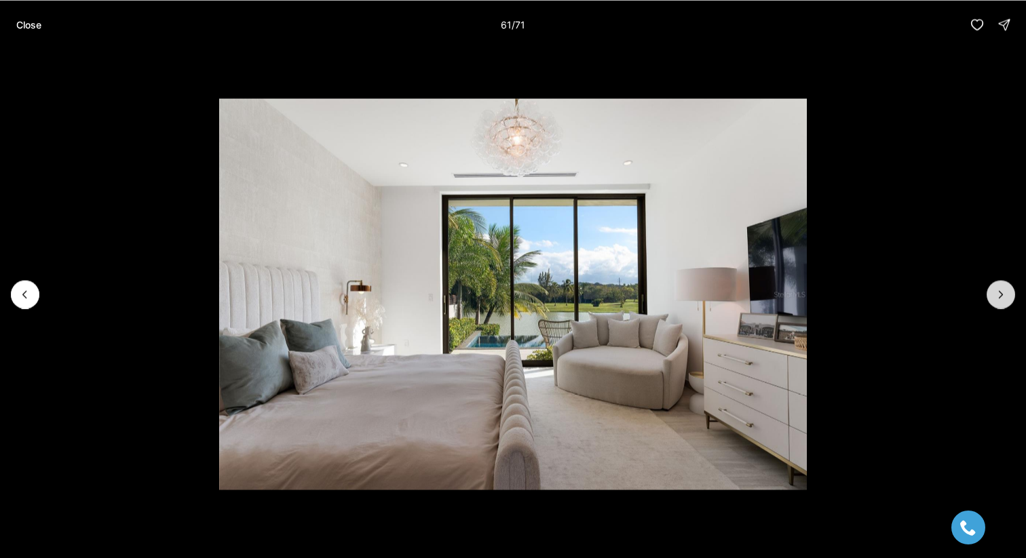
click at [998, 294] on icon "Next slide" at bounding box center [1001, 295] width 14 height 14
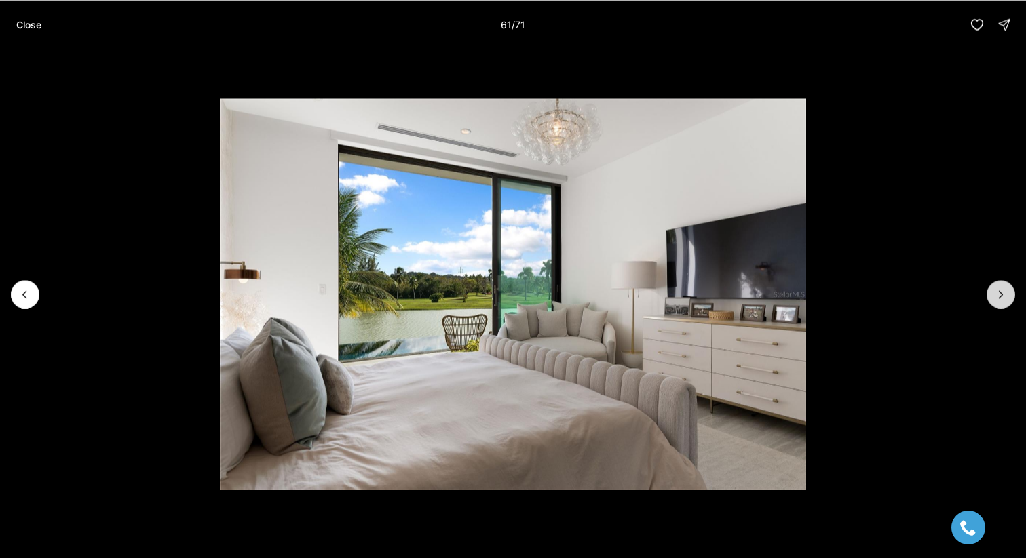
click at [998, 294] on icon "Next slide" at bounding box center [1001, 295] width 14 height 14
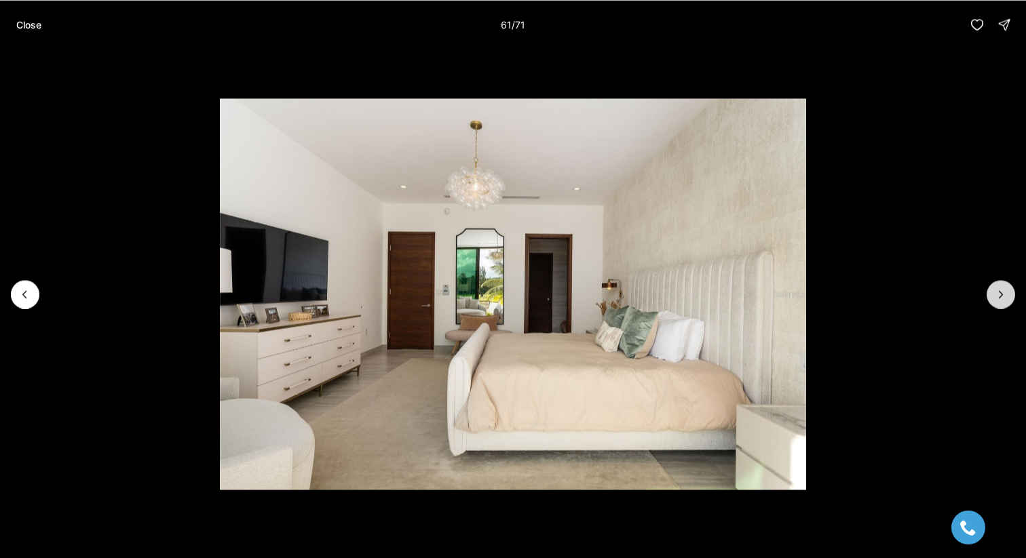
click at [998, 294] on icon "Next slide" at bounding box center [1001, 295] width 14 height 14
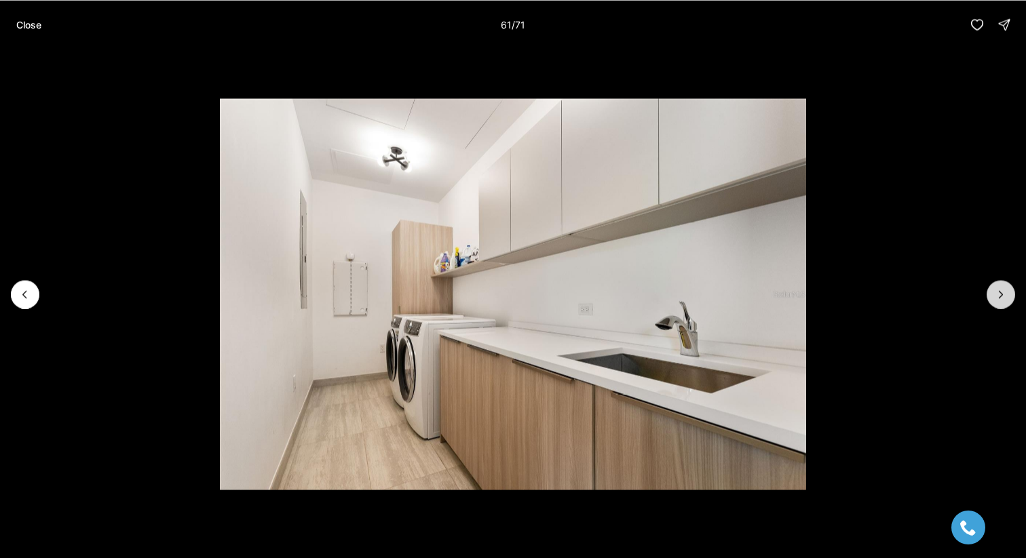
click at [998, 294] on icon "Next slide" at bounding box center [1001, 295] width 14 height 14
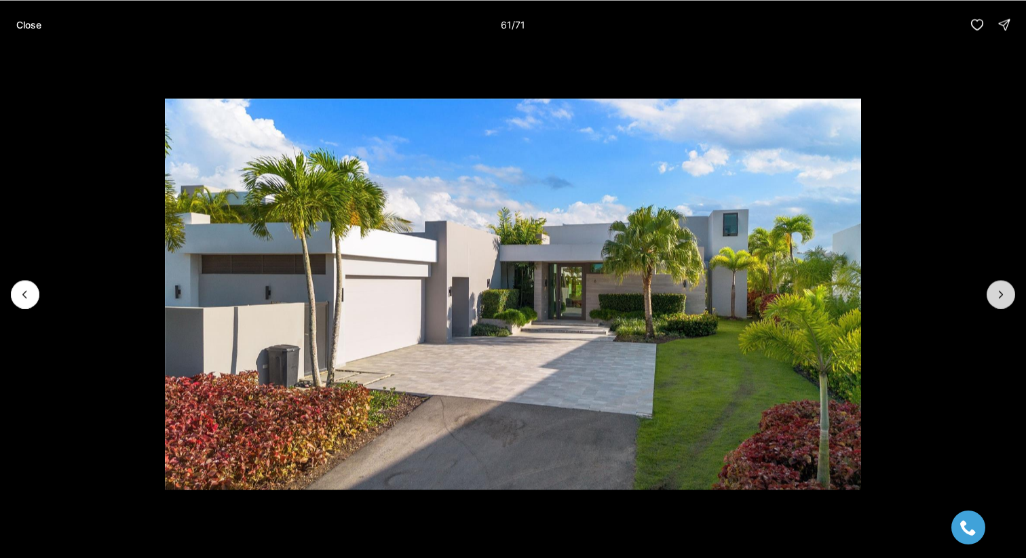
click at [998, 294] on icon "Next slide" at bounding box center [1001, 295] width 14 height 14
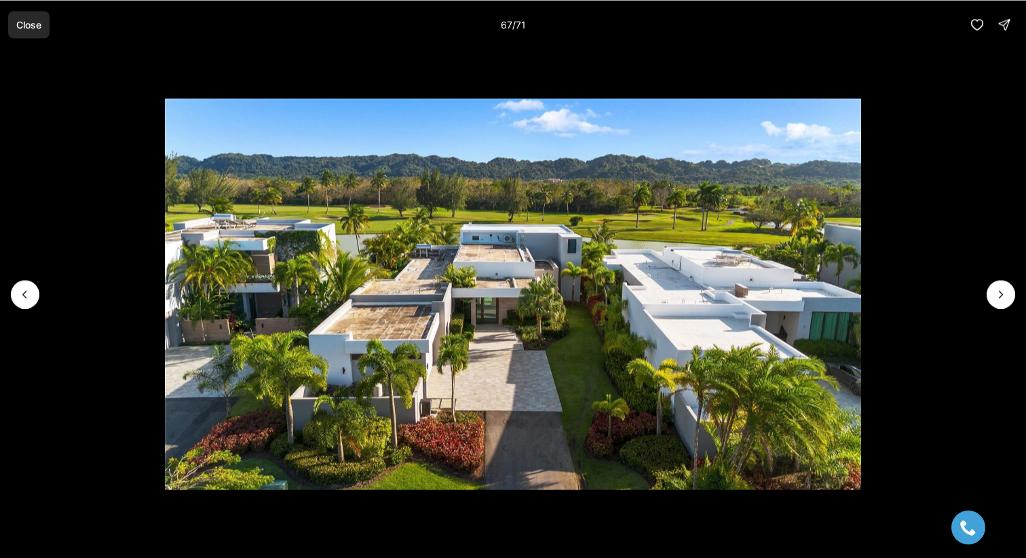
click at [28, 27] on p "Close" at bounding box center [28, 24] width 25 height 11
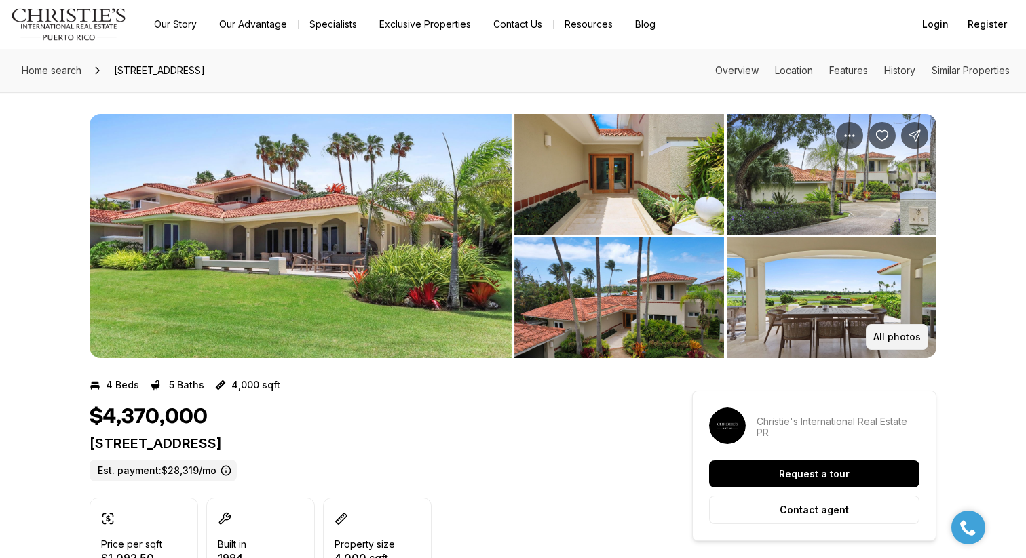
click at [889, 332] on p "All photos" at bounding box center [896, 337] width 47 height 11
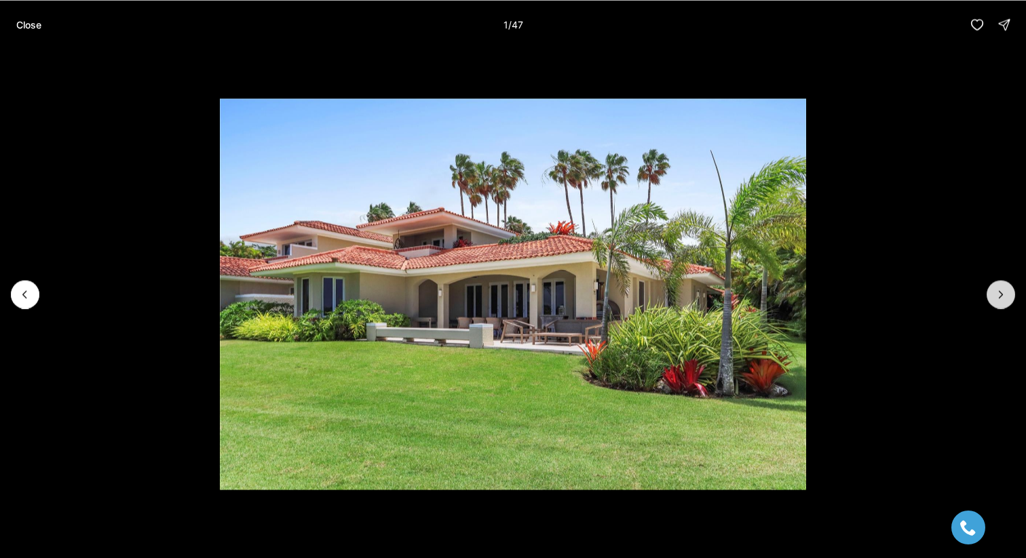
click at [994, 288] on icon "Next slide" at bounding box center [1001, 295] width 14 height 14
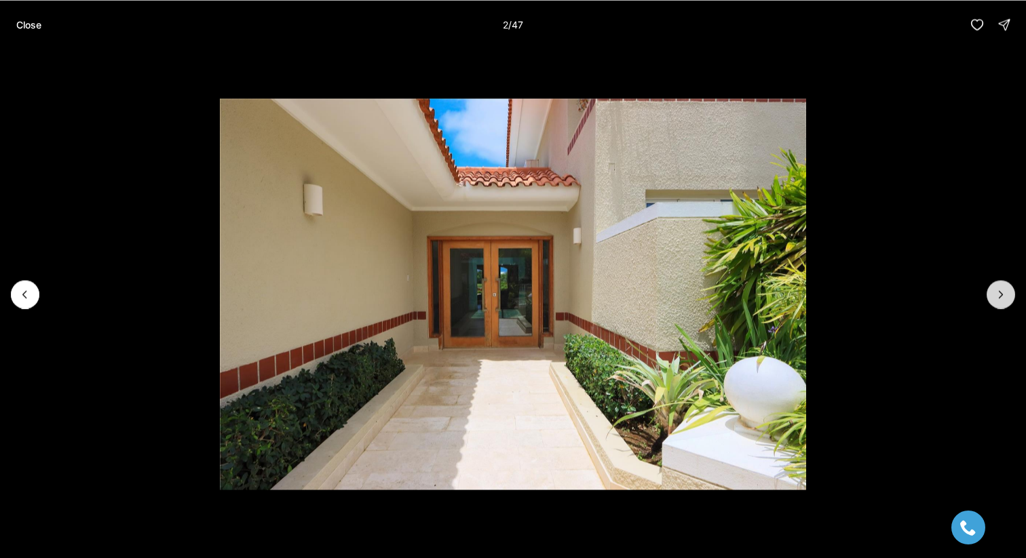
click at [994, 288] on icon "Next slide" at bounding box center [1001, 295] width 14 height 14
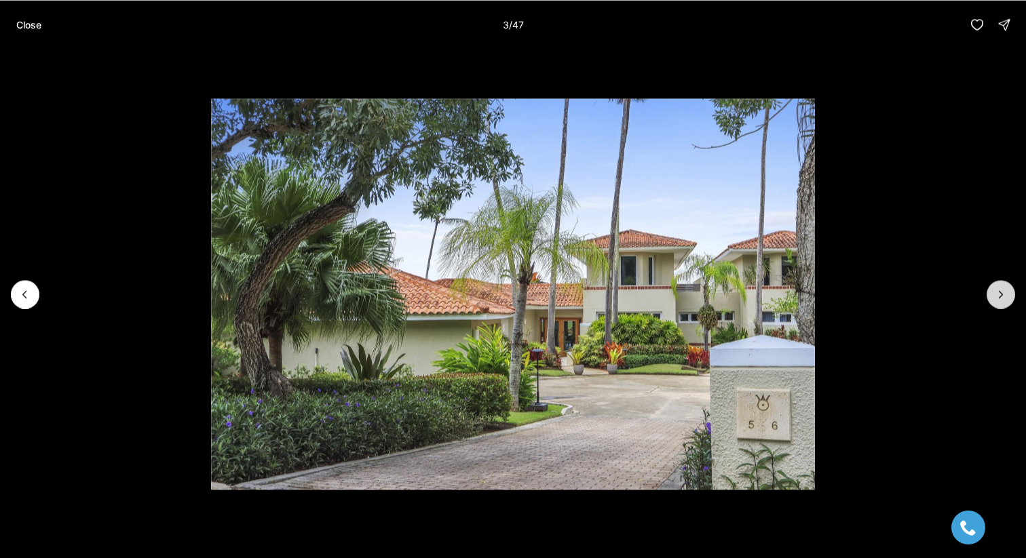
click at [994, 288] on icon "Next slide" at bounding box center [1001, 295] width 14 height 14
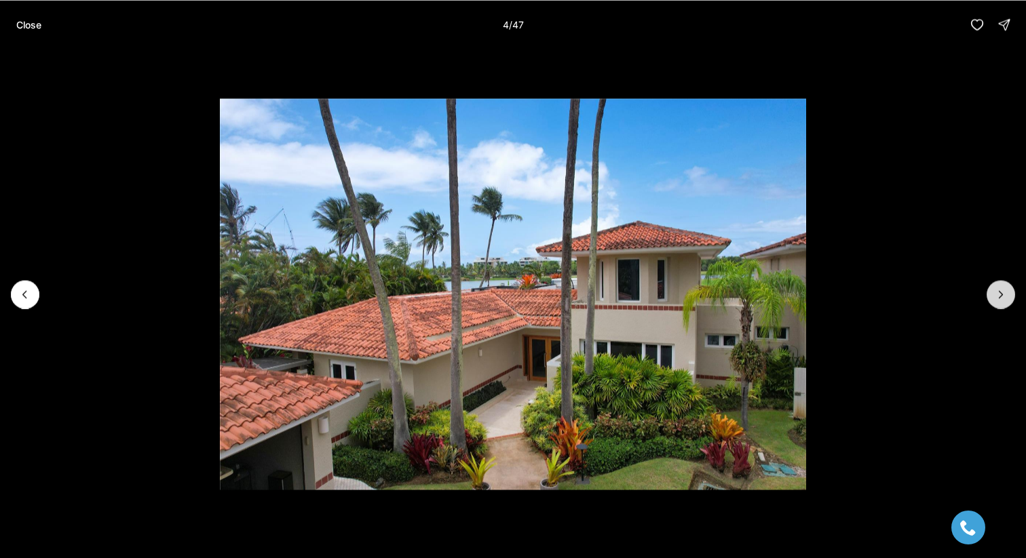
click at [994, 288] on icon "Next slide" at bounding box center [1001, 295] width 14 height 14
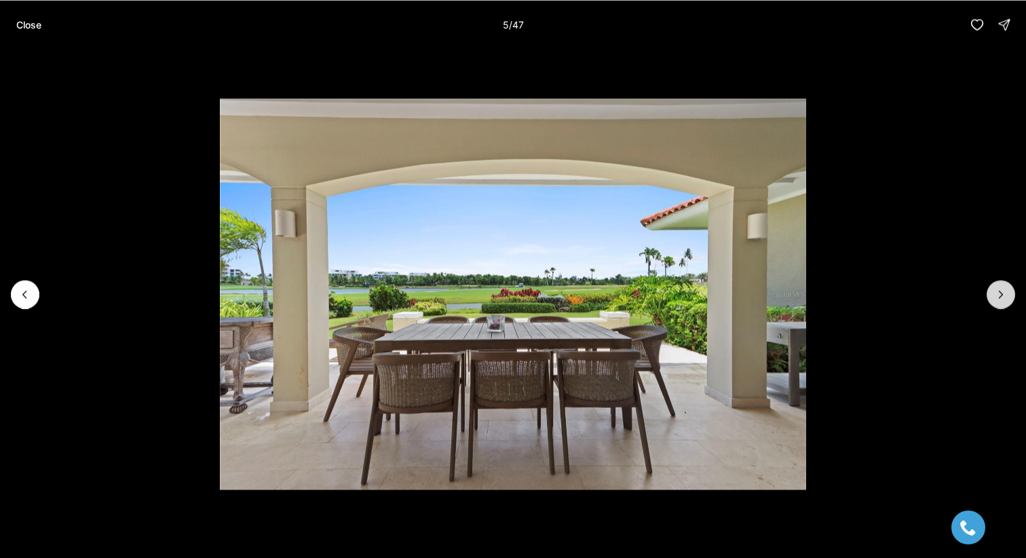
click at [994, 288] on icon "Next slide" at bounding box center [1001, 295] width 14 height 14
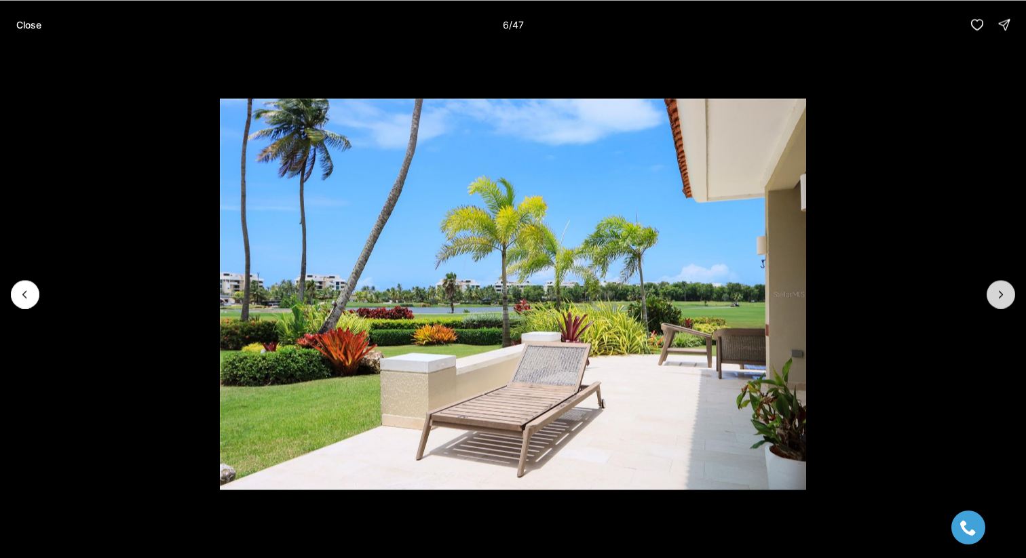
click at [994, 288] on icon "Next slide" at bounding box center [1001, 295] width 14 height 14
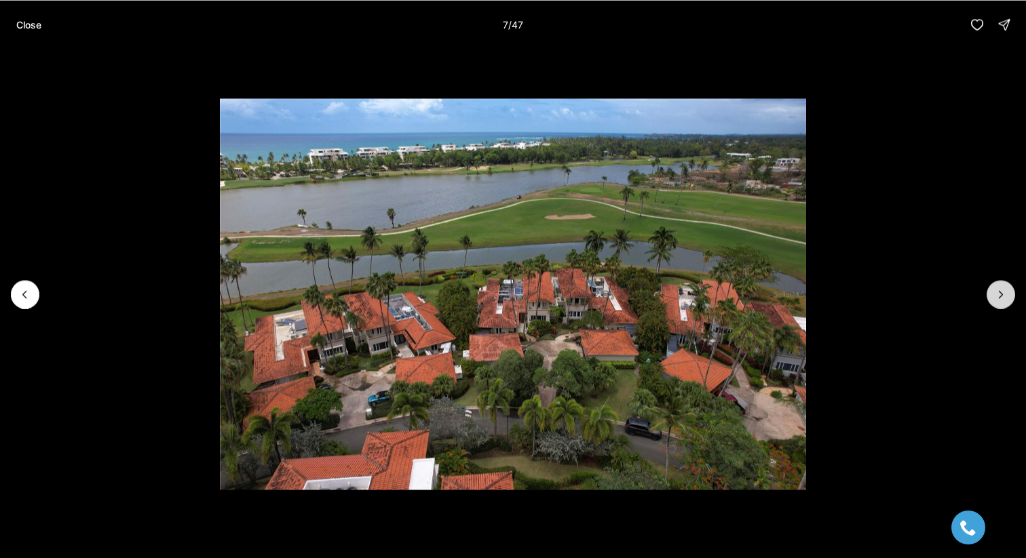
click at [994, 288] on icon "Next slide" at bounding box center [1001, 295] width 14 height 14
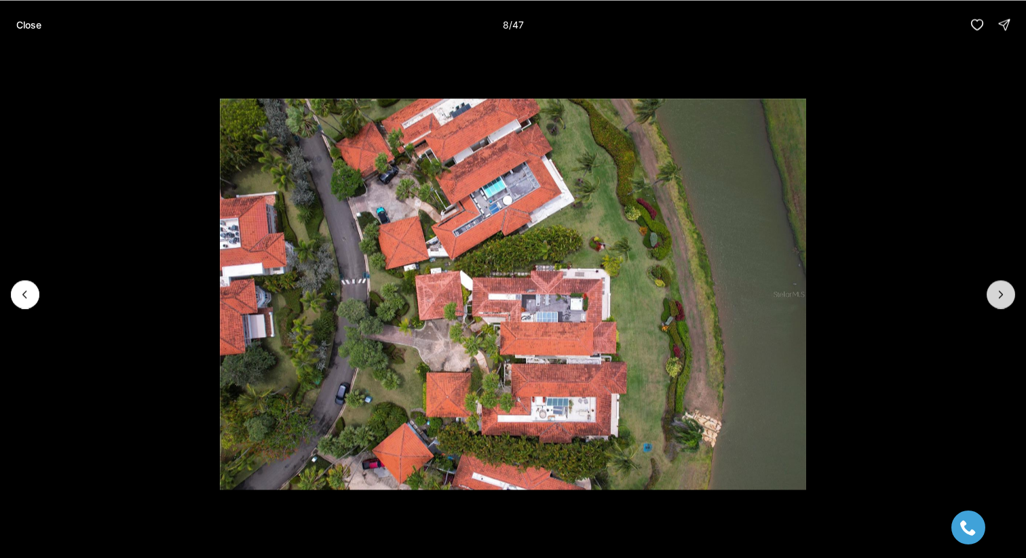
click at [994, 288] on icon "Next slide" at bounding box center [1001, 295] width 14 height 14
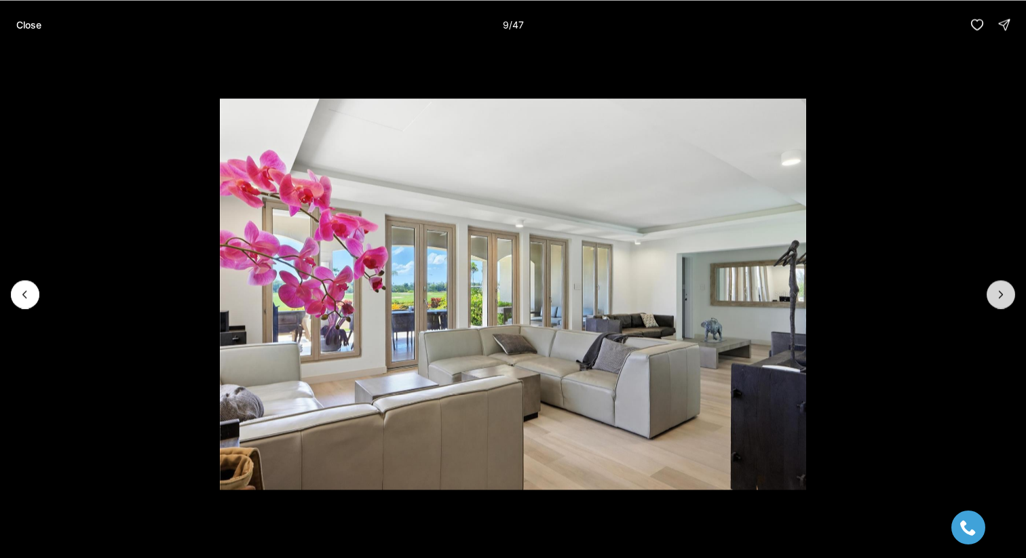
click at [994, 288] on icon "Next slide" at bounding box center [1001, 295] width 14 height 14
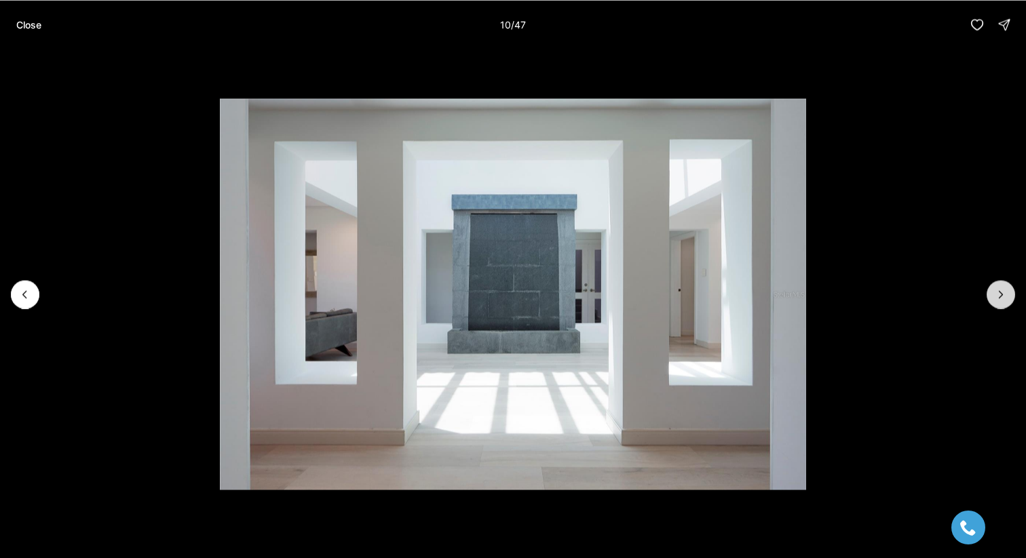
click at [994, 288] on icon "Next slide" at bounding box center [1001, 295] width 14 height 14
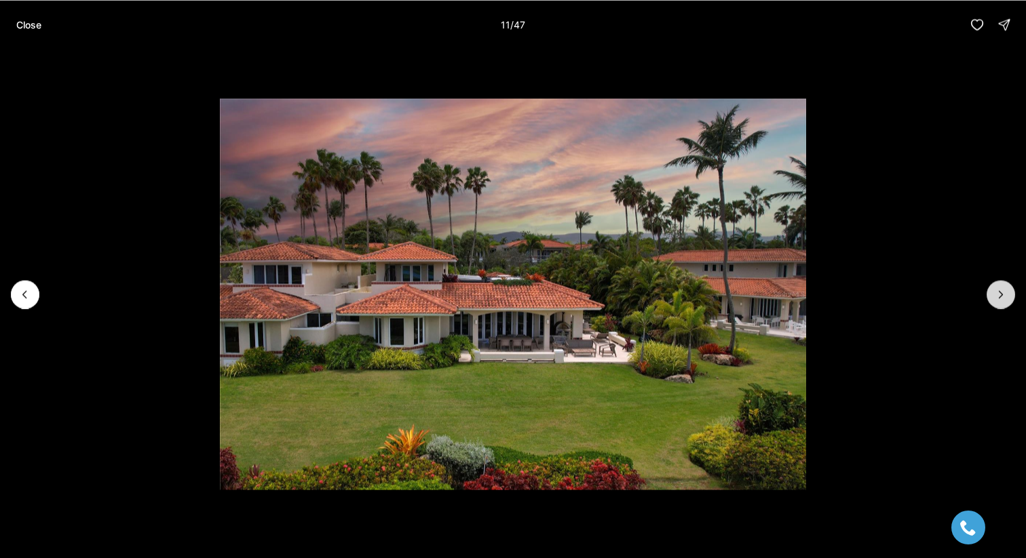
click at [994, 288] on icon "Next slide" at bounding box center [1001, 295] width 14 height 14
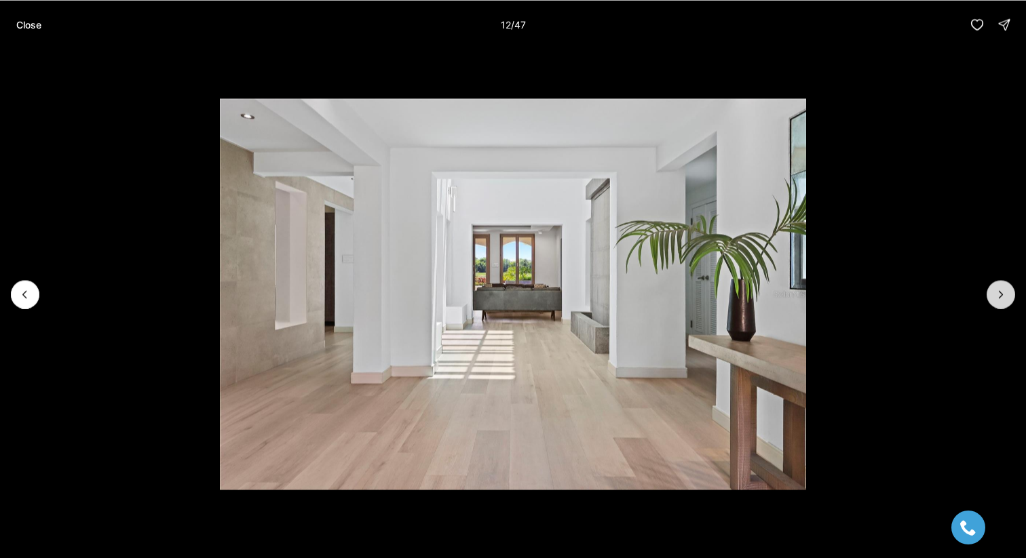
click at [994, 288] on icon "Next slide" at bounding box center [1001, 295] width 14 height 14
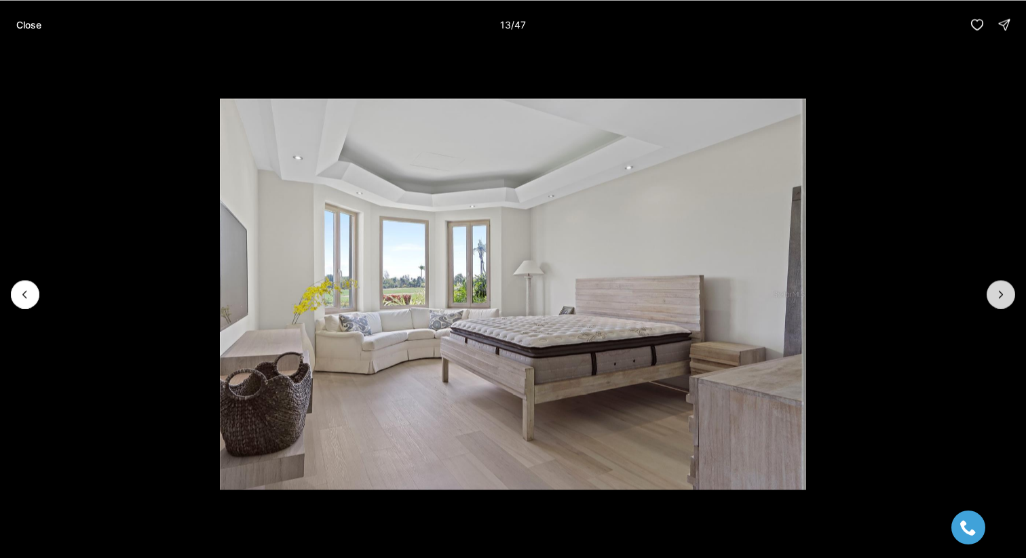
click at [994, 288] on icon "Next slide" at bounding box center [1001, 295] width 14 height 14
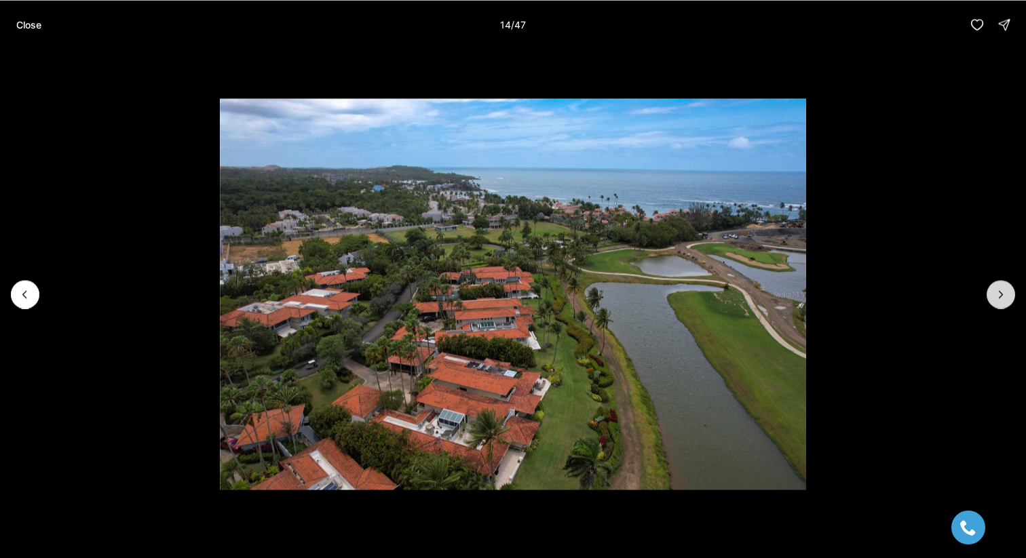
click at [994, 288] on icon "Next slide" at bounding box center [1001, 295] width 14 height 14
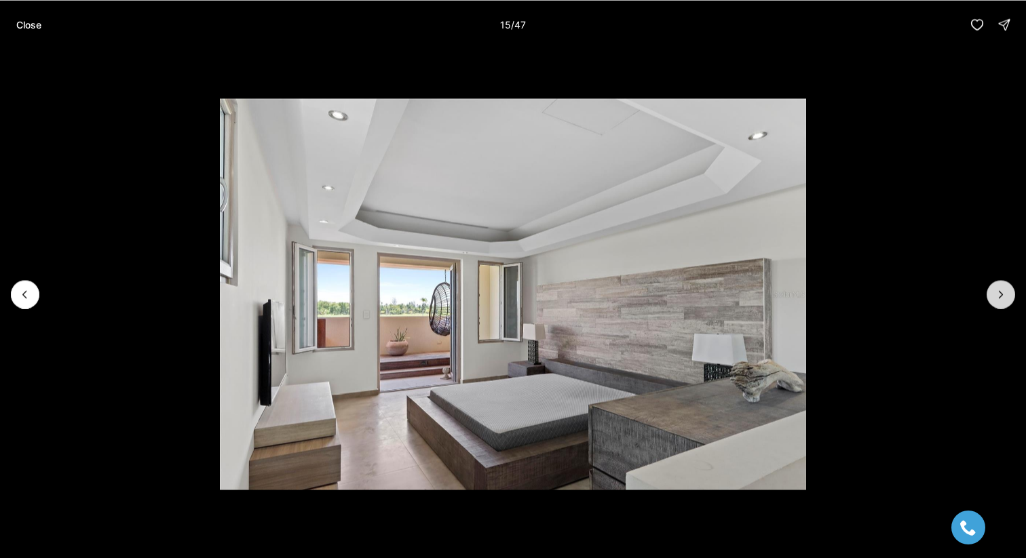
click at [994, 288] on icon "Next slide" at bounding box center [1001, 295] width 14 height 14
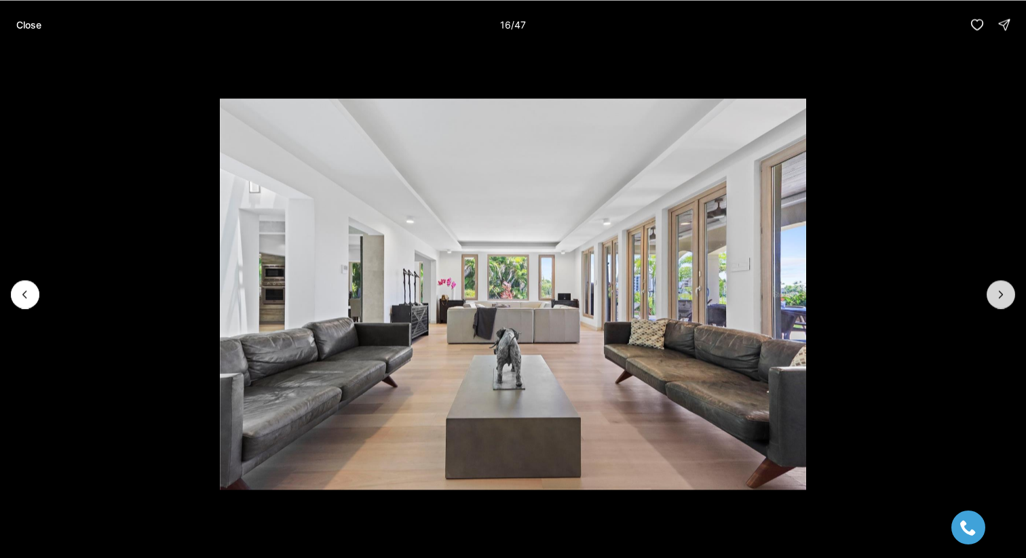
click at [994, 288] on icon "Next slide" at bounding box center [1001, 295] width 14 height 14
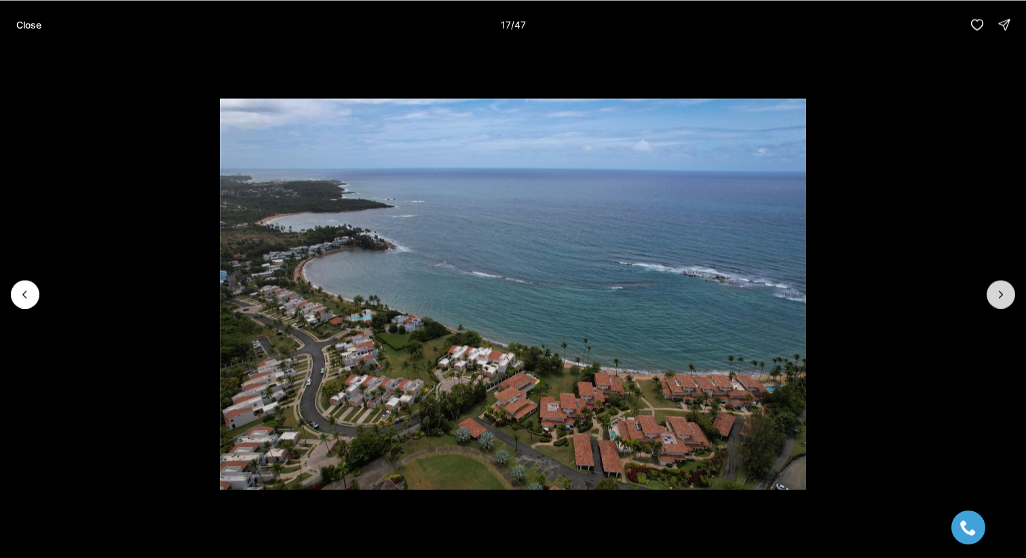
click at [994, 288] on icon "Next slide" at bounding box center [1001, 295] width 14 height 14
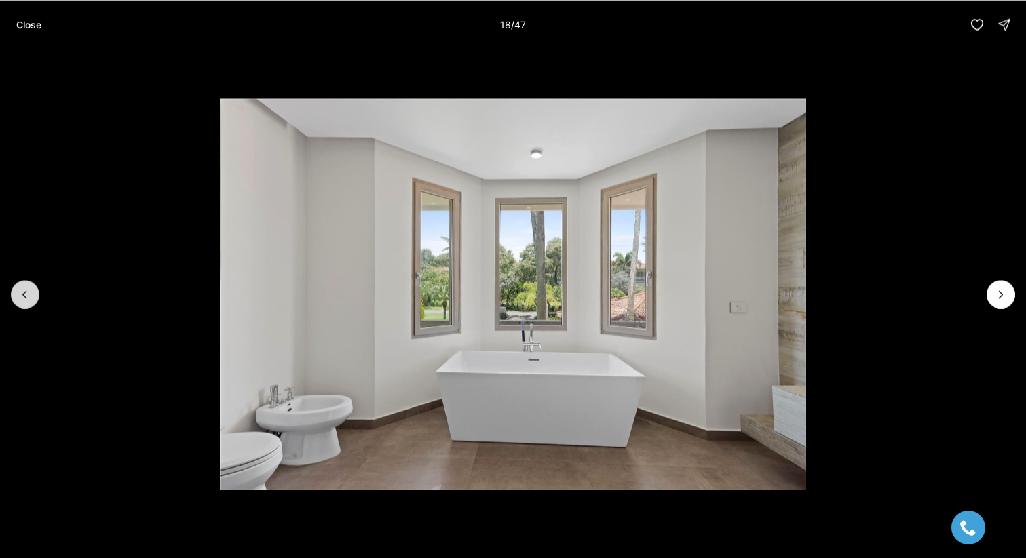
click at [30, 302] on button "Previous slide" at bounding box center [25, 294] width 28 height 28
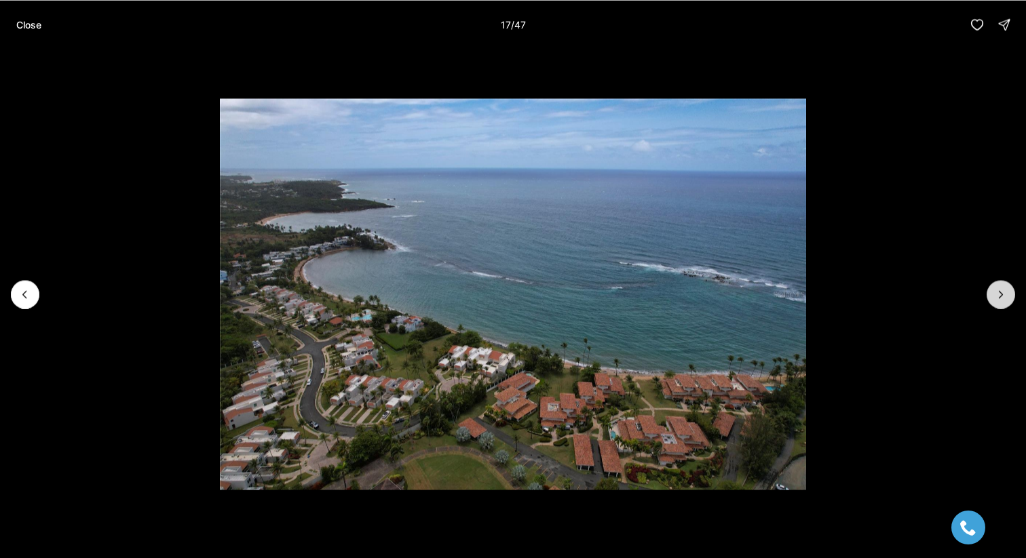
click at [998, 292] on icon "Next slide" at bounding box center [1001, 295] width 14 height 14
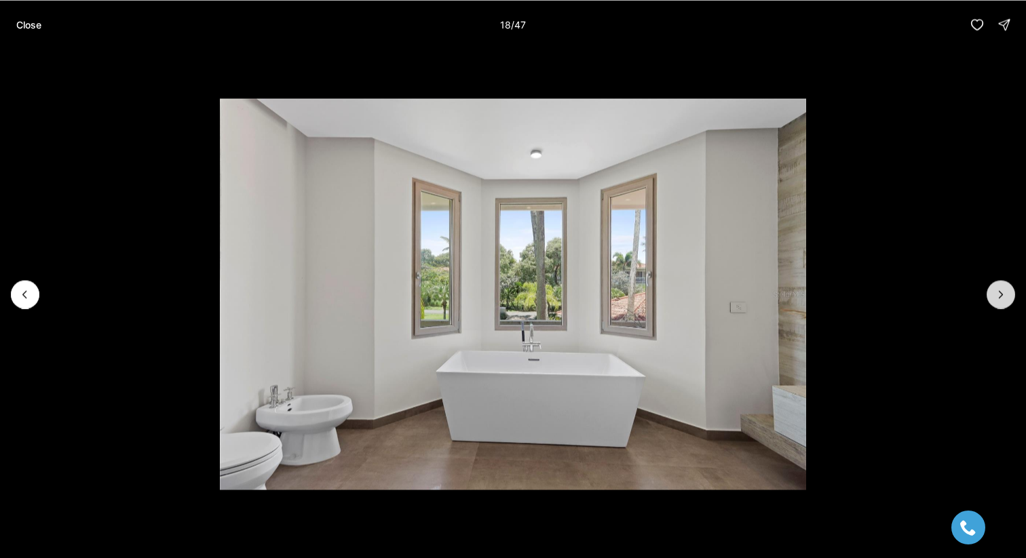
click at [998, 292] on icon "Next slide" at bounding box center [1001, 295] width 14 height 14
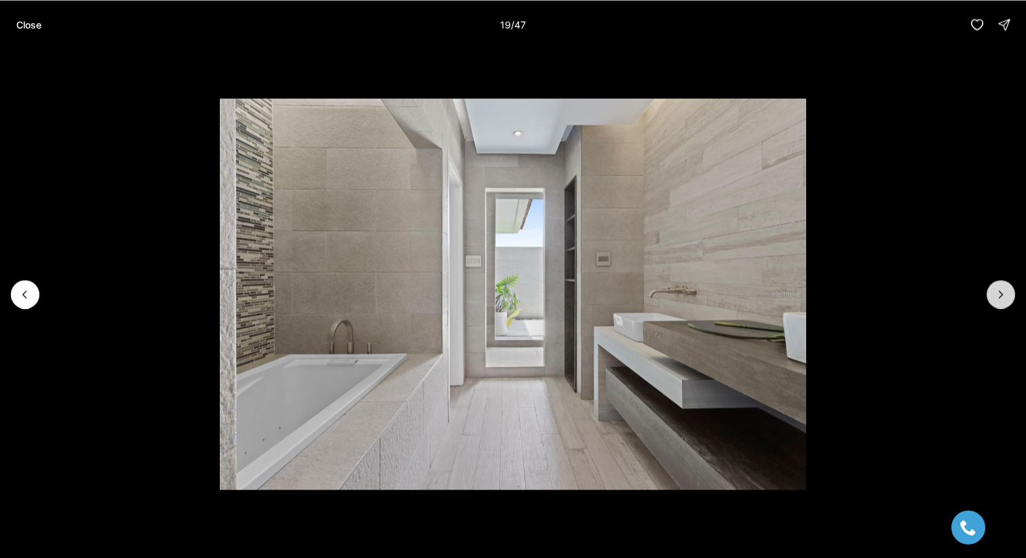
click at [998, 292] on icon "Next slide" at bounding box center [1001, 295] width 14 height 14
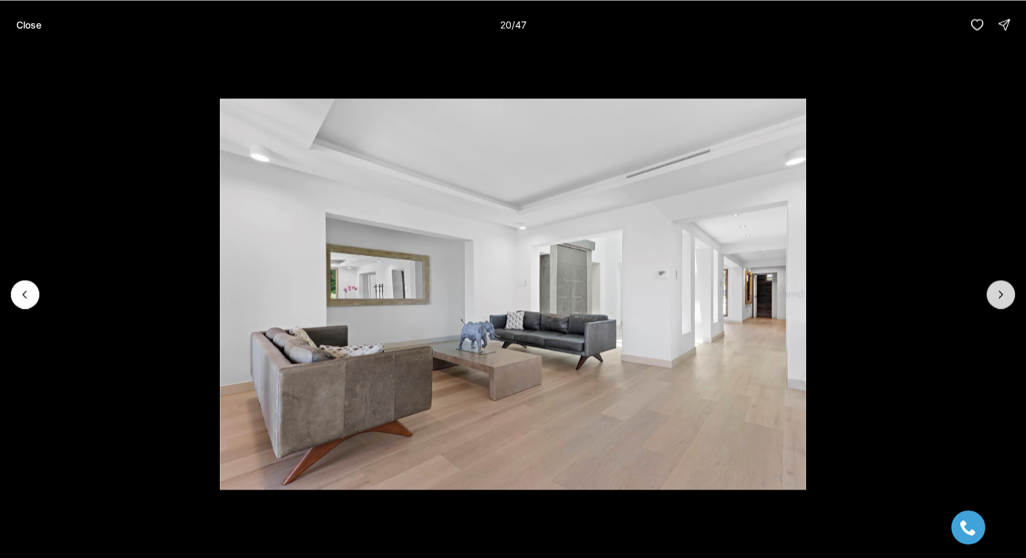
click at [998, 292] on icon "Next slide" at bounding box center [1001, 295] width 14 height 14
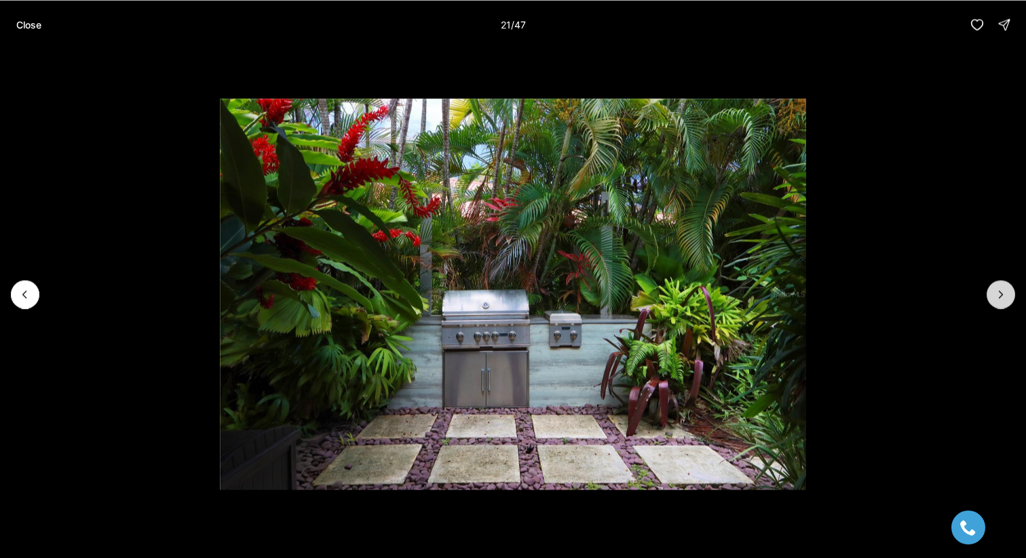
click at [998, 292] on icon "Next slide" at bounding box center [1001, 295] width 14 height 14
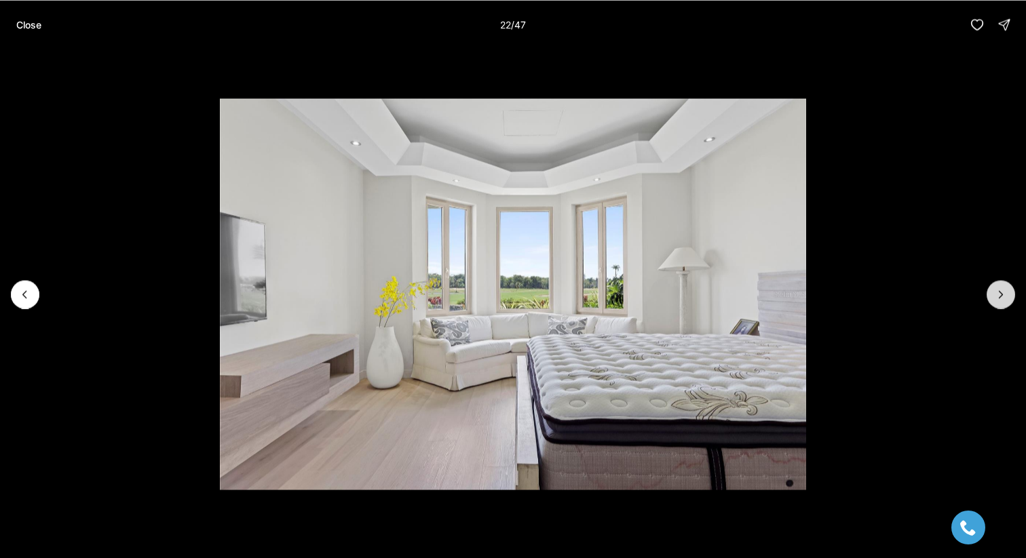
click at [998, 292] on icon "Next slide" at bounding box center [1001, 295] width 14 height 14
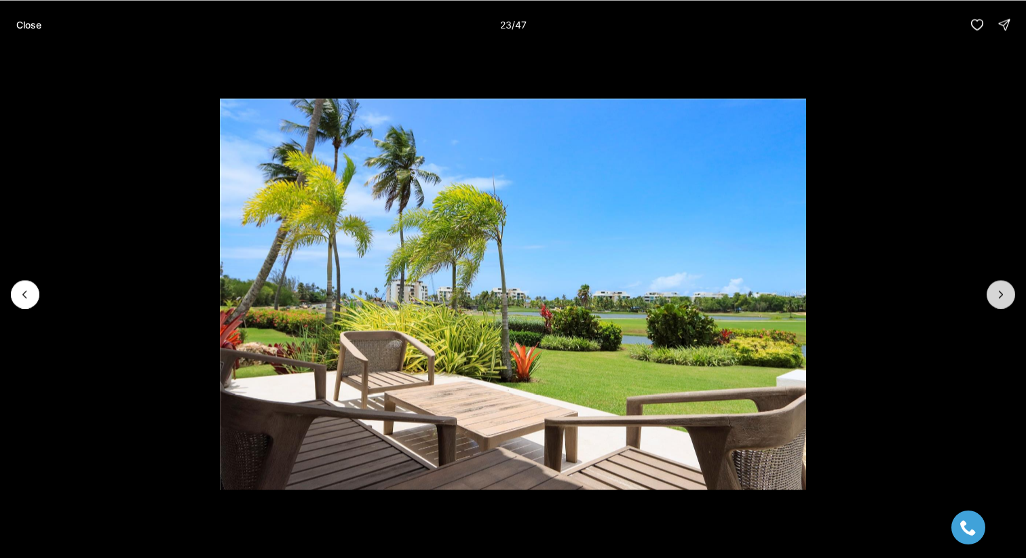
click at [998, 292] on icon "Next slide" at bounding box center [1001, 295] width 14 height 14
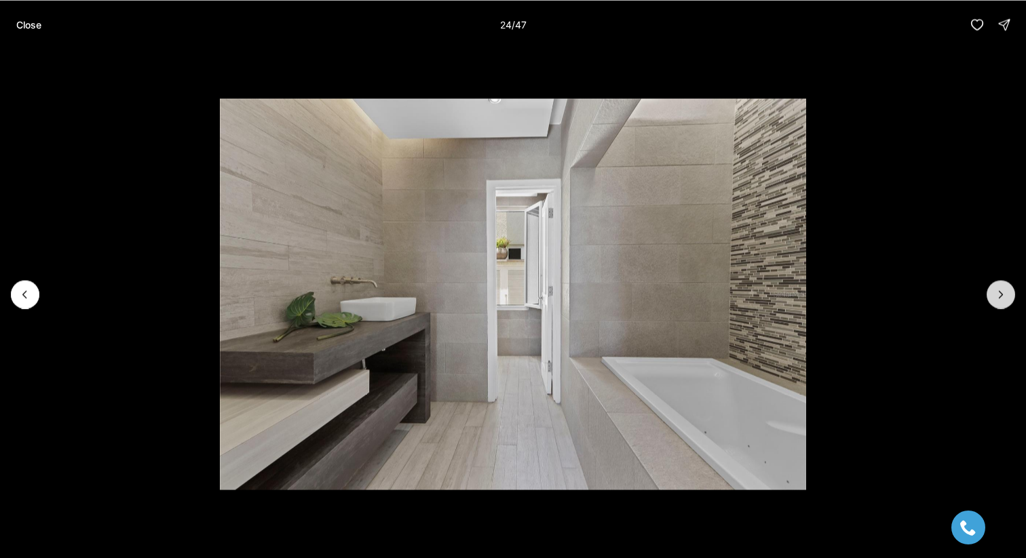
click at [998, 292] on icon "Next slide" at bounding box center [1001, 295] width 14 height 14
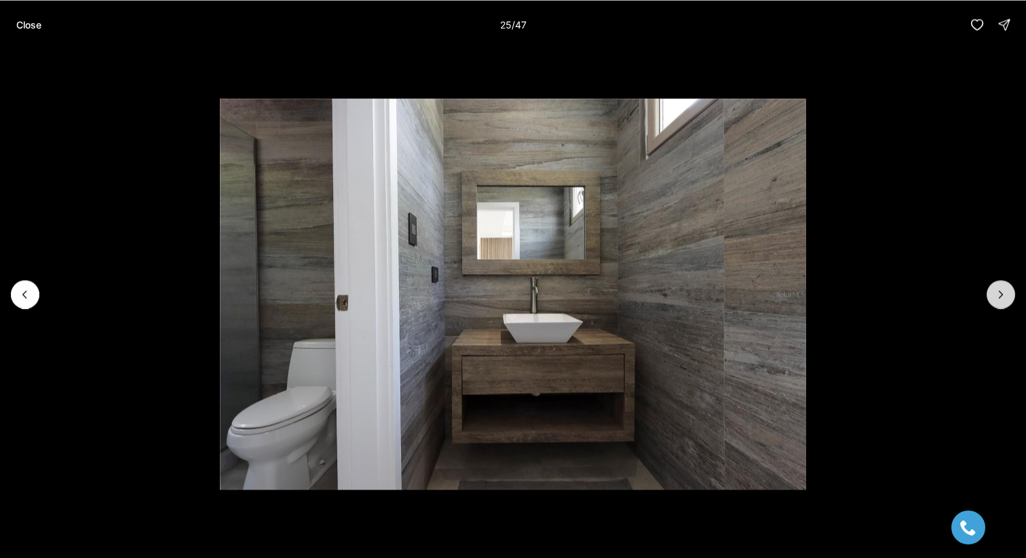
click at [998, 292] on icon "Next slide" at bounding box center [1001, 295] width 14 height 14
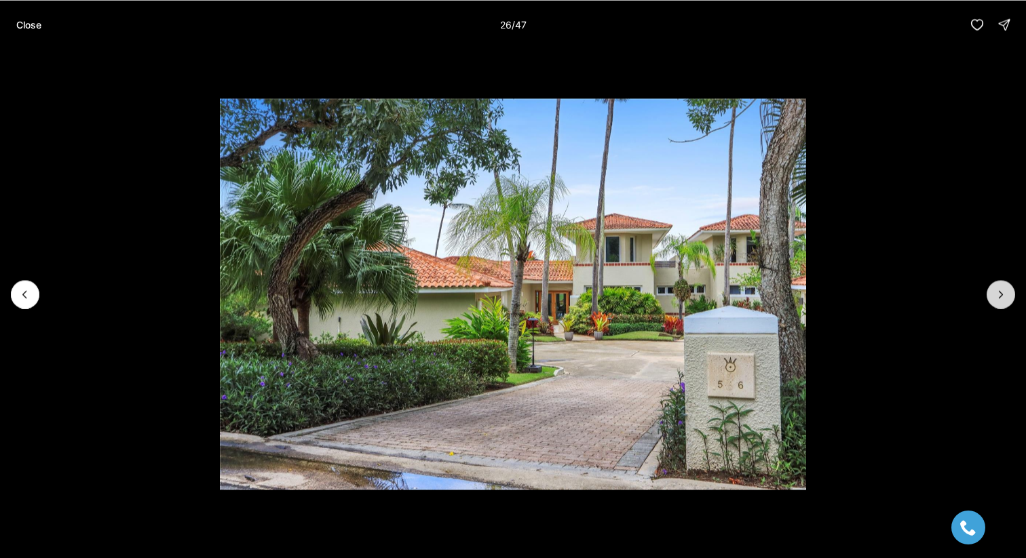
click at [998, 292] on icon "Next slide" at bounding box center [1001, 295] width 14 height 14
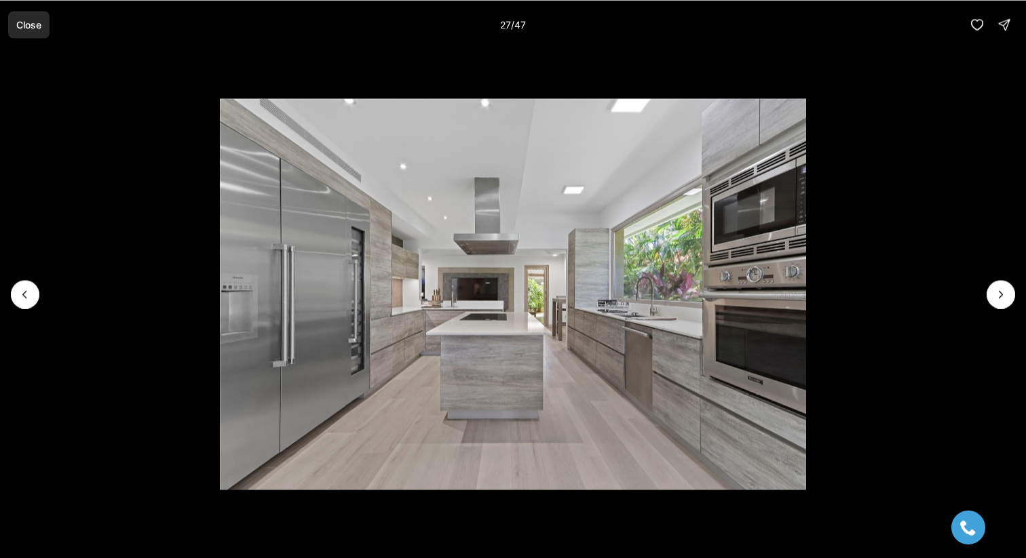
click at [38, 31] on button "Close" at bounding box center [28, 24] width 41 height 27
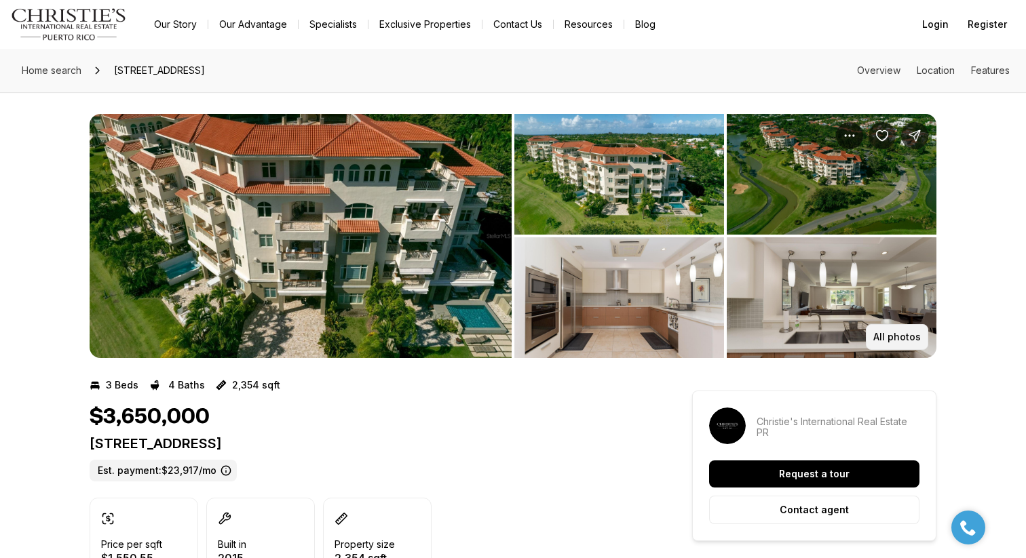
click at [884, 337] on p "All photos" at bounding box center [896, 337] width 47 height 11
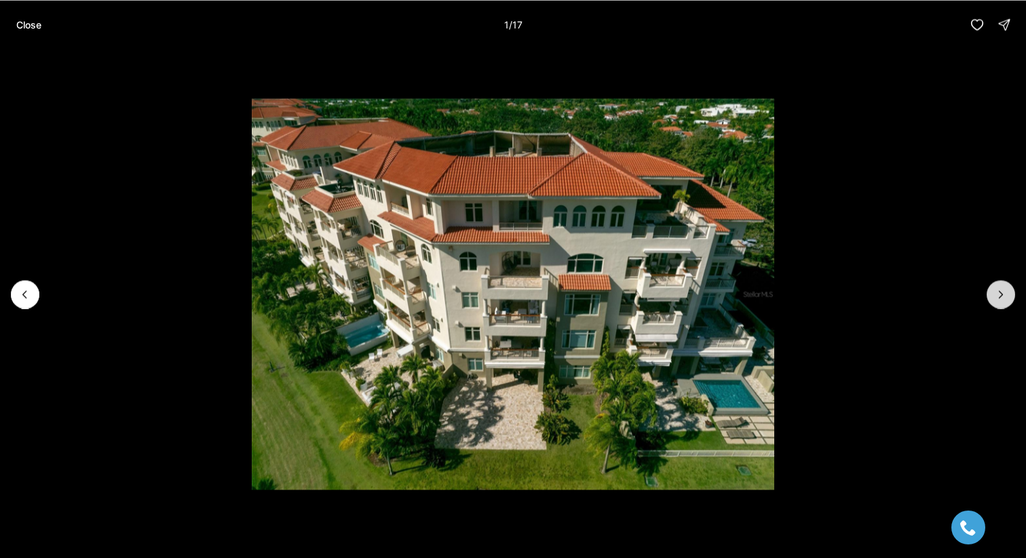
click at [994, 300] on icon "Next slide" at bounding box center [1001, 295] width 14 height 14
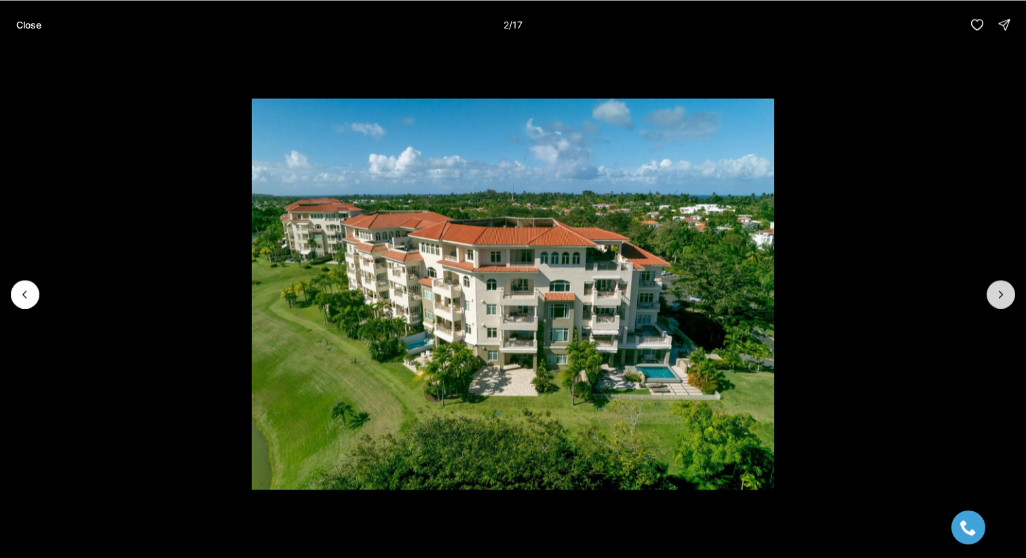
click at [994, 300] on icon "Next slide" at bounding box center [1001, 295] width 14 height 14
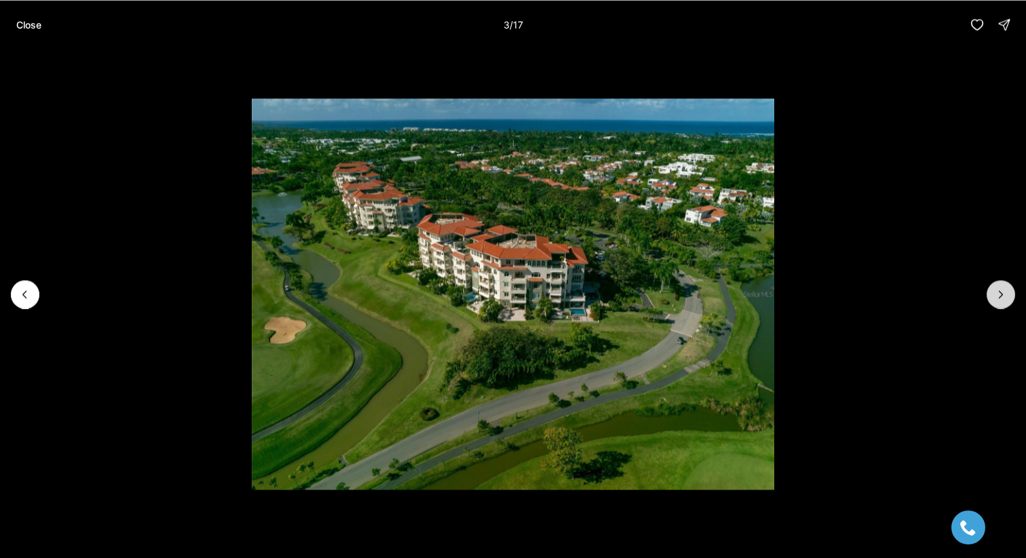
click at [994, 300] on icon "Next slide" at bounding box center [1001, 295] width 14 height 14
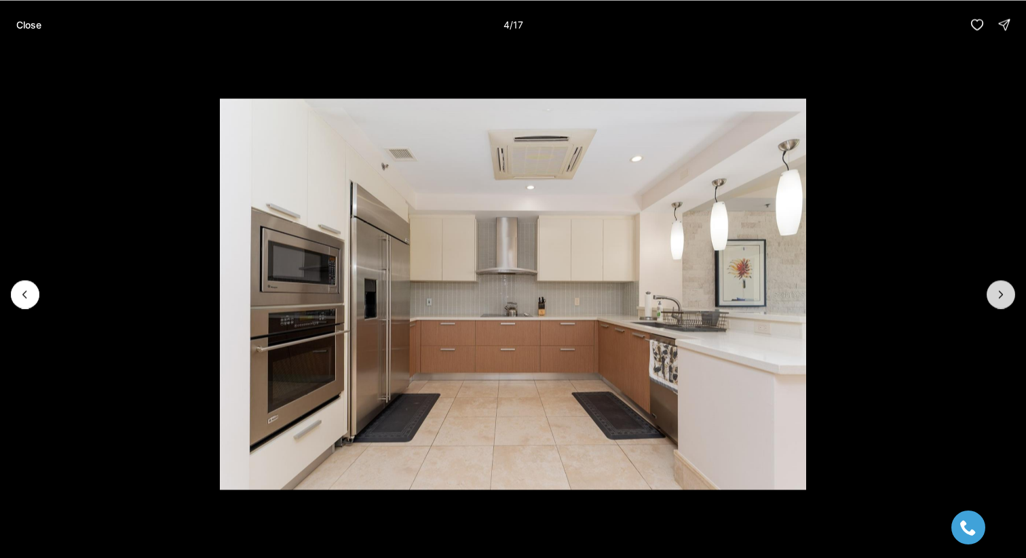
click at [994, 299] on icon "Next slide" at bounding box center [1001, 295] width 14 height 14
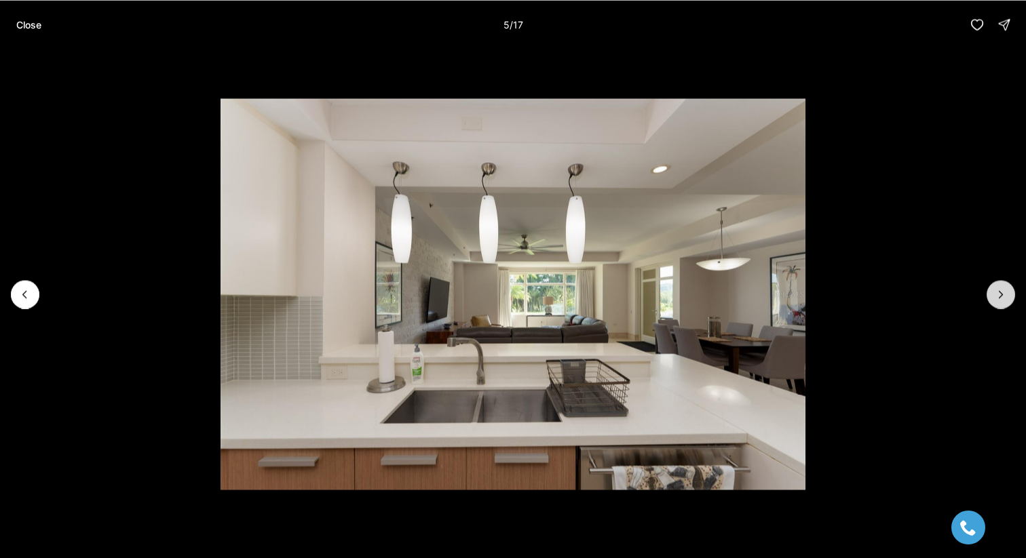
click at [994, 299] on icon "Next slide" at bounding box center [1001, 295] width 14 height 14
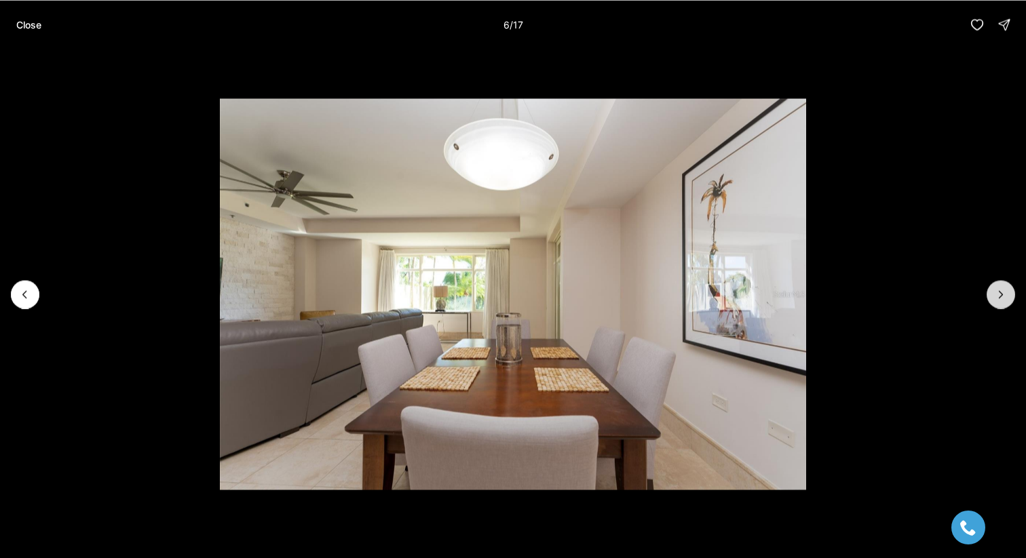
click at [994, 299] on icon "Next slide" at bounding box center [1001, 295] width 14 height 14
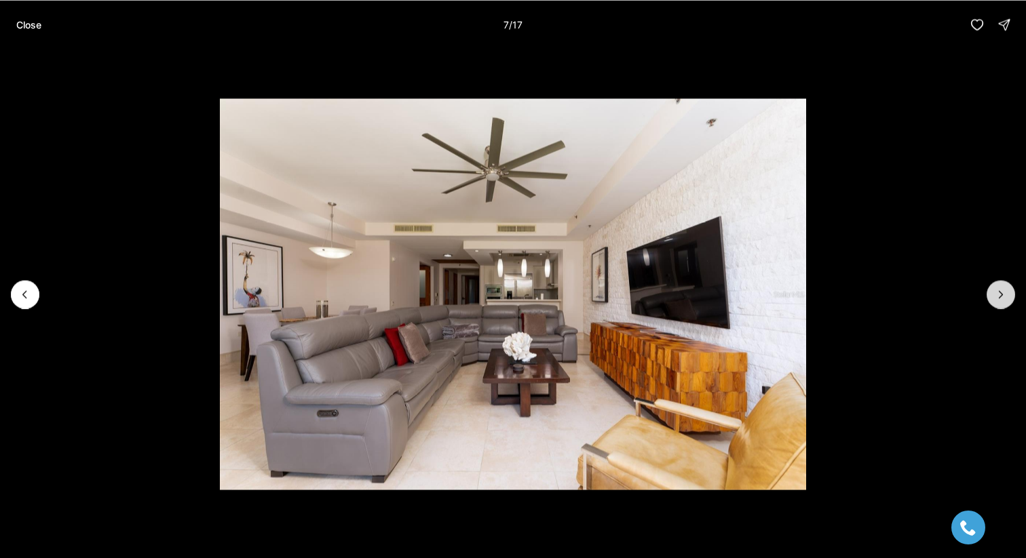
click at [994, 299] on icon "Next slide" at bounding box center [1001, 295] width 14 height 14
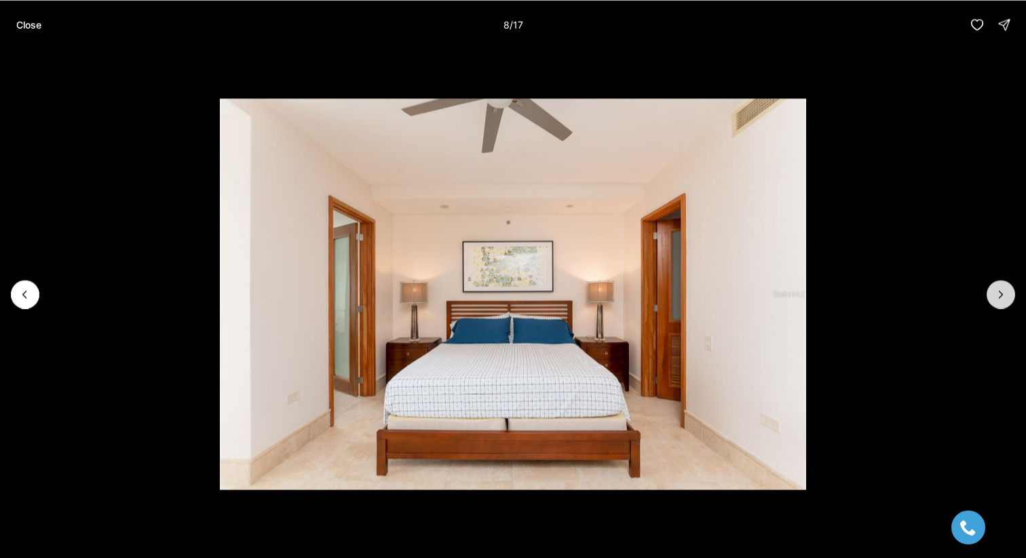
click at [994, 299] on icon "Next slide" at bounding box center [1001, 295] width 14 height 14
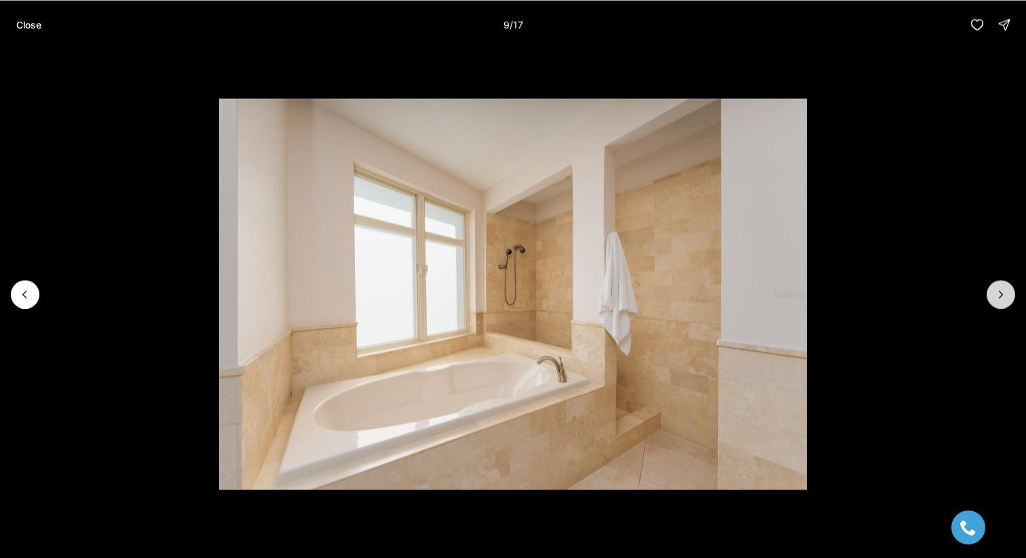
click at [994, 299] on icon "Next slide" at bounding box center [1001, 295] width 14 height 14
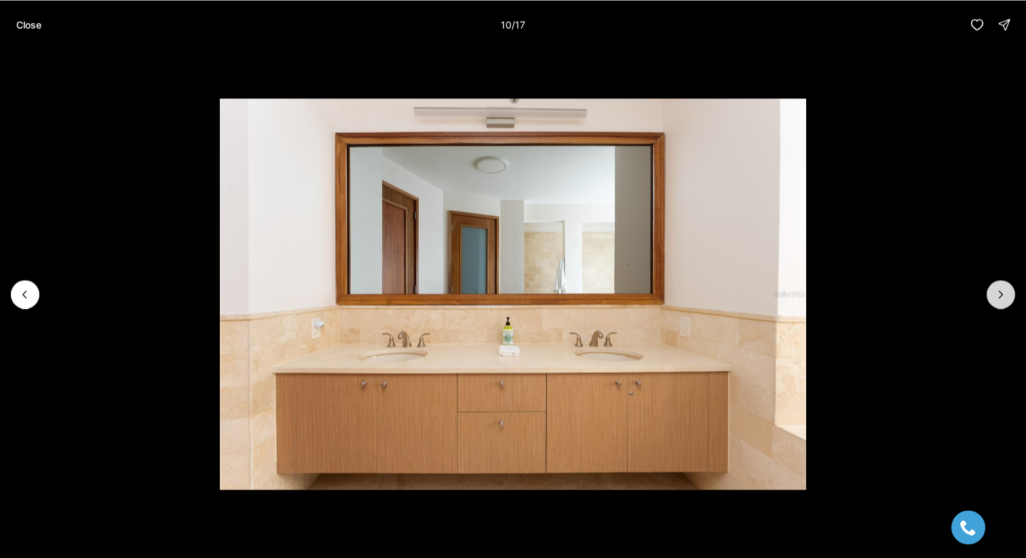
click at [994, 299] on icon "Next slide" at bounding box center [1001, 295] width 14 height 14
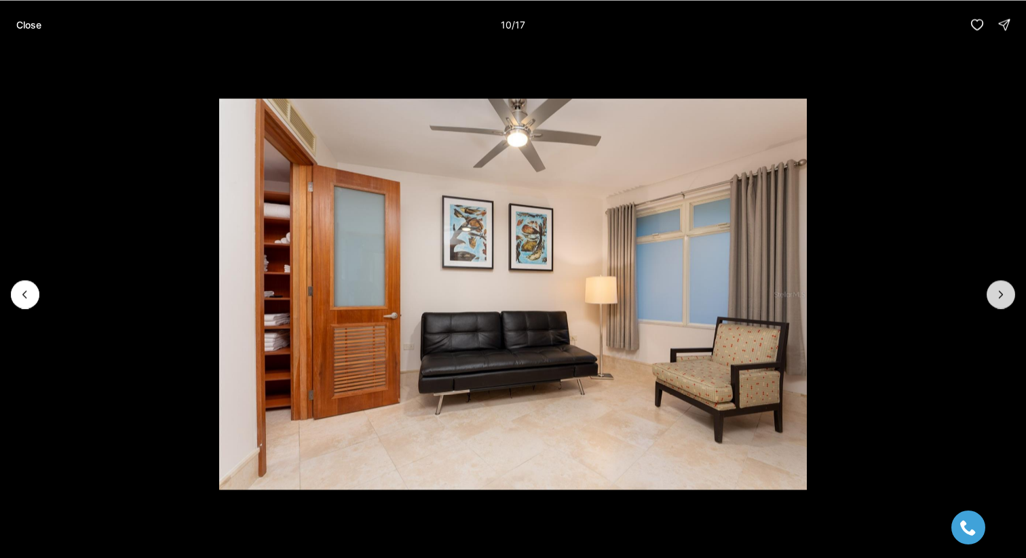
click at [994, 299] on icon "Next slide" at bounding box center [1001, 295] width 14 height 14
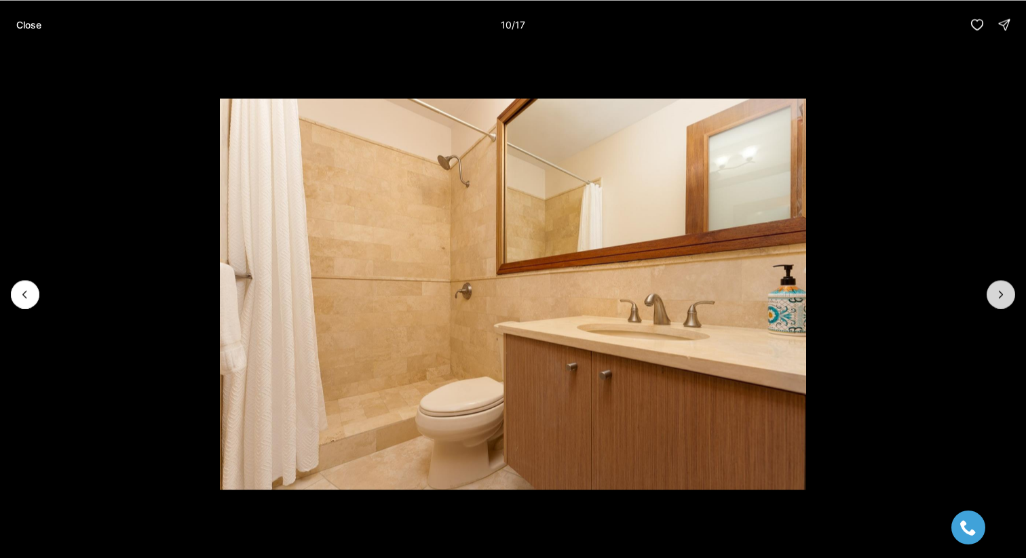
click at [994, 299] on icon "Next slide" at bounding box center [1001, 295] width 14 height 14
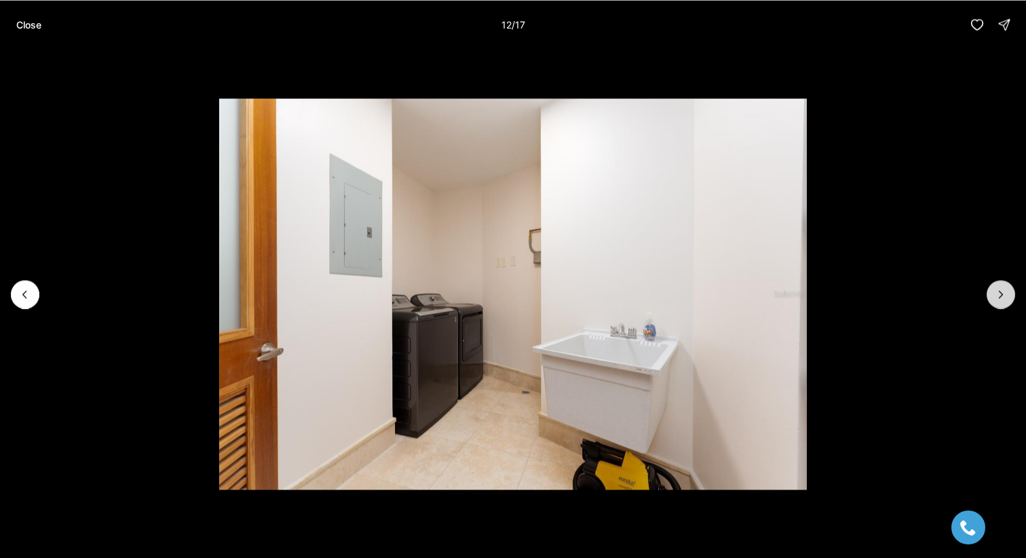
click at [994, 299] on icon "Next slide" at bounding box center [1001, 295] width 14 height 14
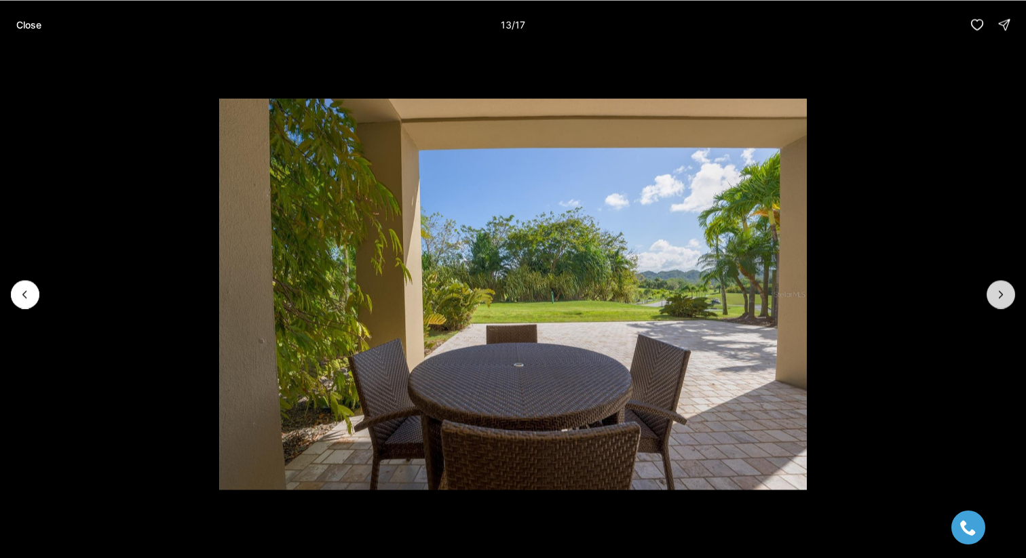
click at [994, 299] on icon "Next slide" at bounding box center [1001, 295] width 14 height 14
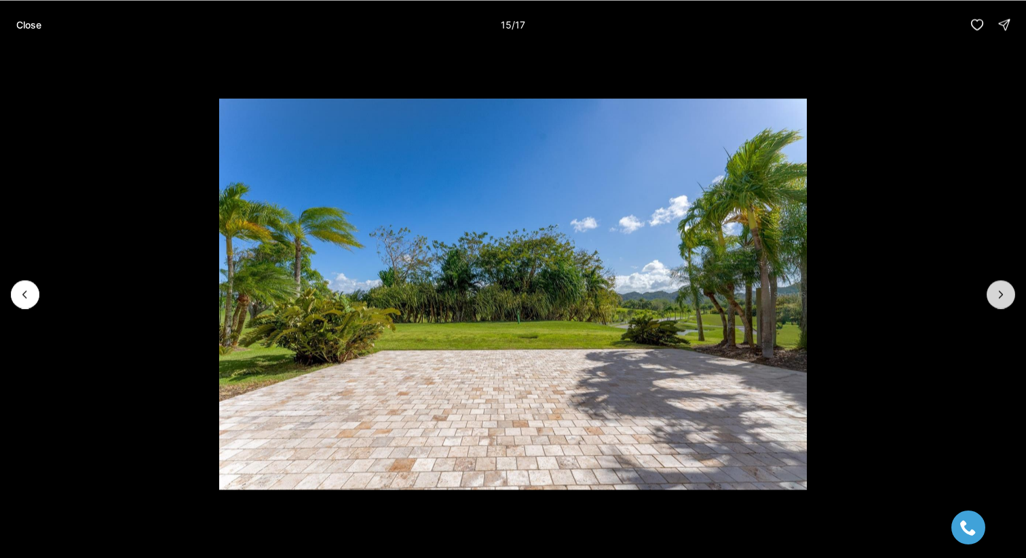
click at [994, 299] on icon "Next slide" at bounding box center [1001, 295] width 14 height 14
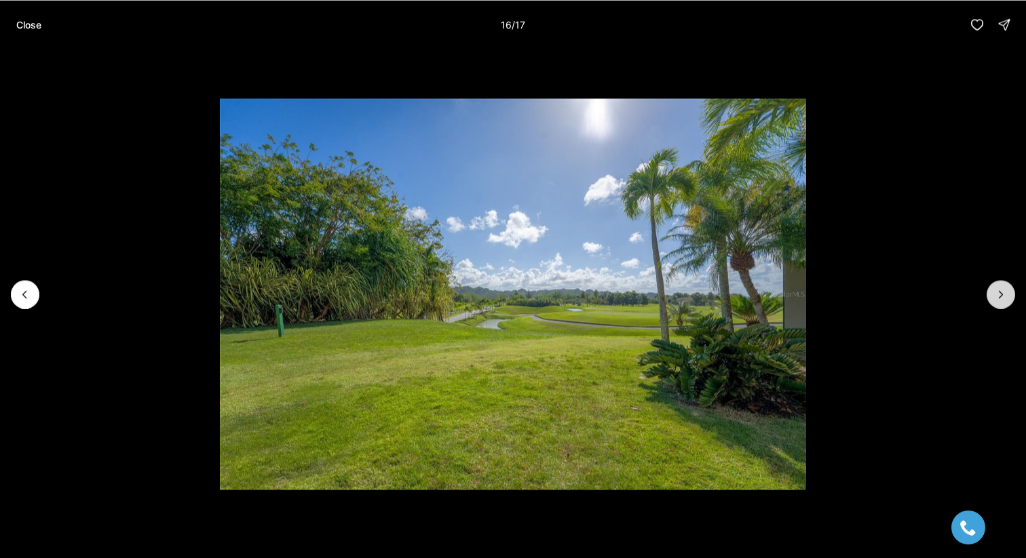
click at [994, 299] on icon "Next slide" at bounding box center [1001, 295] width 14 height 14
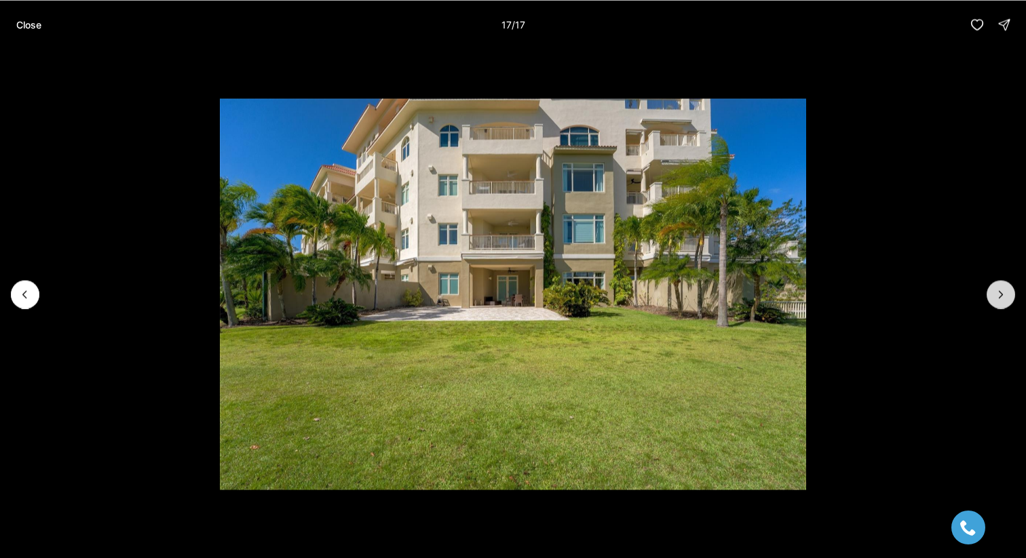
click at [994, 299] on div at bounding box center [1000, 294] width 28 height 28
click at [45, 28] on button "Close" at bounding box center [28, 24] width 41 height 27
